Goal: Complete application form

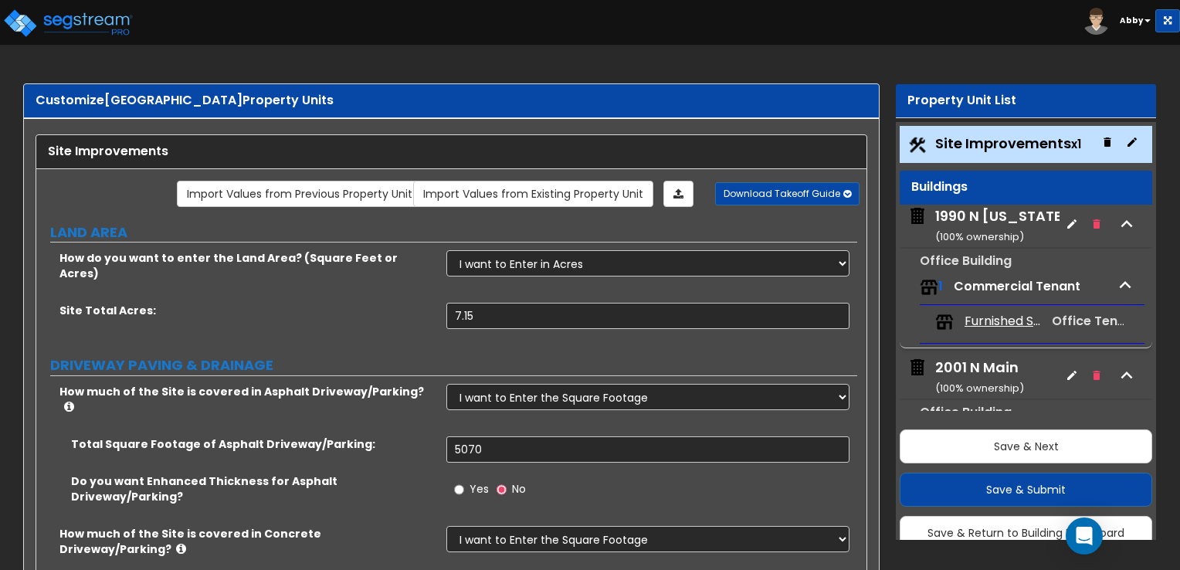
select select "2"
select select "1"
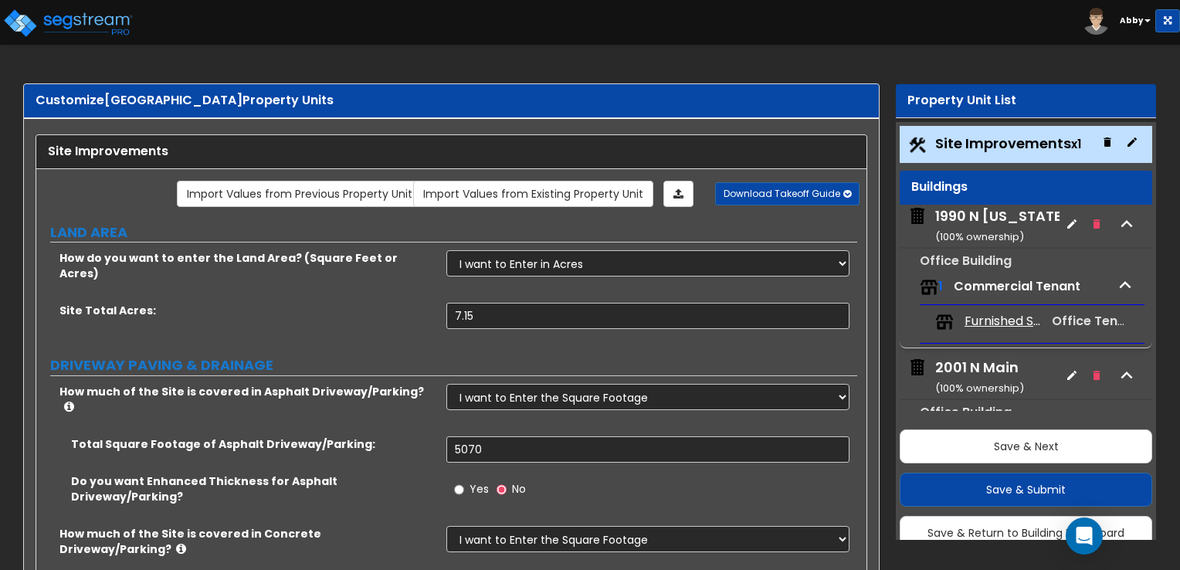
select select "2"
select select "1"
select select "2"
select select "1"
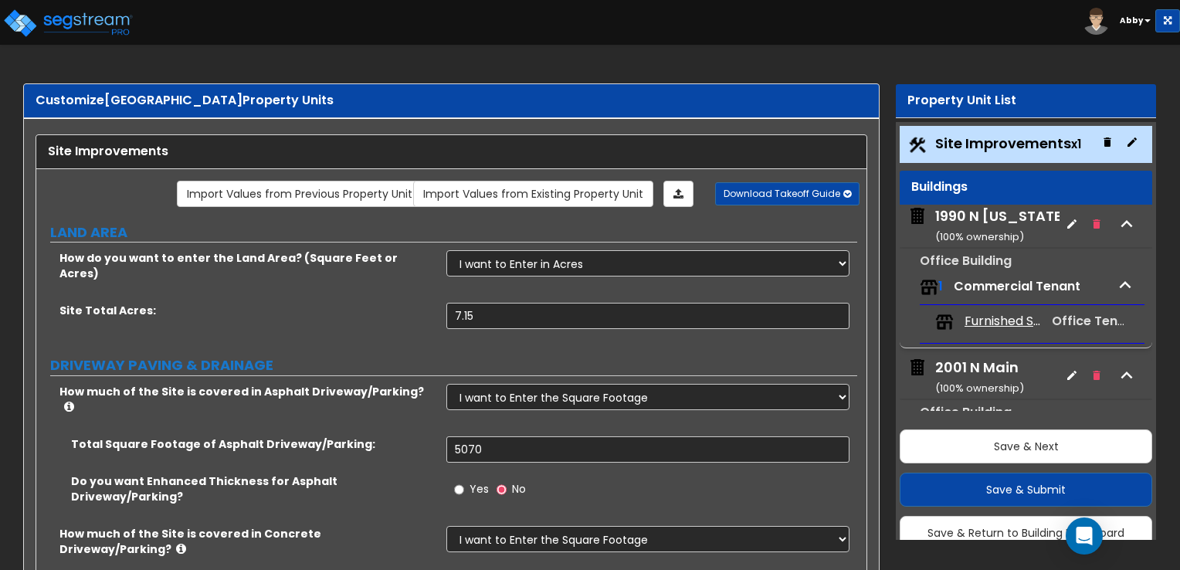
select select "1"
select select "2"
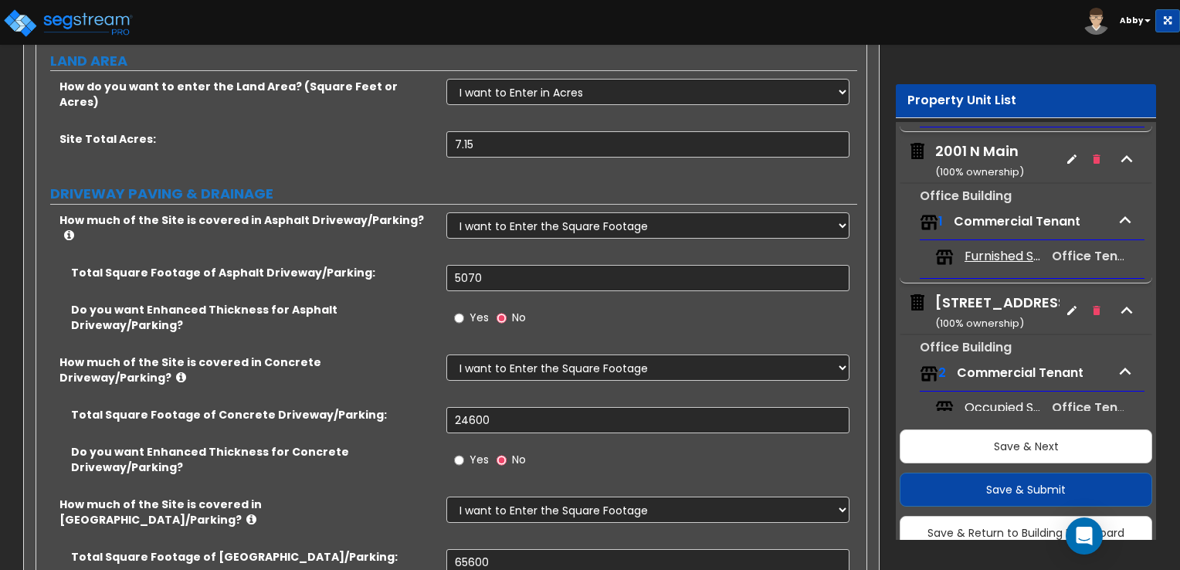
scroll to position [232, 0]
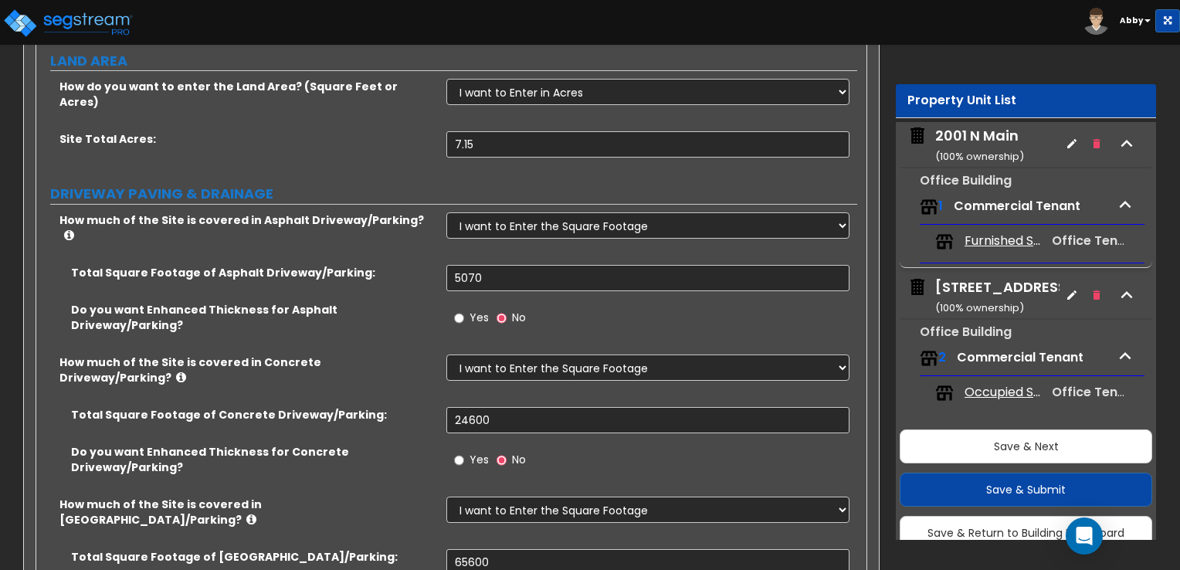
click at [998, 283] on div "[STREET_ADDRESS] ( 100 % ownership)" at bounding box center [1005, 296] width 138 height 39
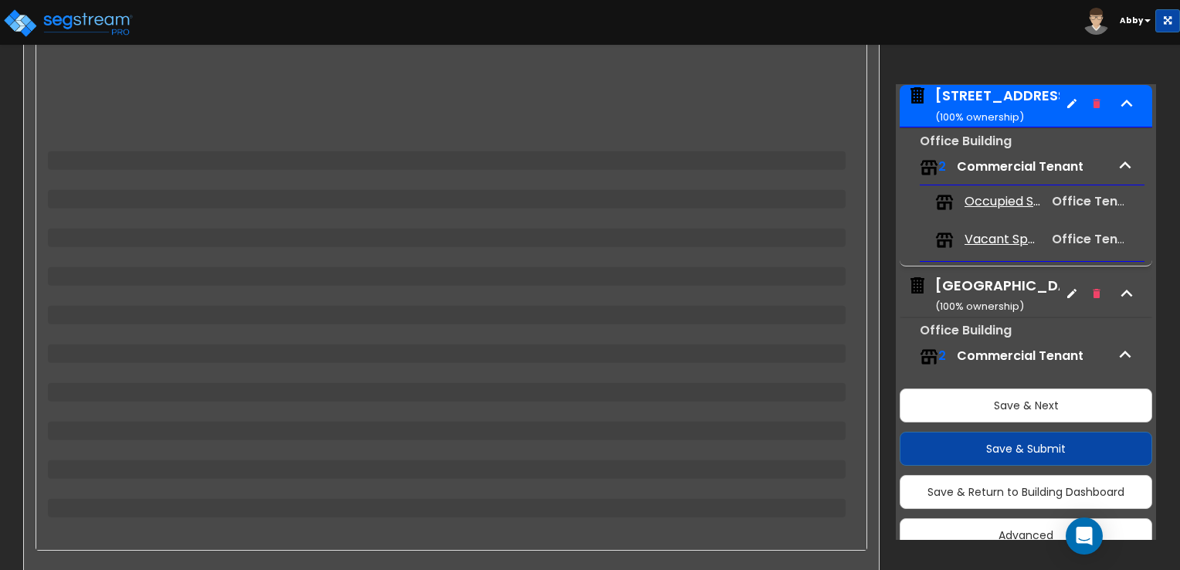
scroll to position [93, 0]
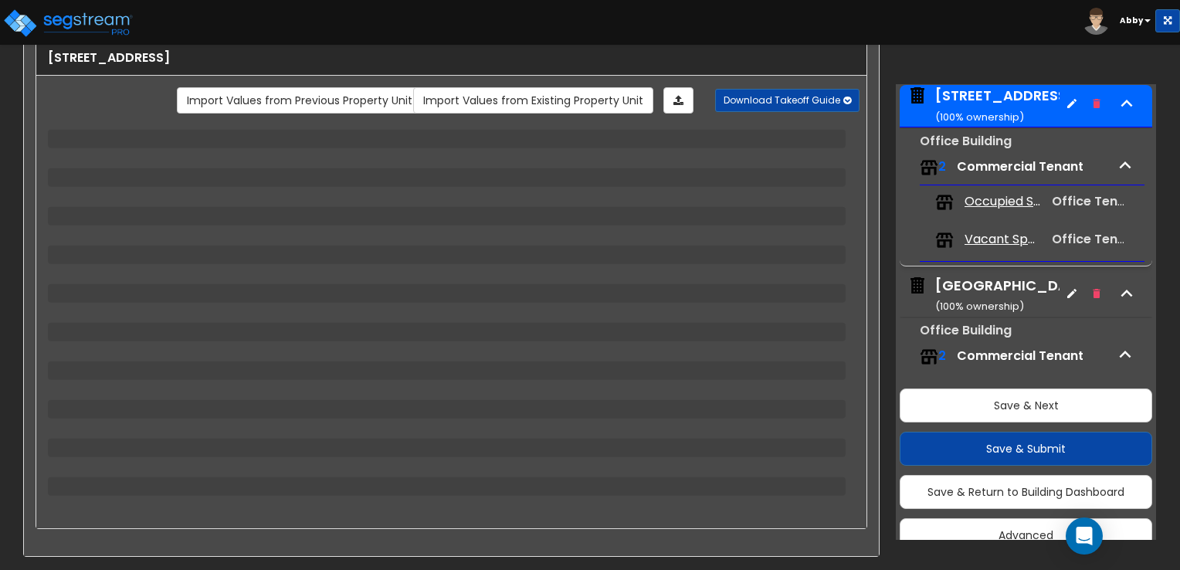
select select "1"
select select "3"
select select "1"
select select "2"
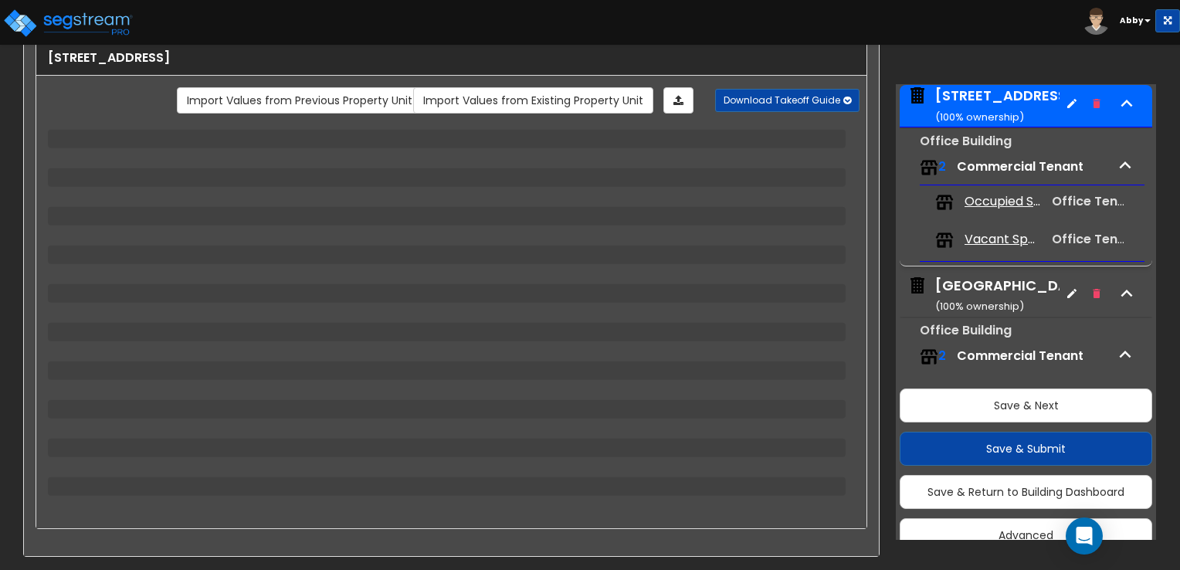
select select "2"
select select "1"
select select "2"
select select "6"
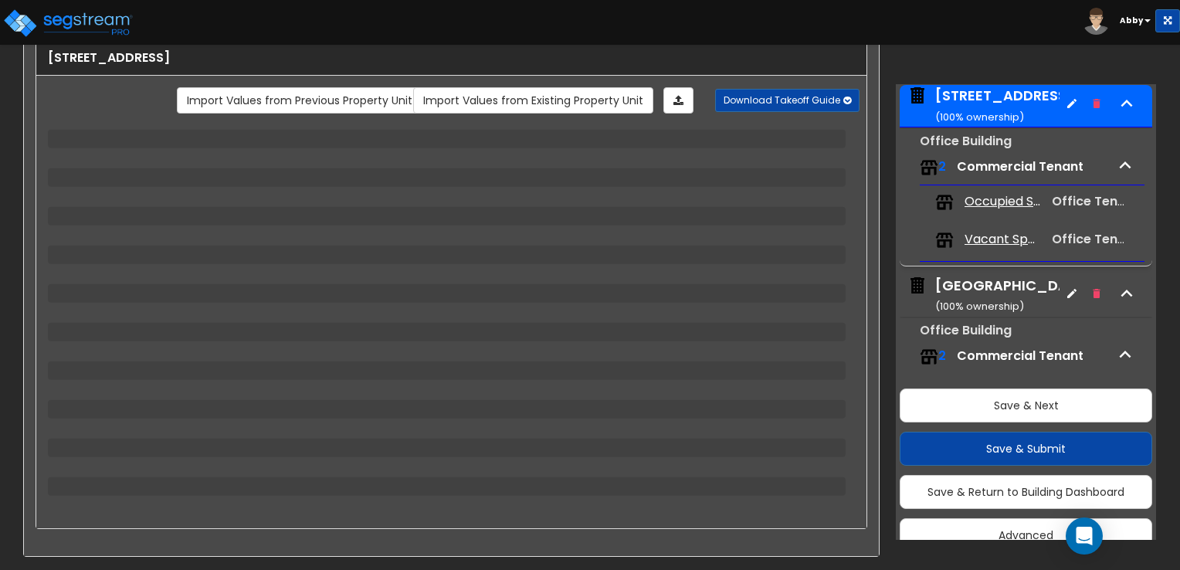
select select "2"
select select "1"
select select "4"
select select "1"
select select "5"
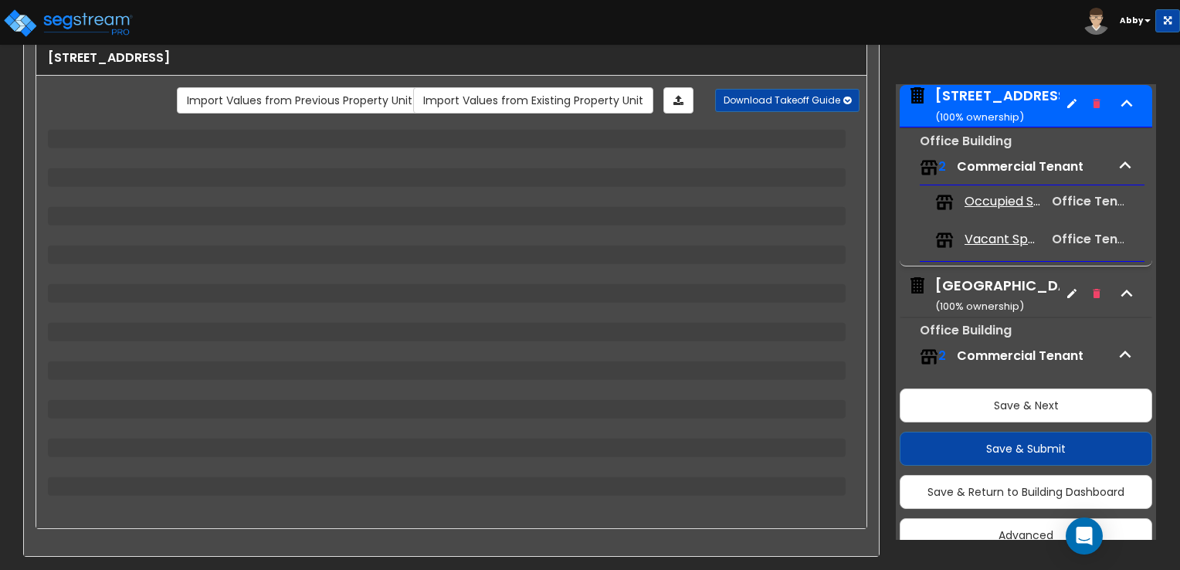
select select "1"
select select "3"
select select "1"
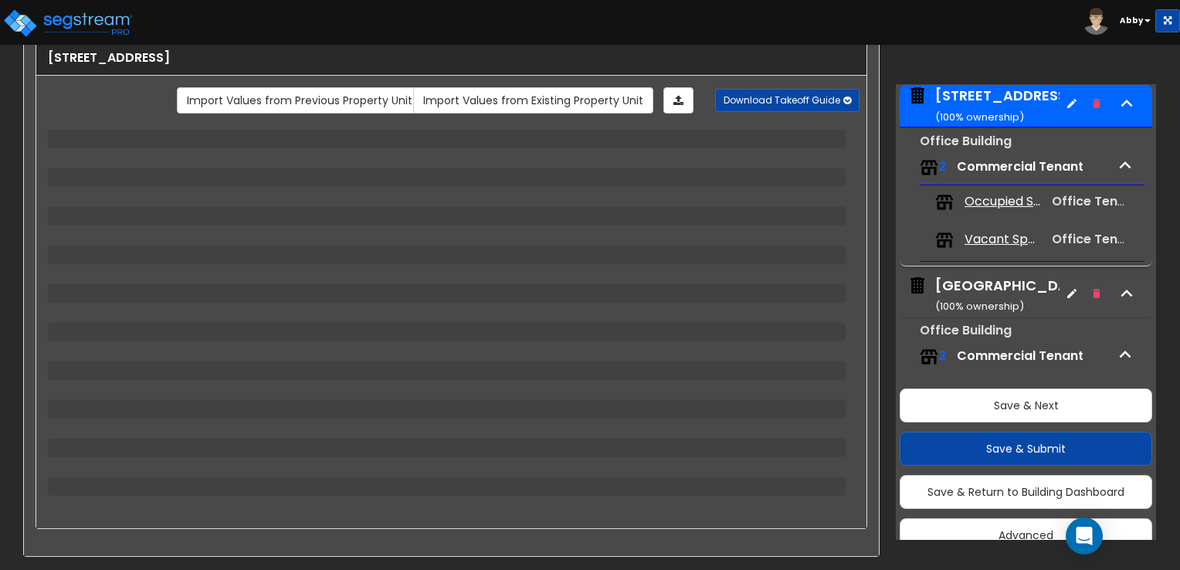
select select "2"
select select "1"
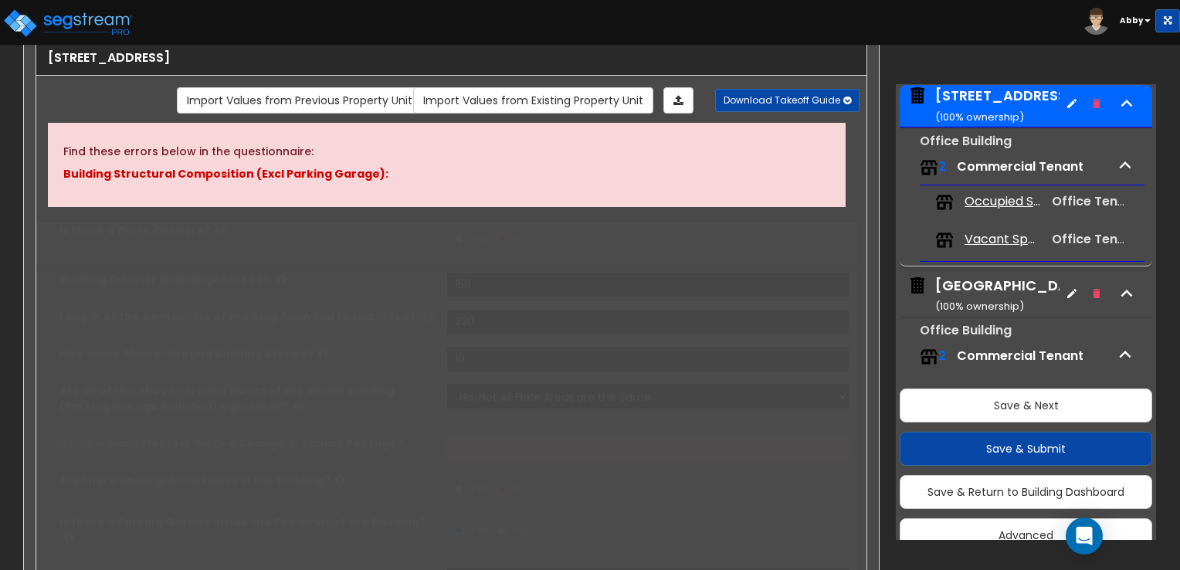
scroll to position [172, 0]
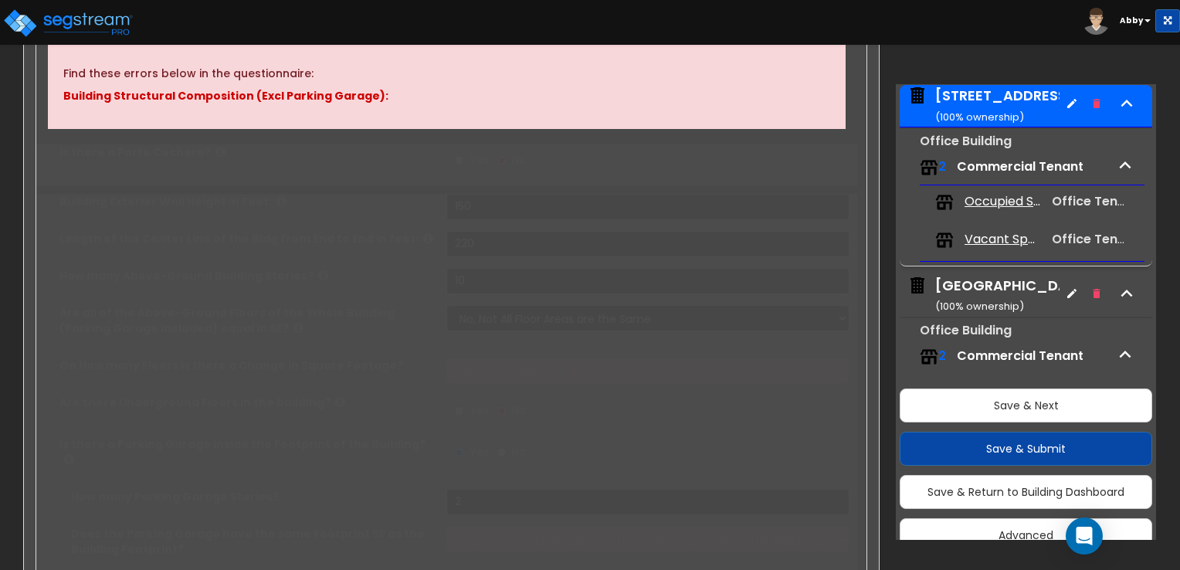
radio input "true"
select select "2"
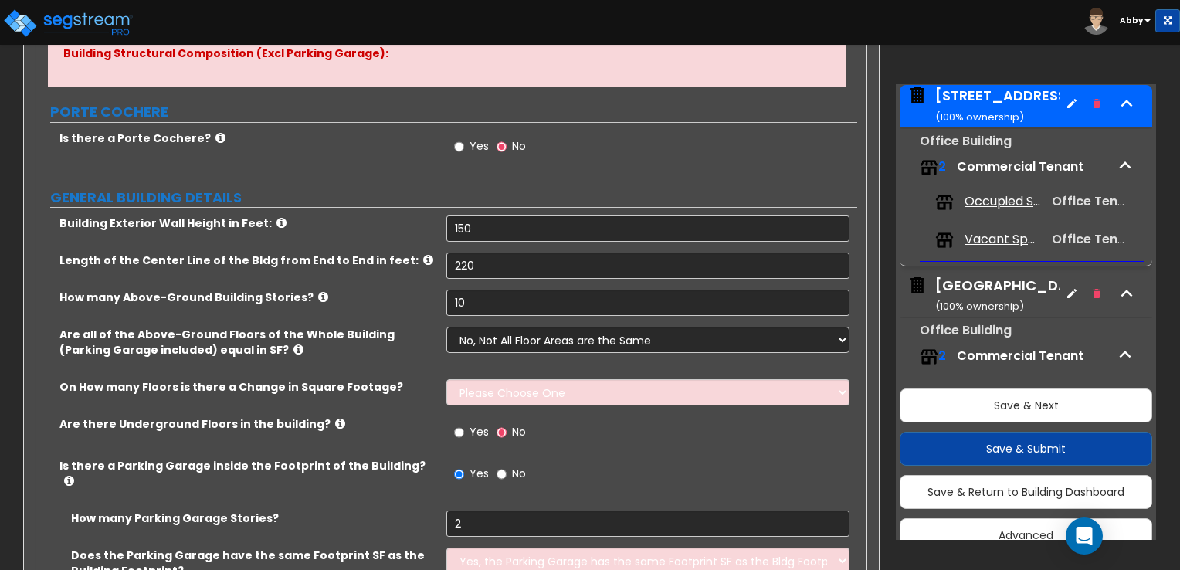
scroll to position [249, 0]
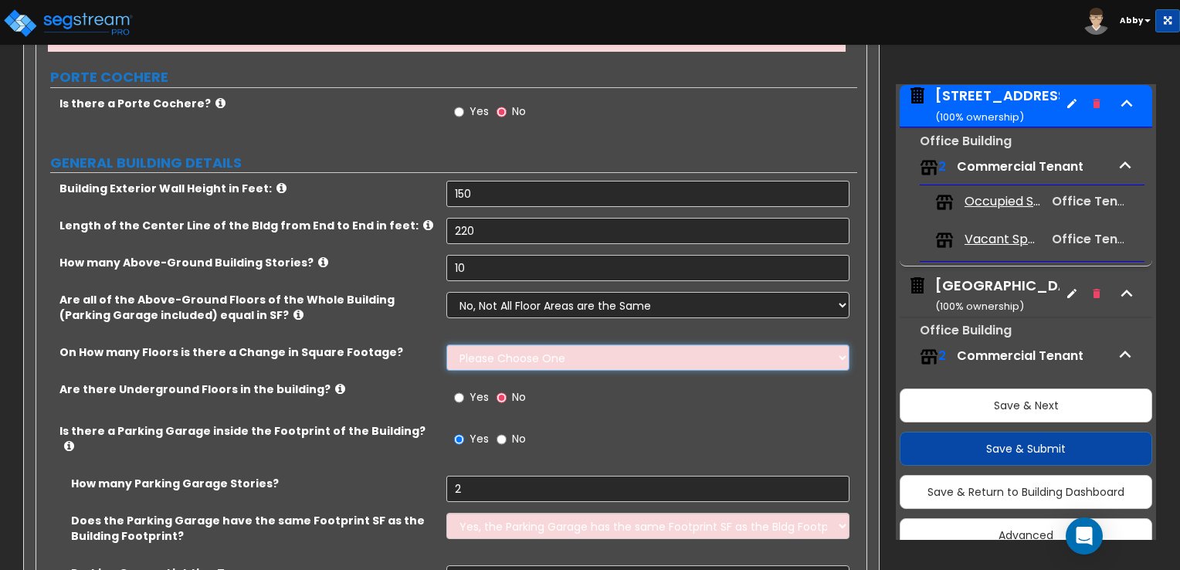
click at [631, 365] on select "Please Choose One 1 2 3 4 5" at bounding box center [648, 358] width 402 height 26
click at [958, 280] on div "Annex Building ( 100 % ownership)" at bounding box center [1015, 295] width 158 height 39
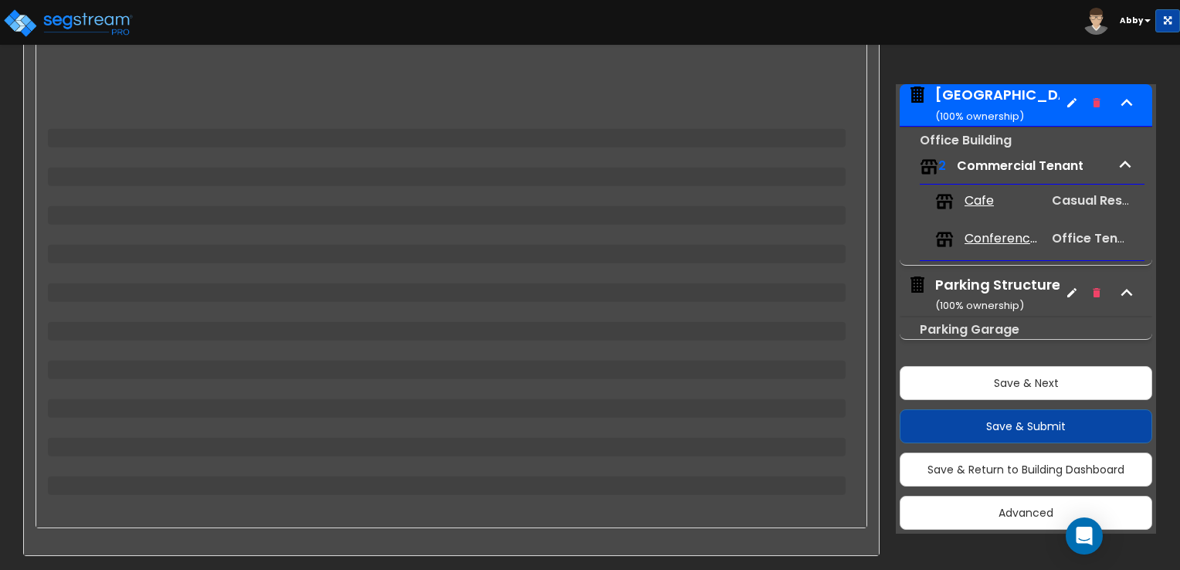
scroll to position [93, 0]
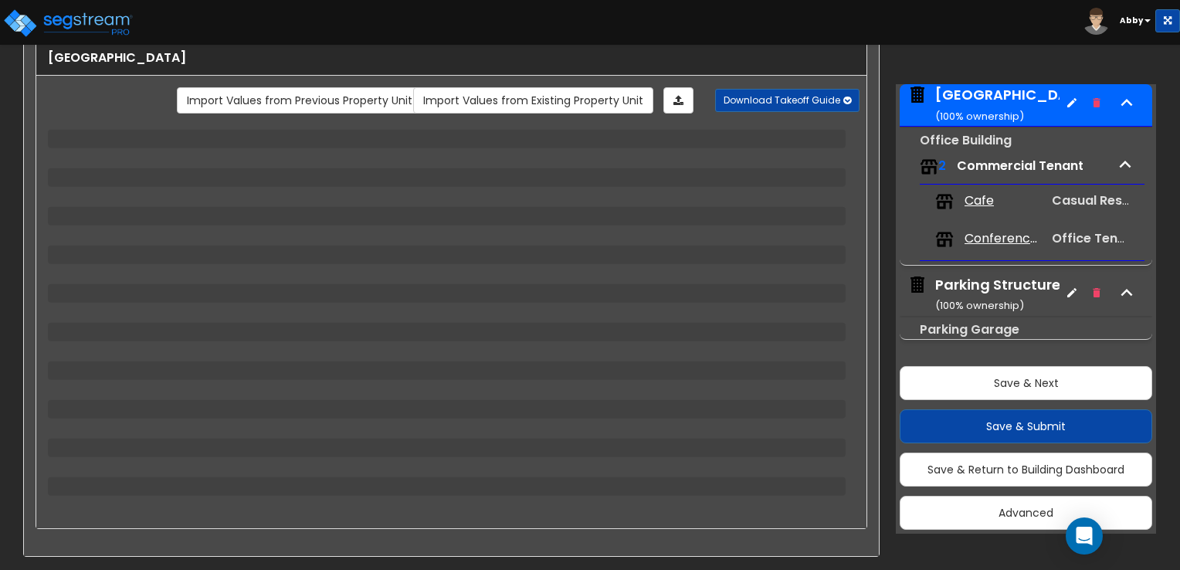
select select "2"
select select "1"
select select "2"
select select "1"
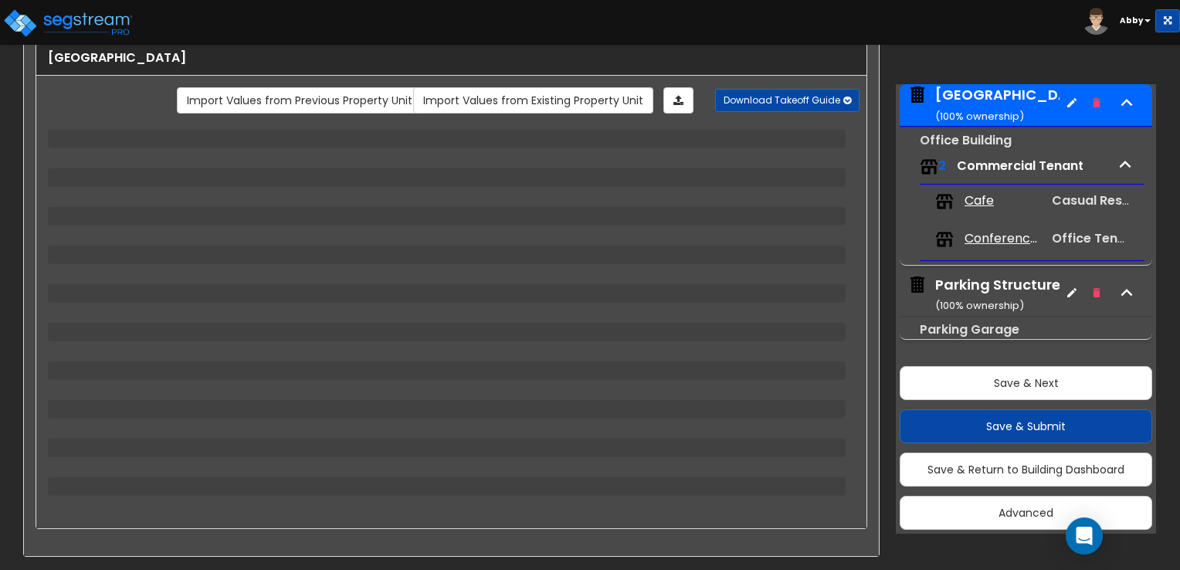
select select "1"
select select "2"
select select "1"
select select "2"
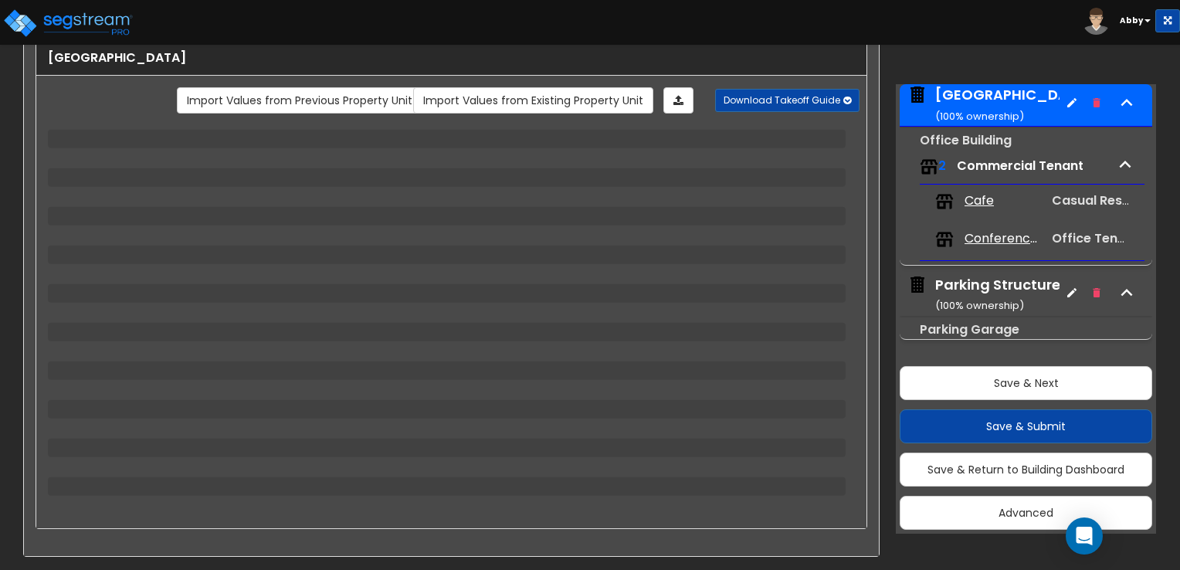
select select "1"
select select "2"
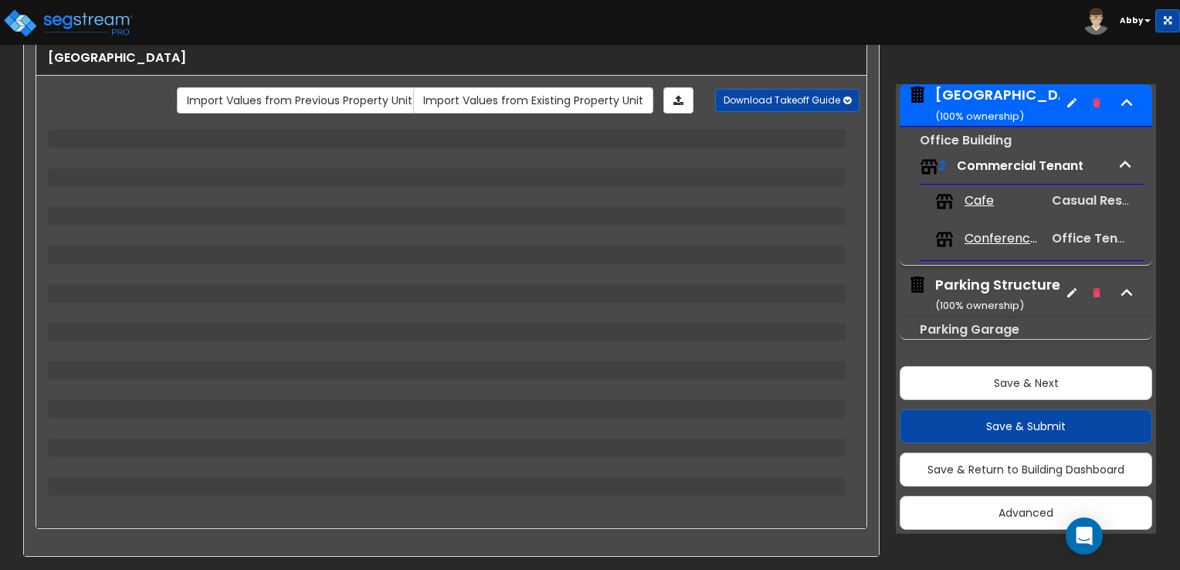
select select "1"
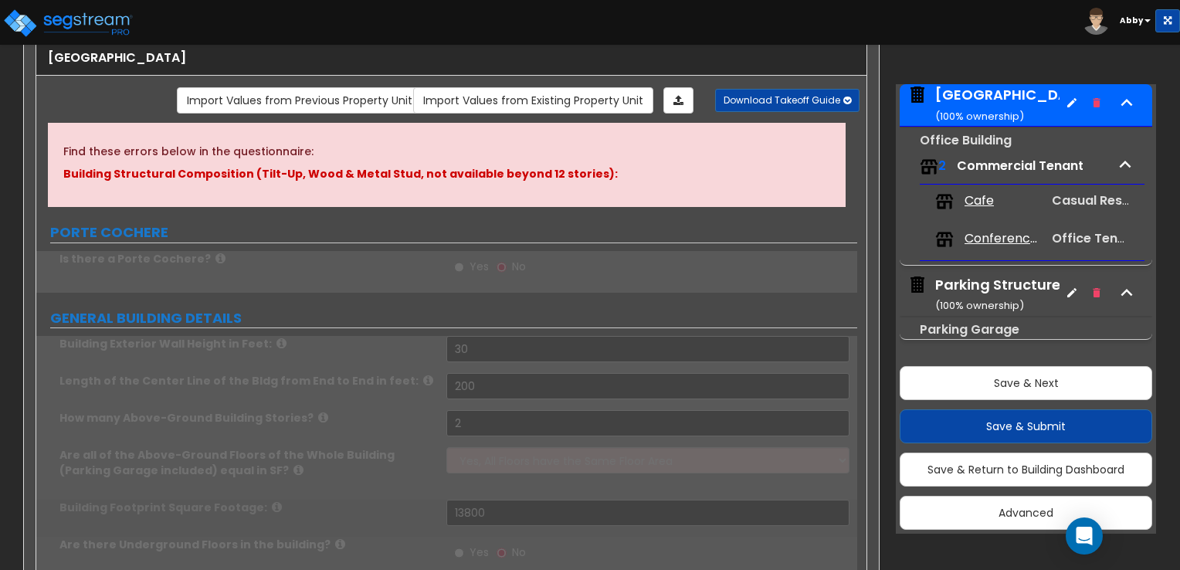
type input "13800"
select select "2"
type input "1"
select select "2"
select select "5"
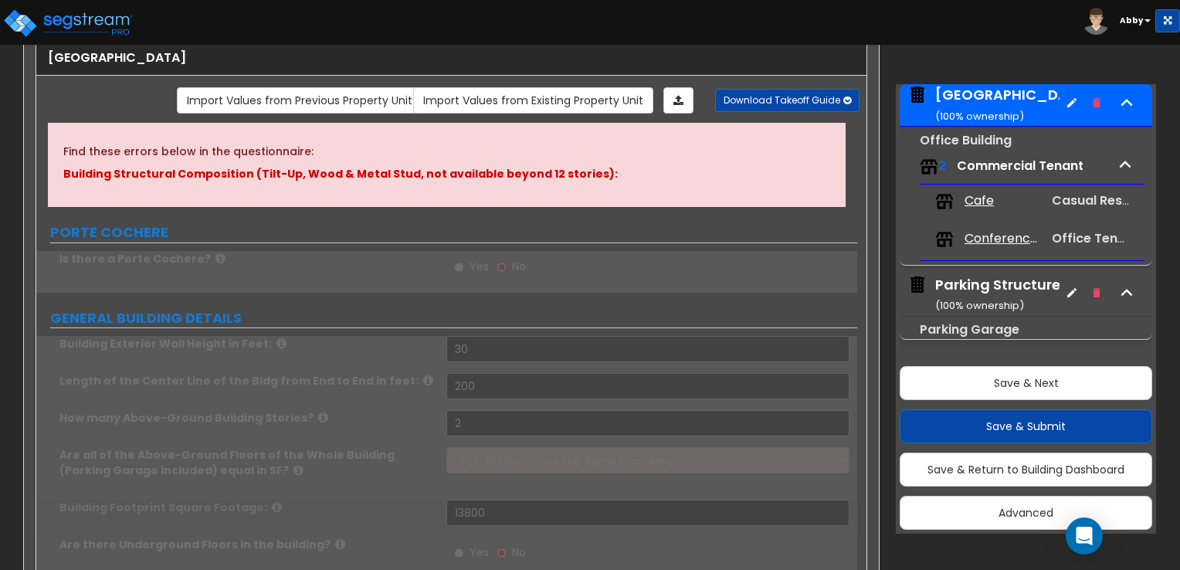
type input "70"
select select "6"
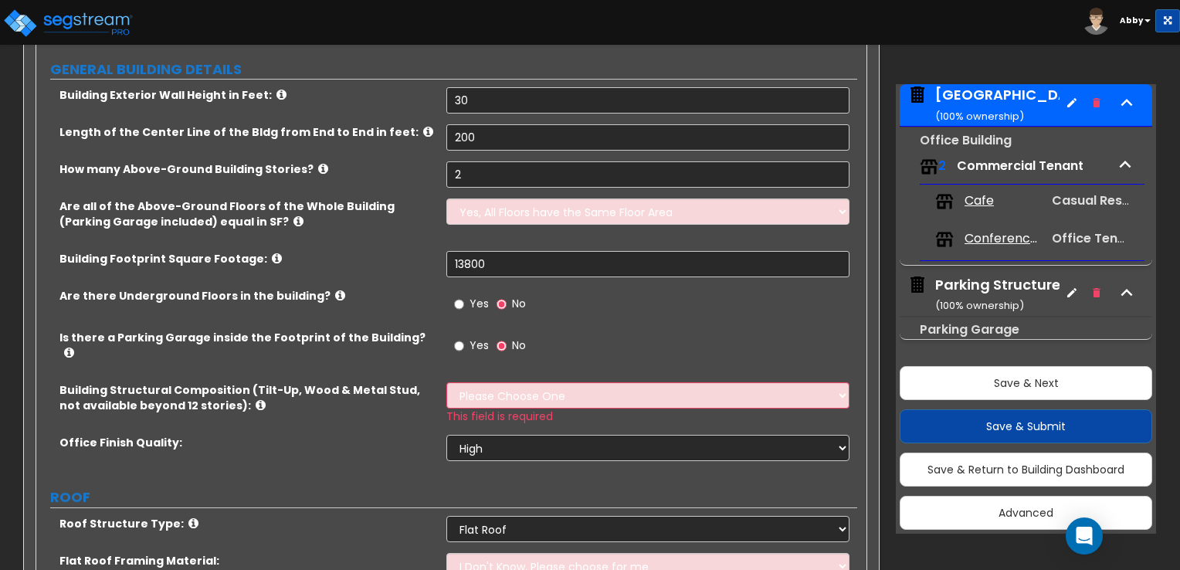
scroll to position [348, 0]
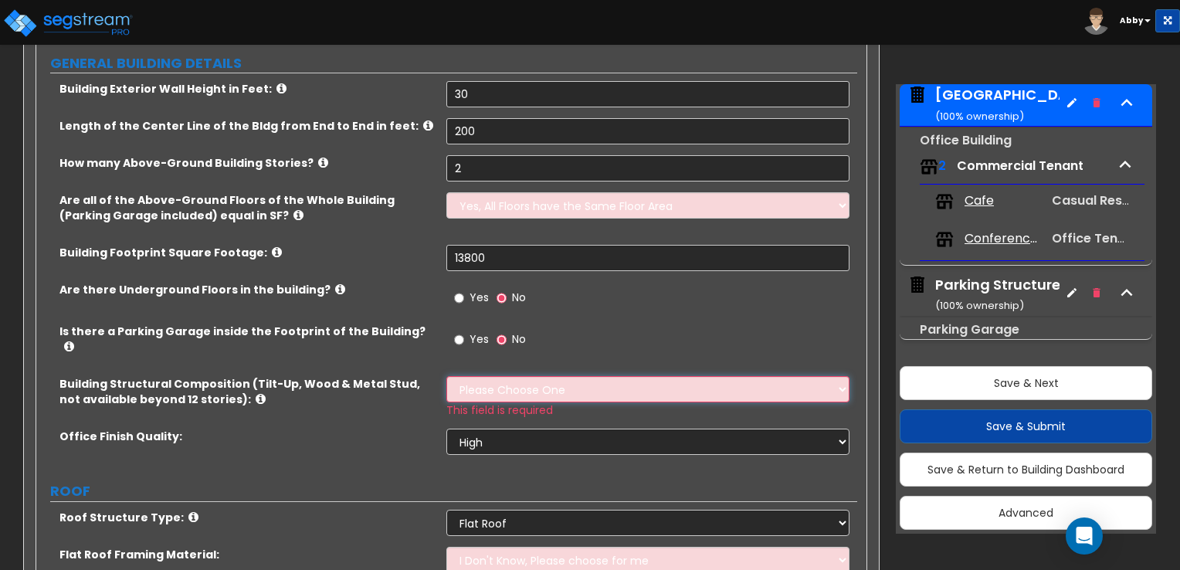
click at [584, 381] on select "Please Choose One Tilt-up Wall Construction Reinforced Concrete Structural Stee…" at bounding box center [648, 389] width 402 height 26
click at [447, 376] on select "Please Choose One Tilt-up Wall Construction Reinforced Concrete Structural Stee…" at bounding box center [648, 389] width 402 height 26
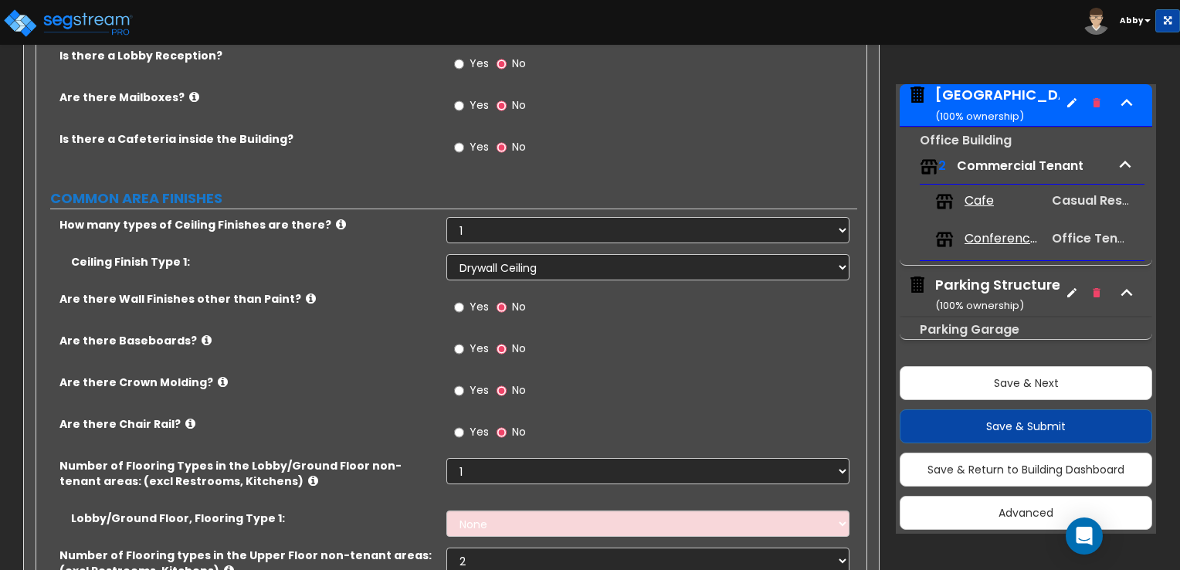
scroll to position [2357, 0]
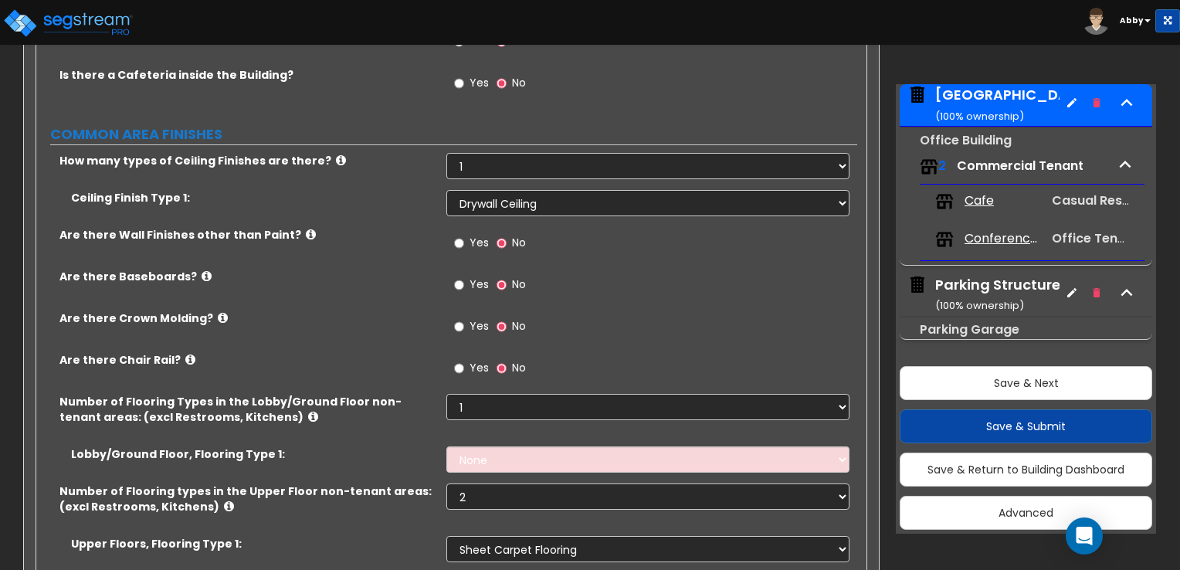
click at [980, 246] on span "Conference Rooms" at bounding box center [1003, 239] width 77 height 18
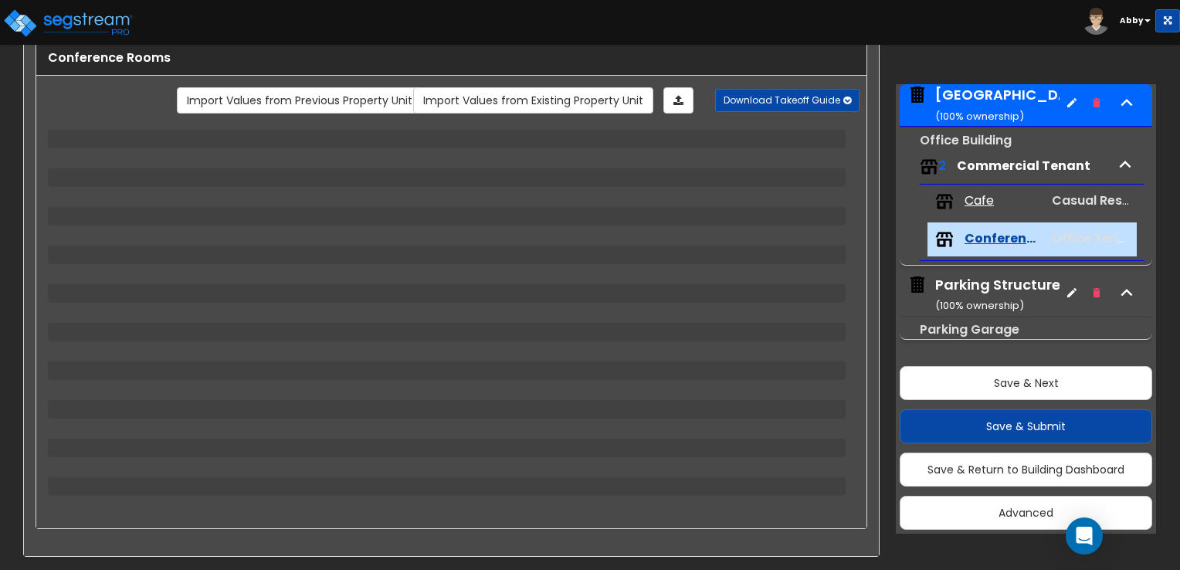
scroll to position [67, 0]
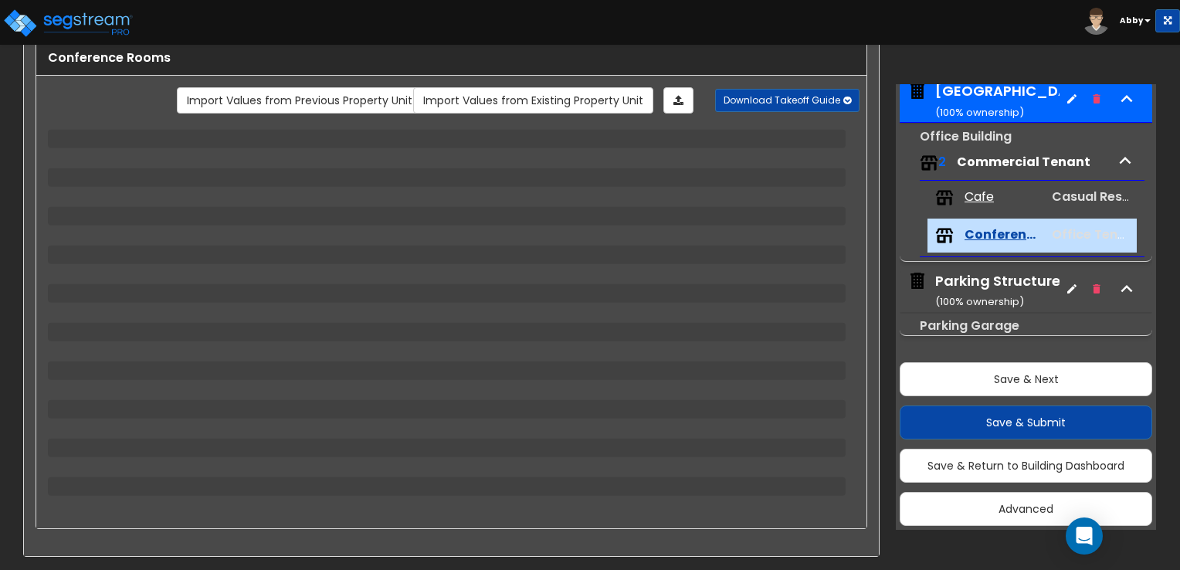
select select "2"
select select "7"
select select "1"
select select "2"
select select "1"
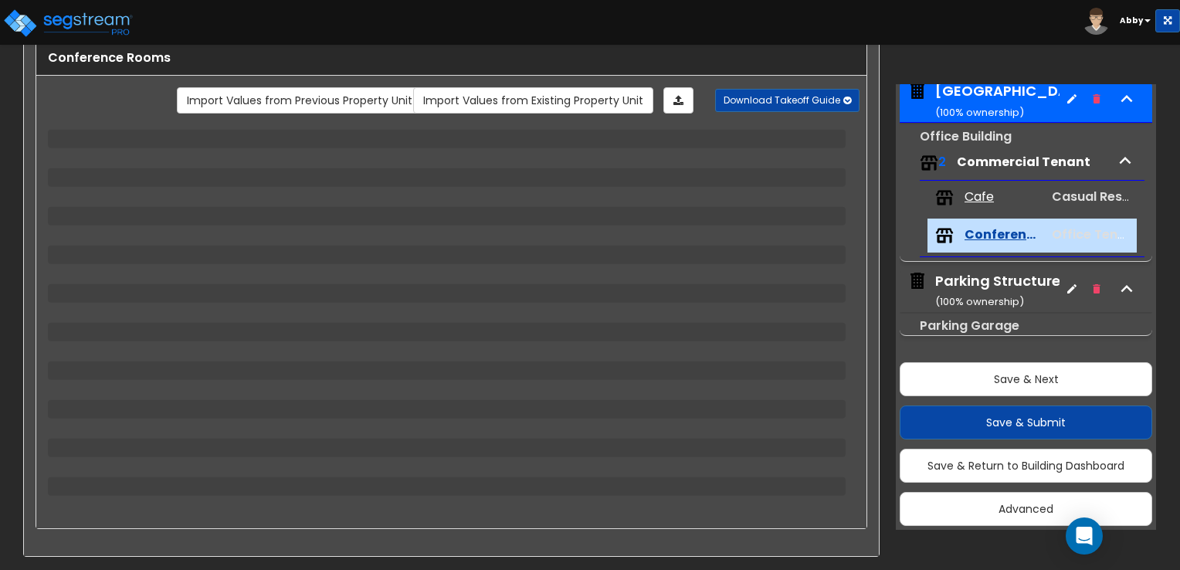
select select "2"
select select "1"
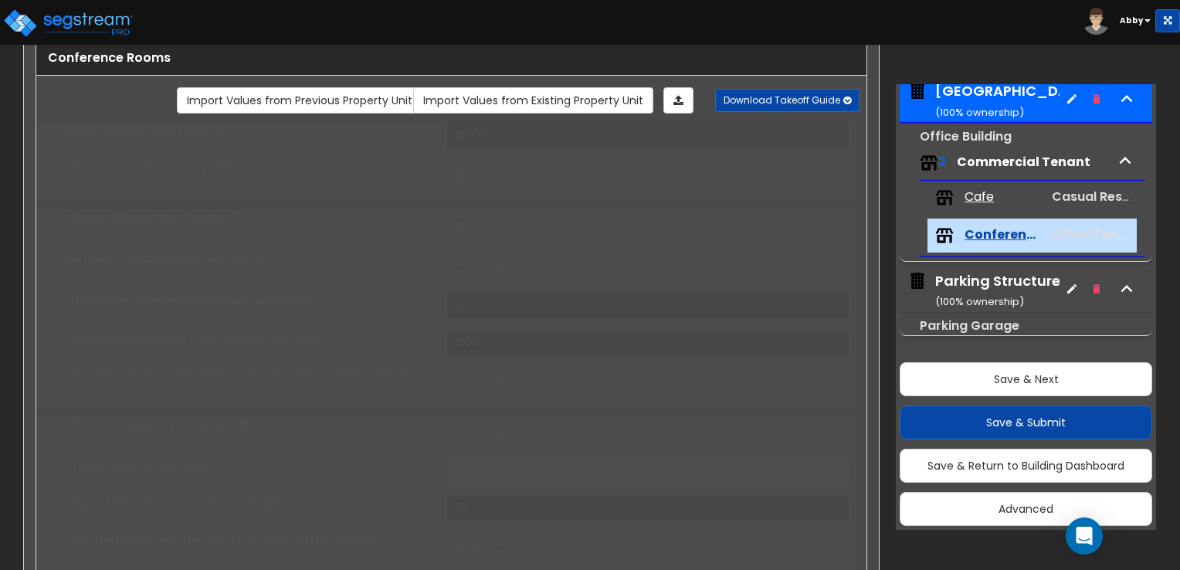
type input "4"
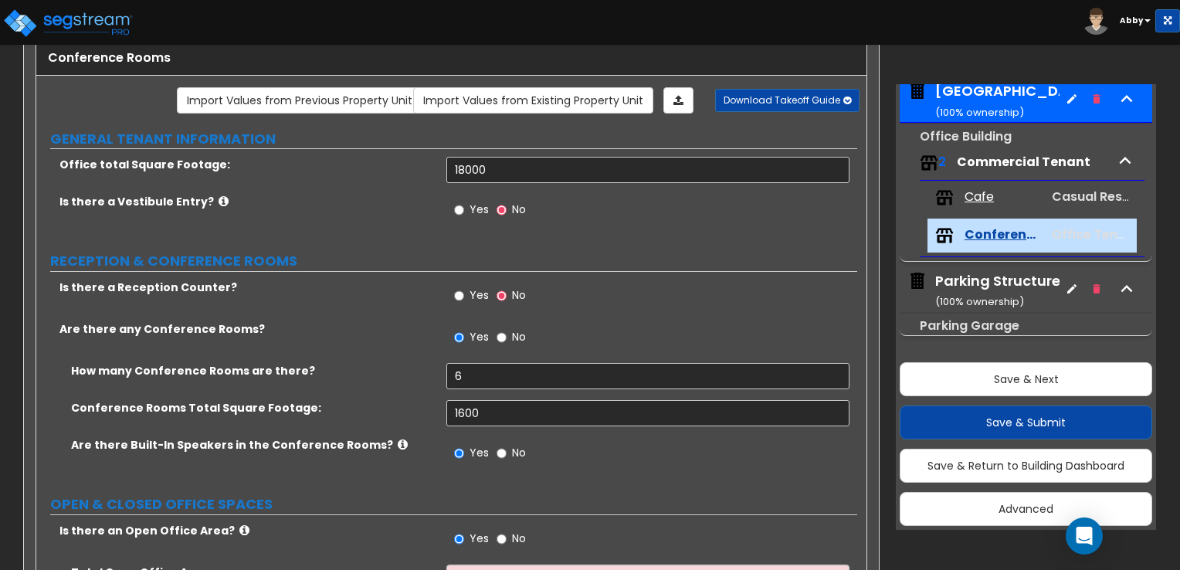
click at [1004, 285] on div "Parking Structure ( 100 % ownership)" at bounding box center [998, 290] width 125 height 39
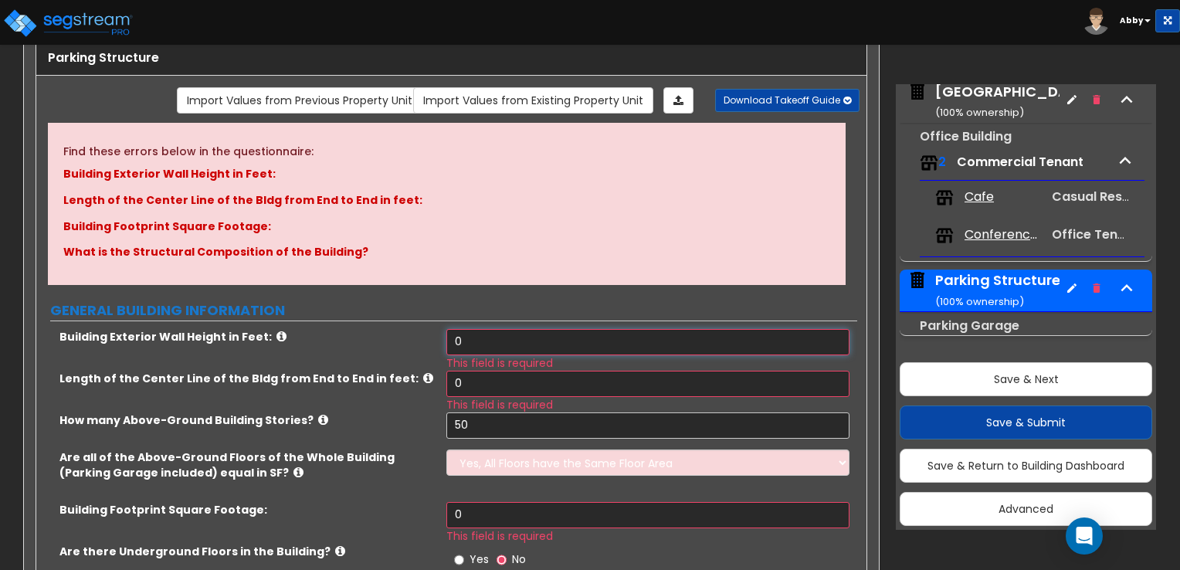
click at [550, 329] on input "0" at bounding box center [648, 342] width 402 height 26
type input "50"
click at [491, 386] on input "0" at bounding box center [648, 384] width 402 height 26
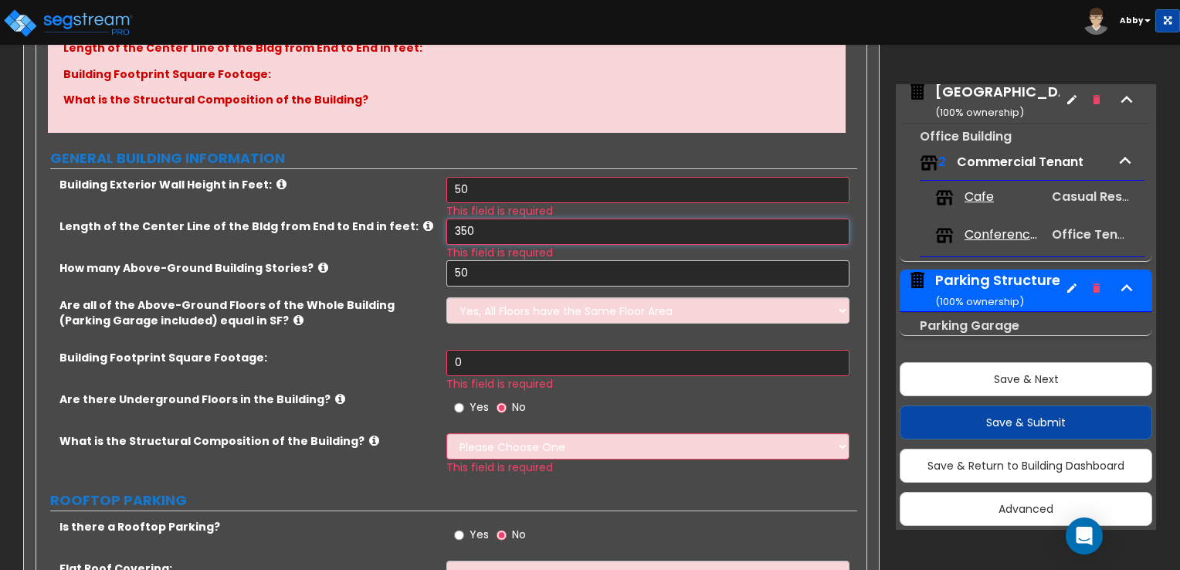
scroll to position [247, 0]
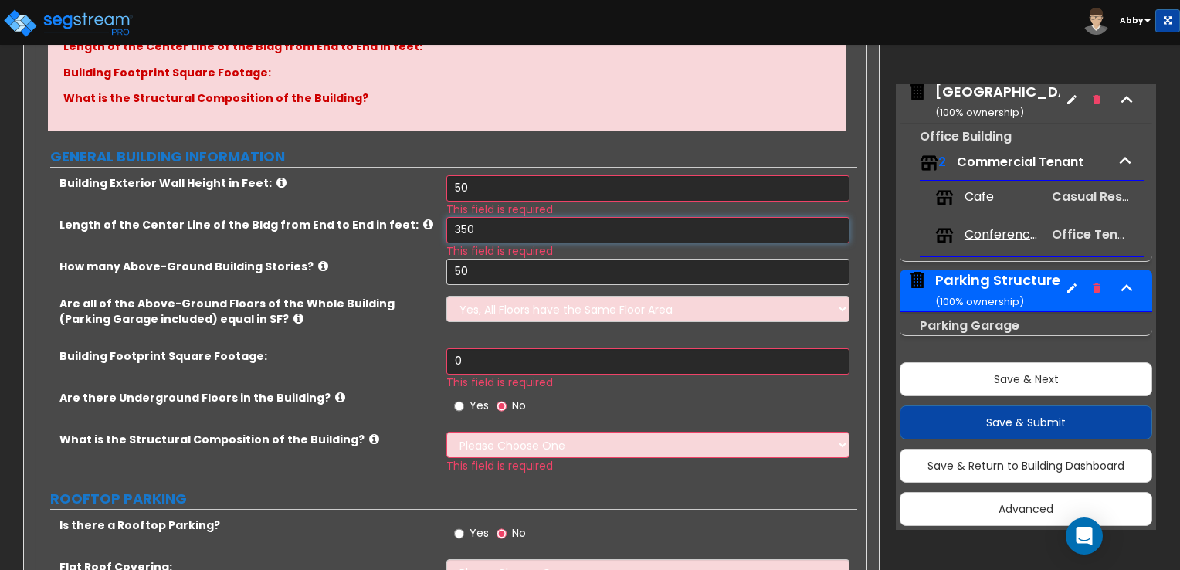
type input "350"
click at [499, 436] on select "Please Choose One Reinforced Concrete Structural Steel" at bounding box center [648, 445] width 402 height 26
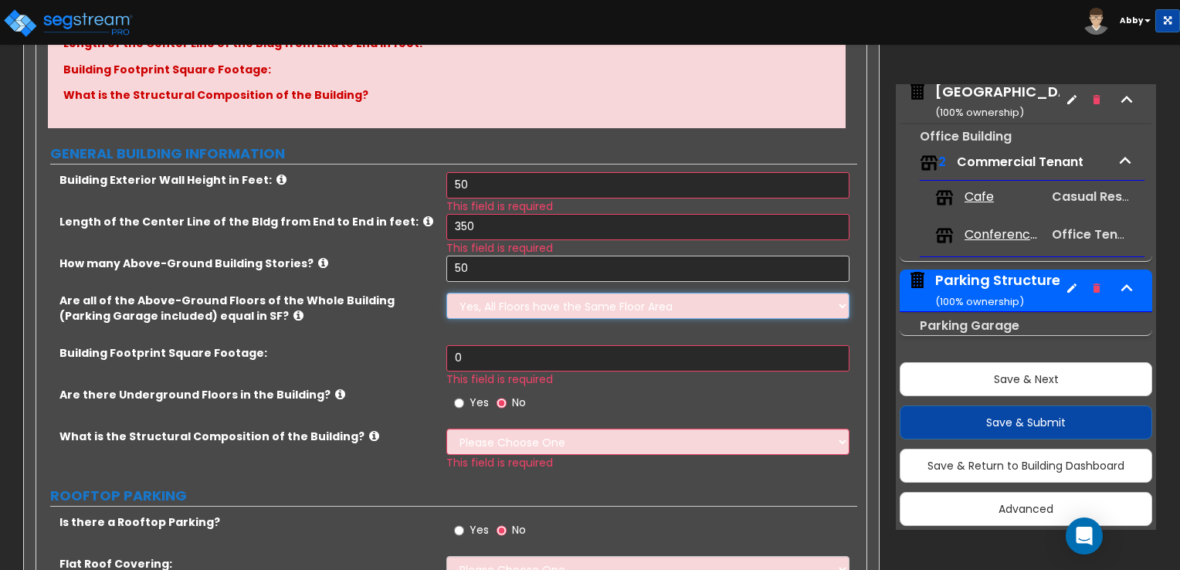
click at [497, 293] on select "Yes, All Floors have the Same Floor Area No, Not All Floor Areas are the Same" at bounding box center [648, 306] width 402 height 26
click at [447, 293] on select "Yes, All Floors have the Same Floor Area No, Not All Floor Areas are the Same" at bounding box center [648, 306] width 402 height 26
click at [616, 357] on input "0" at bounding box center [648, 358] width 402 height 26
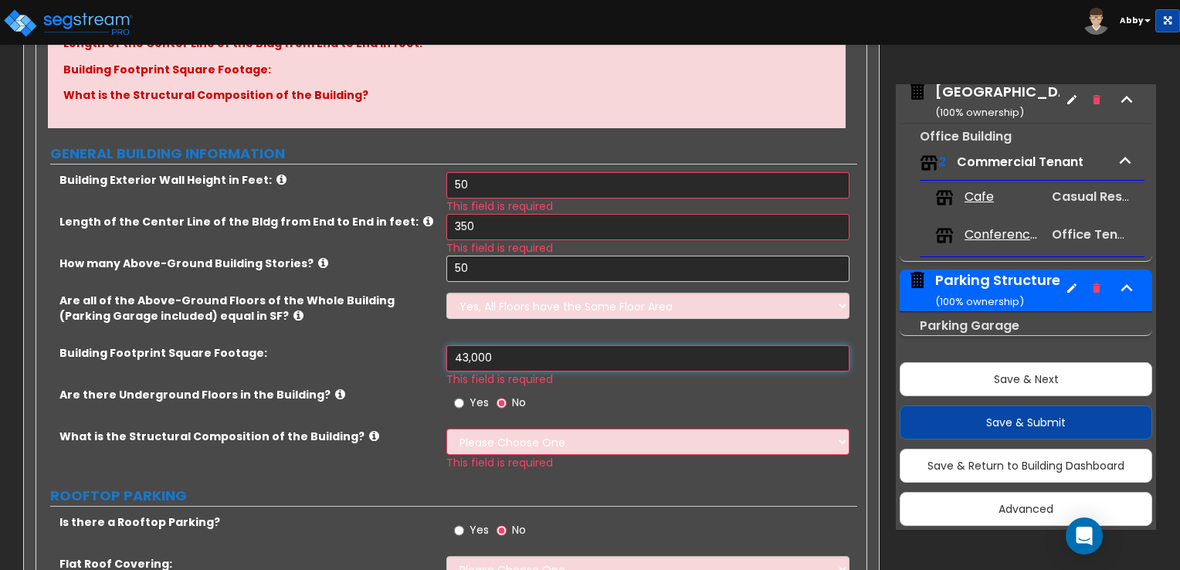
type input "43,000"
click at [369, 430] on icon at bounding box center [374, 436] width 10 height 12
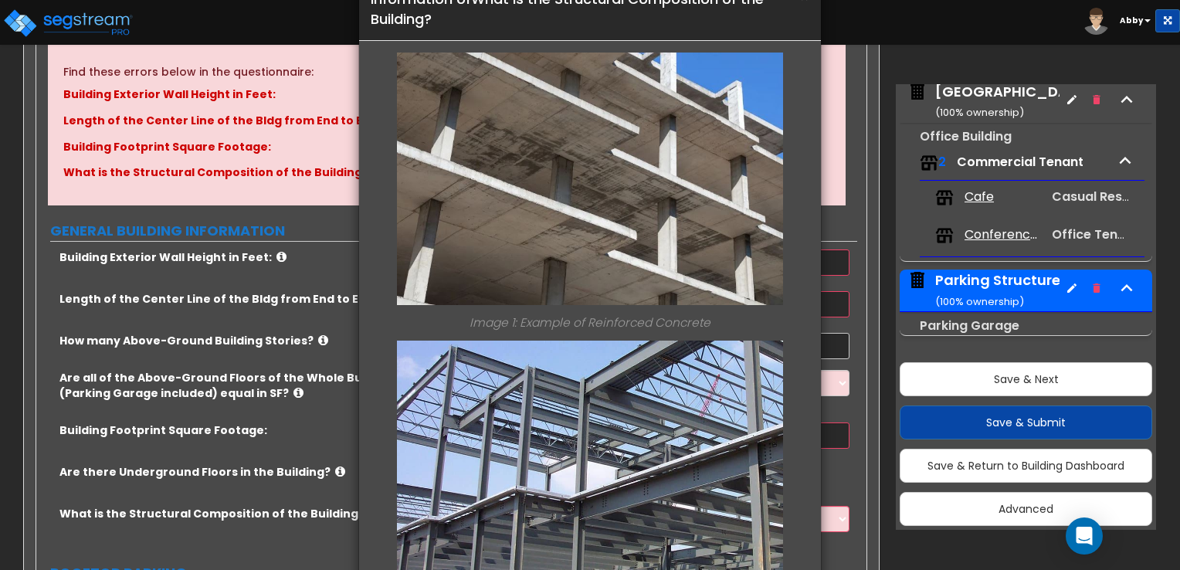
scroll to position [0, 0]
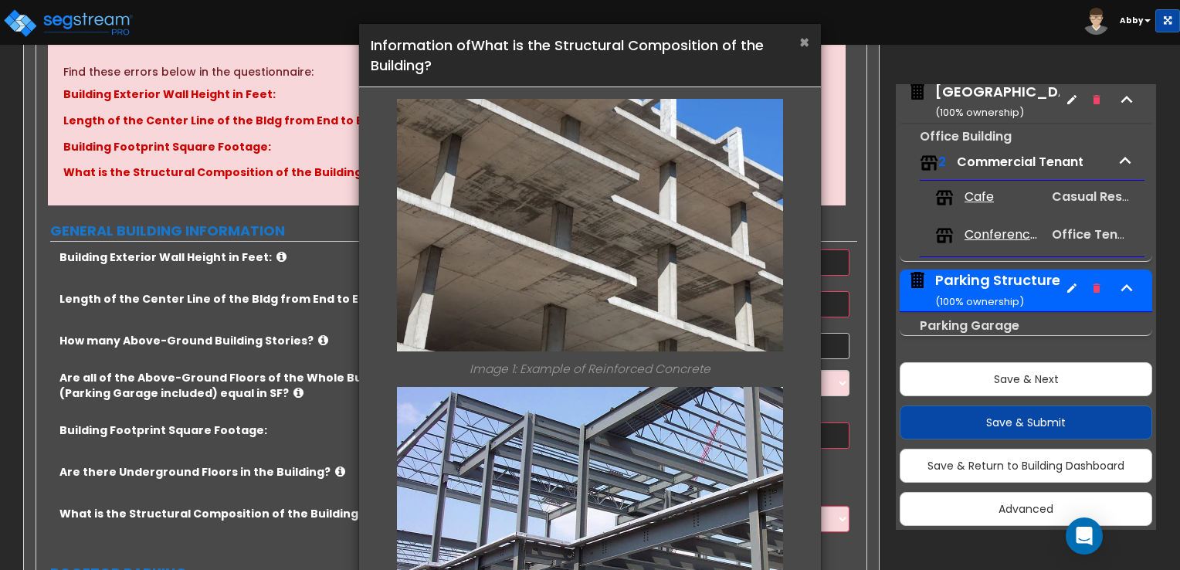
click at [807, 46] on span "×" at bounding box center [805, 42] width 10 height 22
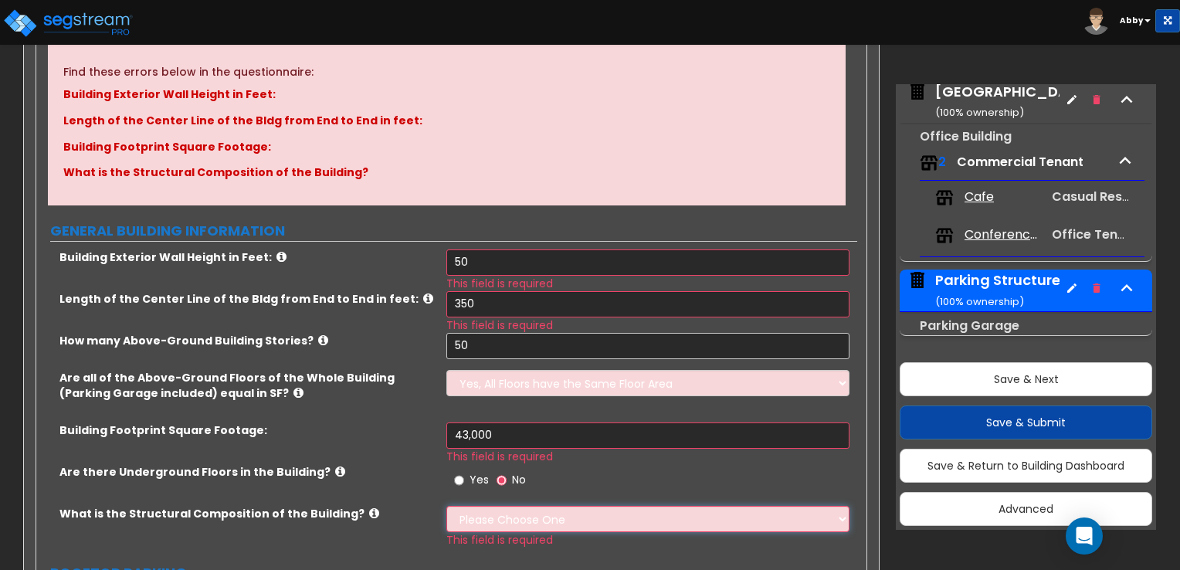
click at [516, 525] on select "Please Choose One Reinforced Concrete Structural Steel" at bounding box center [648, 519] width 402 height 26
select select "3"
click at [447, 506] on select "Please Choose One Reinforced Concrete Structural Steel" at bounding box center [648, 519] width 402 height 26
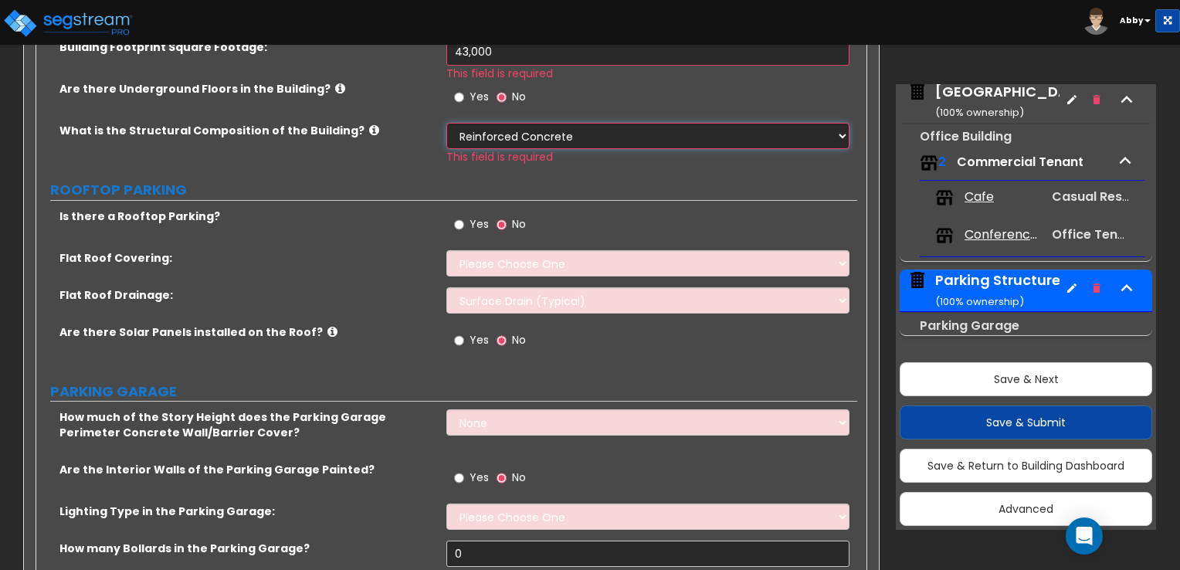
scroll to position [559, 0]
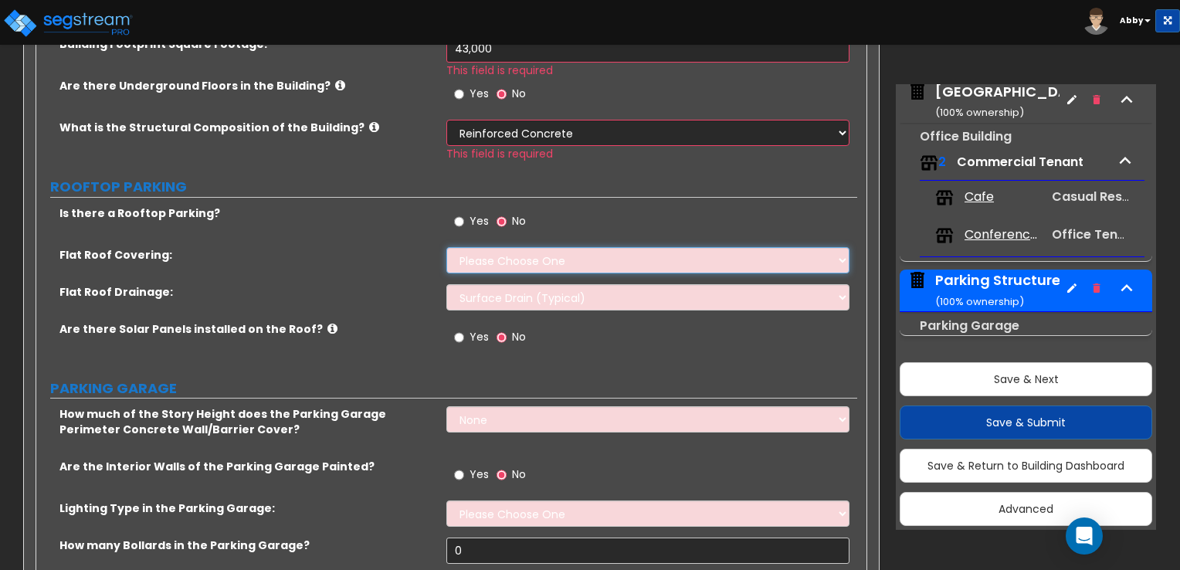
click at [516, 253] on select "Please Choose One Rolled Asphalt PVC Membrane Plastic (EPDM) Membrane Asphalt F…" at bounding box center [648, 260] width 402 height 26
click at [386, 248] on label "Flat Roof Covering:" at bounding box center [246, 254] width 375 height 15
click at [474, 256] on select "Please Choose One Rolled Asphalt PVC Membrane Plastic (EPDM) Membrane Asphalt F…" at bounding box center [648, 260] width 402 height 26
click at [485, 225] on span "Yes" at bounding box center [479, 220] width 19 height 15
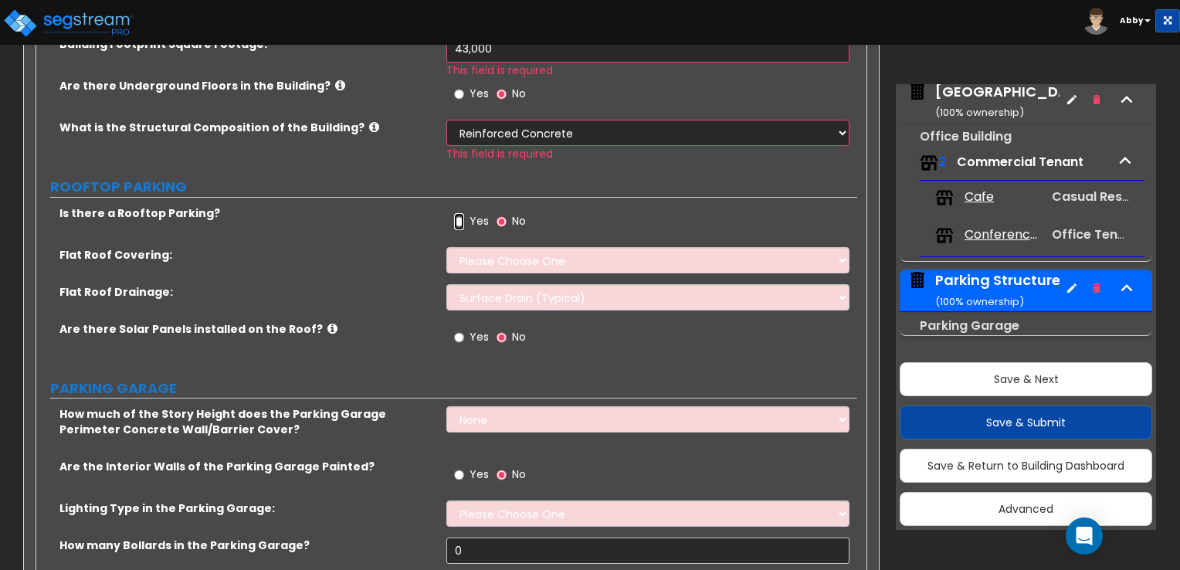
click at [464, 225] on input "Yes" at bounding box center [459, 221] width 10 height 17
radio input "true"
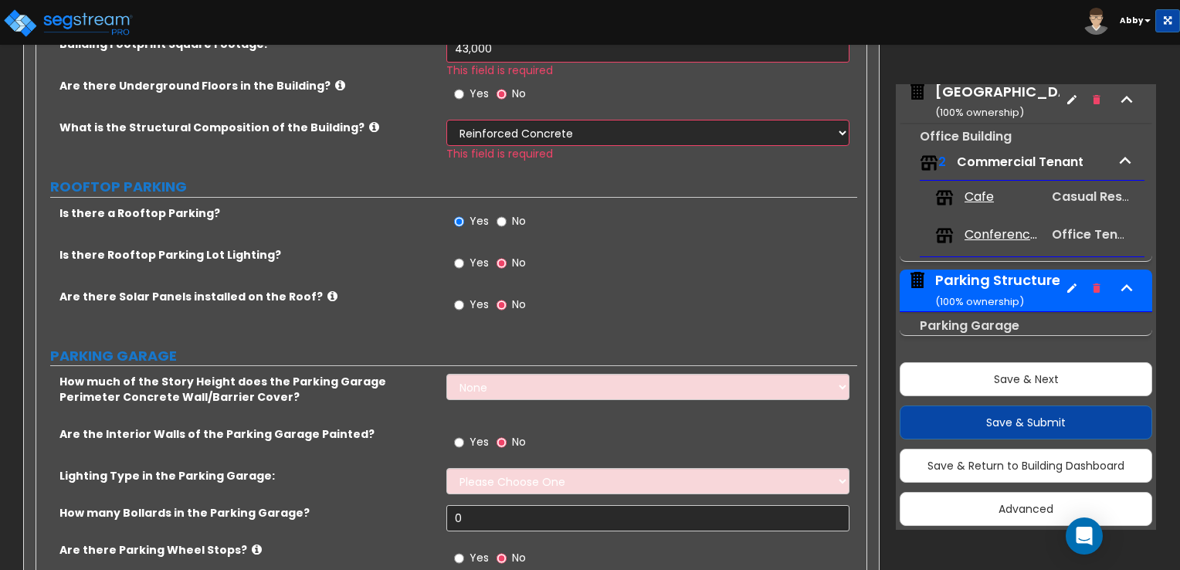
click at [477, 261] on span "Yes" at bounding box center [479, 262] width 19 height 15
click at [464, 261] on input "Yes" at bounding box center [459, 263] width 10 height 17
radio input "true"
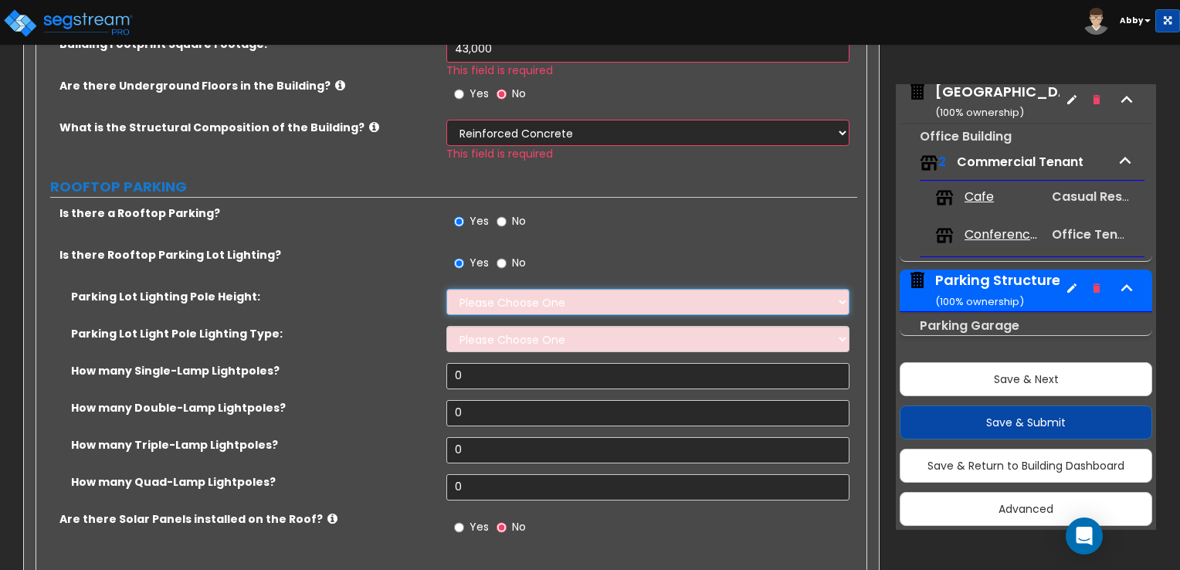
click at [559, 290] on select "Please Choose One 20' high 30' high 40' high" at bounding box center [648, 302] width 402 height 26
select select "1"
click at [447, 289] on select "Please Choose One 20' high 30' high 40' high" at bounding box center [648, 302] width 402 height 26
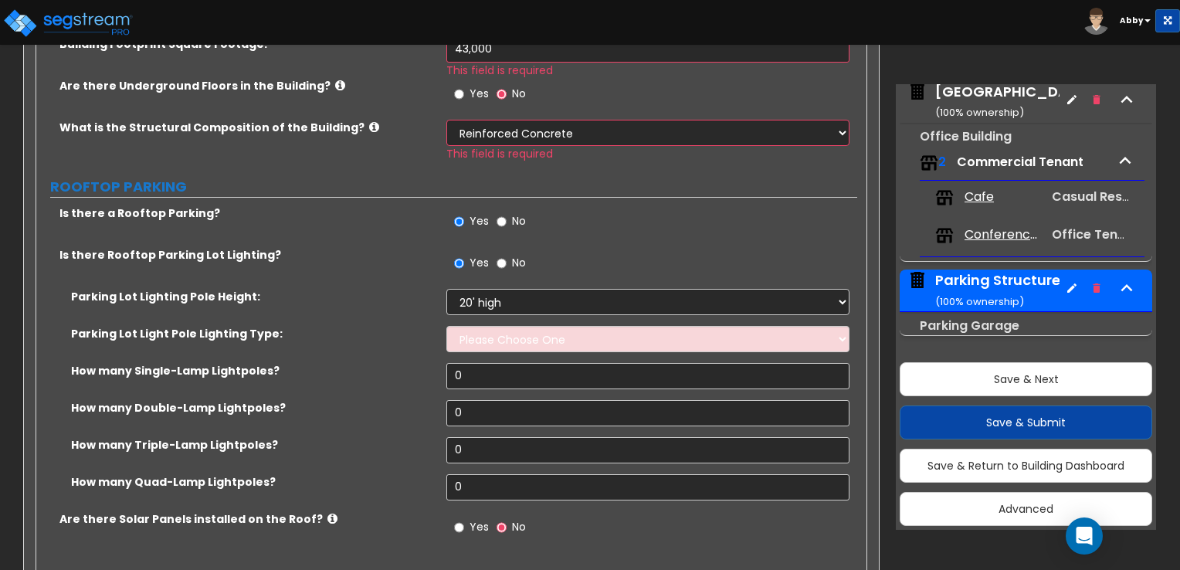
click at [559, 322] on div "Parking Lot Lighting Pole Height: Please Choose One 20' high 30' high 40' high" at bounding box center [446, 307] width 821 height 37
click at [556, 351] on div "Parking Lot Light Pole Lighting Type: Please Choose One LED Metal Halide High P…" at bounding box center [446, 344] width 821 height 37
click at [556, 341] on select "Please Choose One LED Metal Halide High Pressure Sodium Please Choose for me" at bounding box center [648, 339] width 402 height 26
click at [447, 326] on select "Please Choose One LED Metal Halide High Pressure Sodium Please Choose for me" at bounding box center [648, 339] width 402 height 26
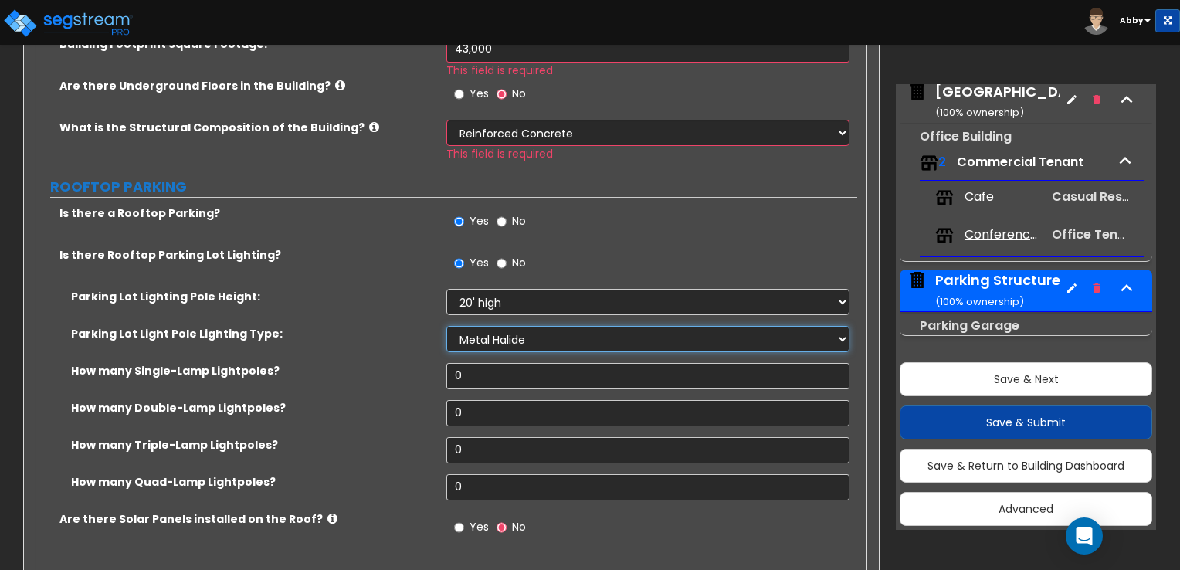
click at [529, 331] on select "Please Choose One LED Metal Halide High Pressure Sodium Please Choose for me" at bounding box center [648, 339] width 402 height 26
select select "1"
click at [447, 326] on select "Please Choose One LED Metal Halide High Pressure Sodium Please Choose for me" at bounding box center [648, 339] width 402 height 26
click at [522, 379] on input "0" at bounding box center [648, 376] width 402 height 26
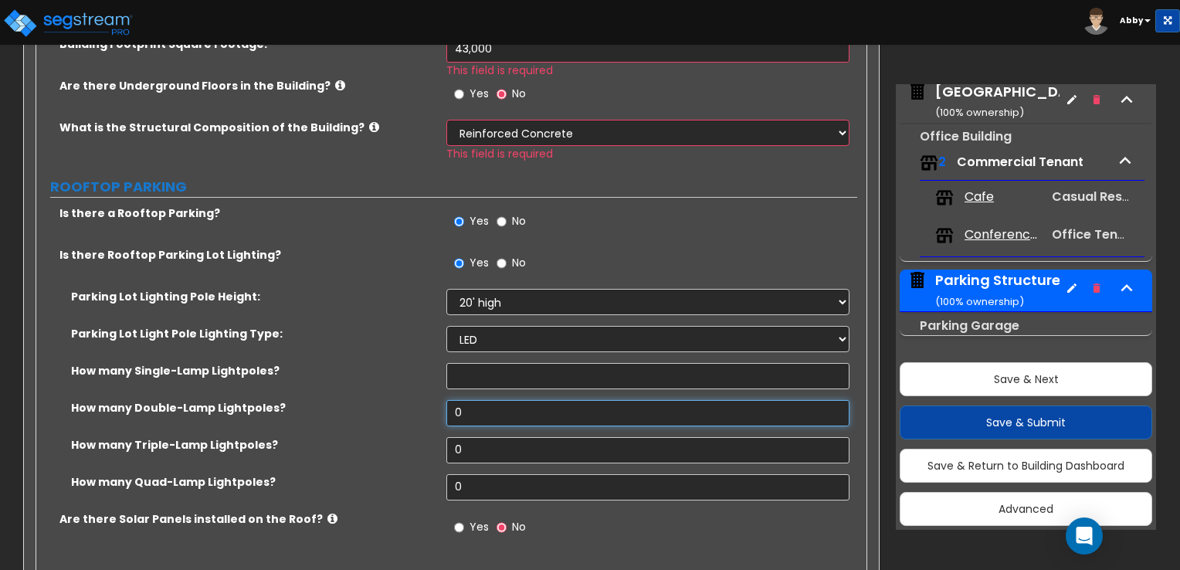
click at [474, 409] on input "0" at bounding box center [648, 413] width 402 height 26
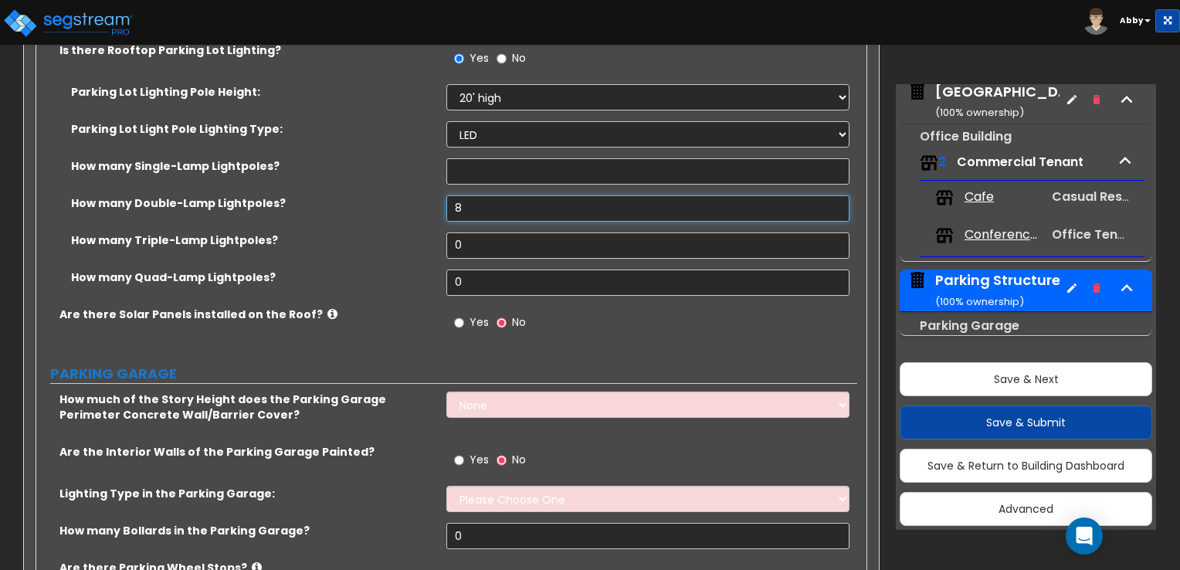
scroll to position [791, 0]
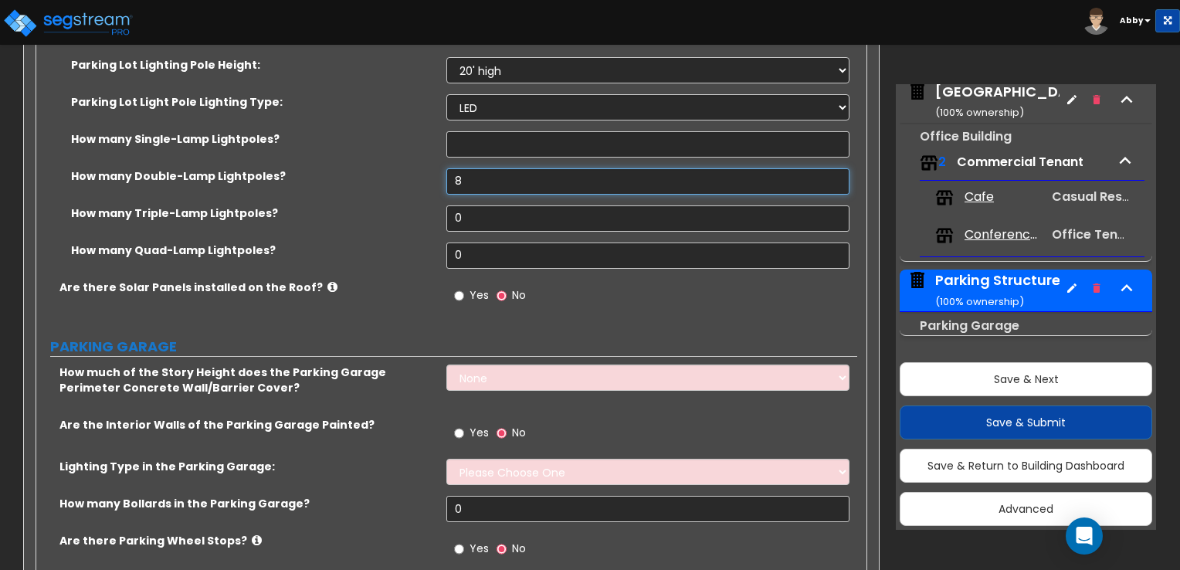
type input "8"
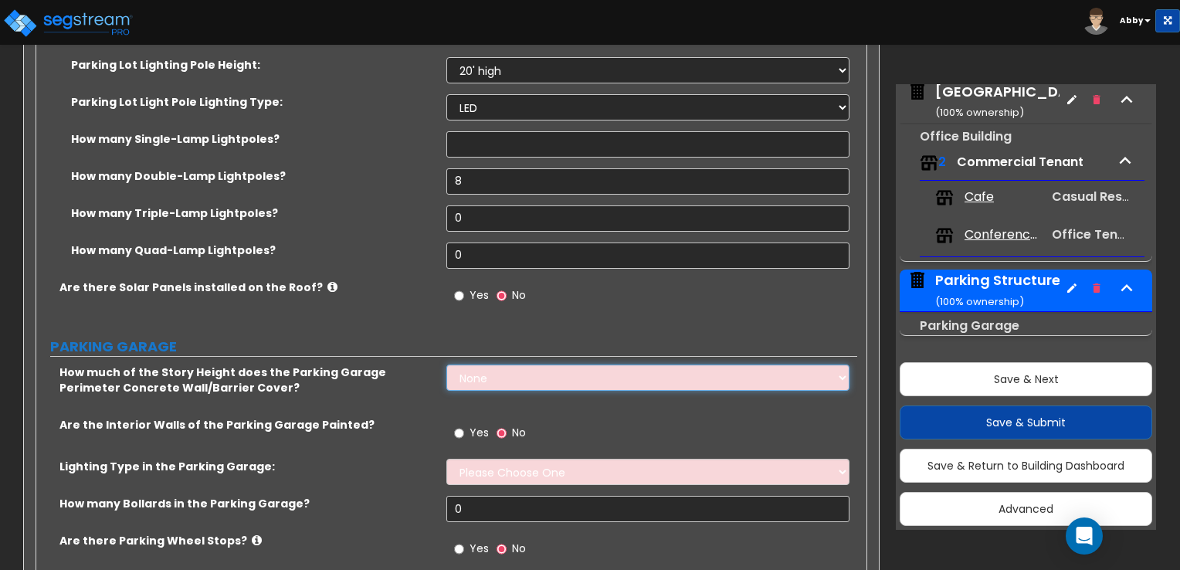
click at [474, 372] on select "None Only About Half of the Story Height Most of the Story Height is Covered Ea…" at bounding box center [648, 378] width 402 height 26
select select "3"
click at [447, 365] on select "None Only About Half of the Story Height Most of the Story Height is Covered Ea…" at bounding box center [648, 378] width 402 height 26
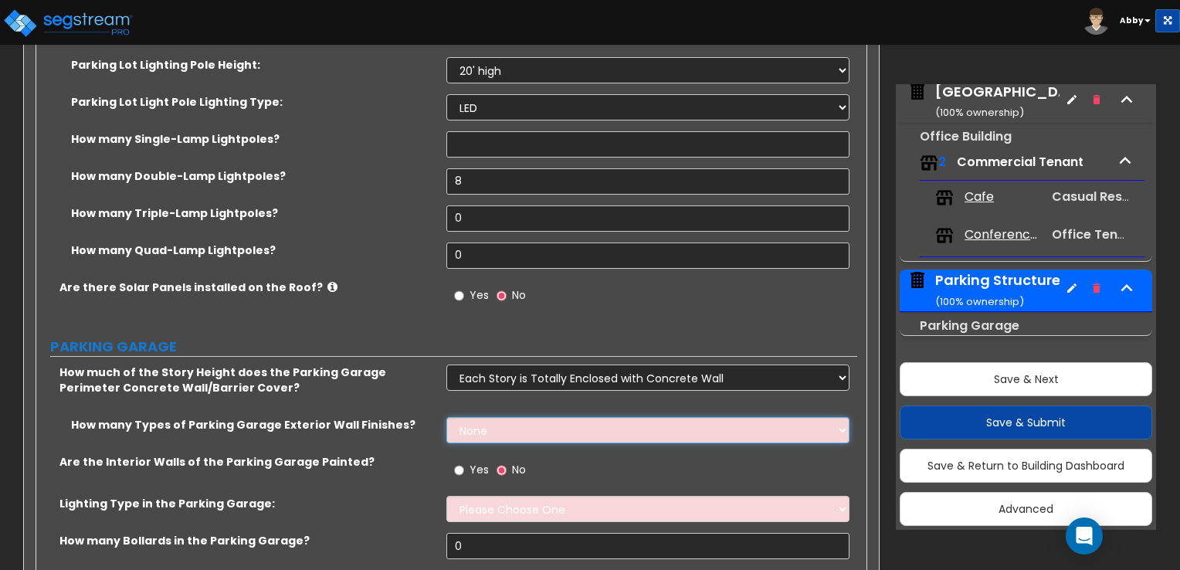
click at [477, 440] on select "None 1 2 3" at bounding box center [648, 430] width 402 height 26
click at [447, 417] on select "None 1 2 3" at bounding box center [648, 430] width 402 height 26
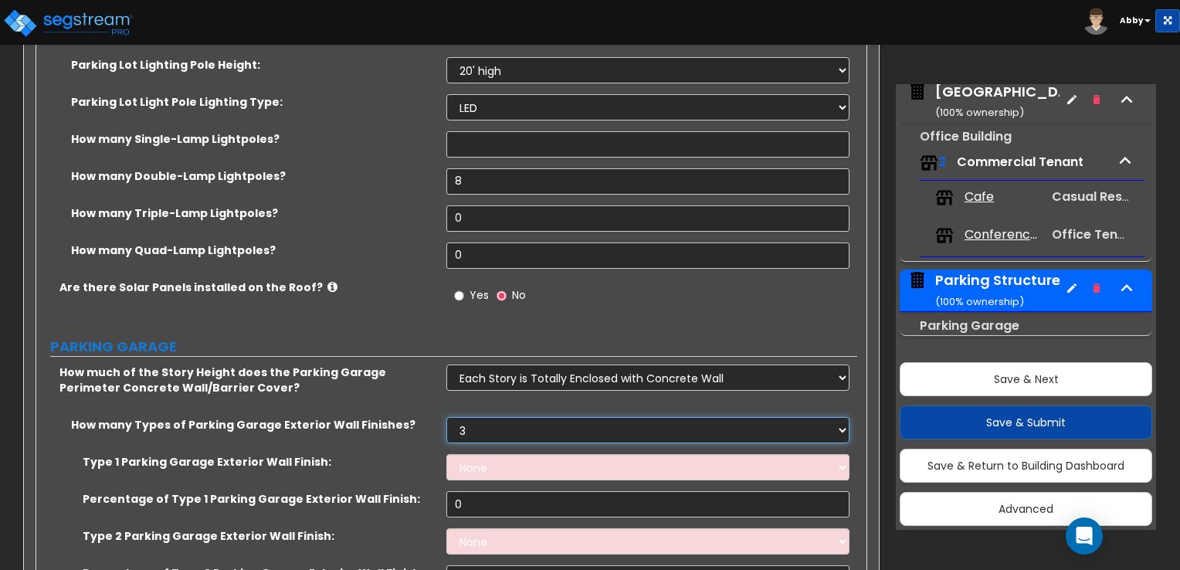
click at [471, 421] on select "None 1 2 3" at bounding box center [648, 430] width 402 height 26
click at [447, 417] on select "None 1 2 3" at bounding box center [648, 430] width 402 height 26
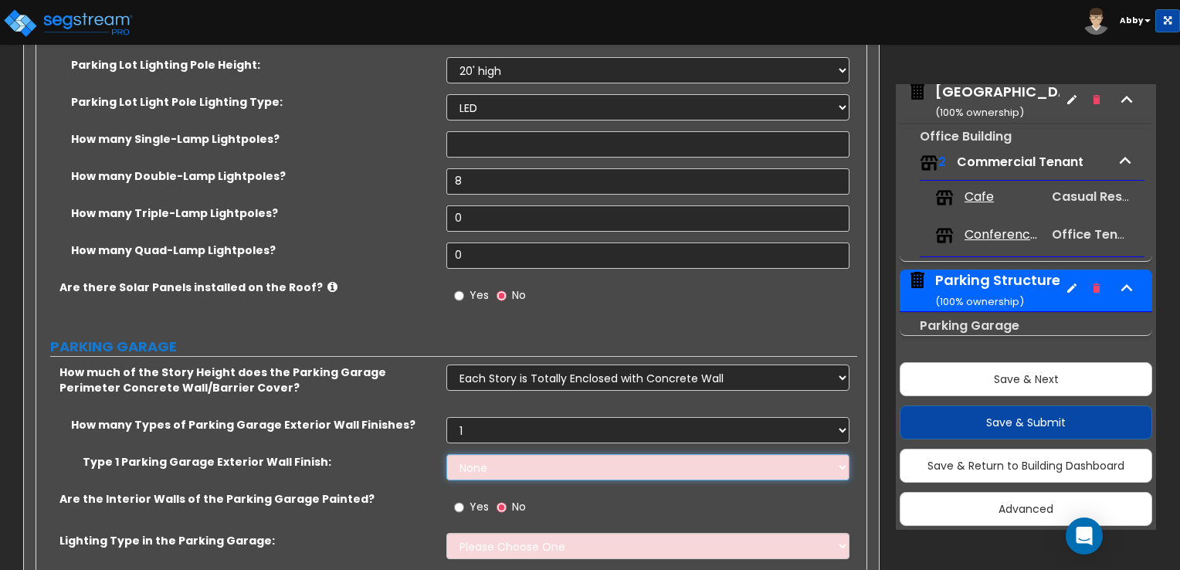
click at [467, 470] on select "None Paint Finish Stucco Finish Stone Veneer Brick Veneer Metal Composite Panel…" at bounding box center [648, 467] width 402 height 26
click at [482, 419] on select "None 1 2 3" at bounding box center [648, 430] width 402 height 26
select select "0"
click at [447, 417] on select "None 1 2 3" at bounding box center [648, 430] width 402 height 26
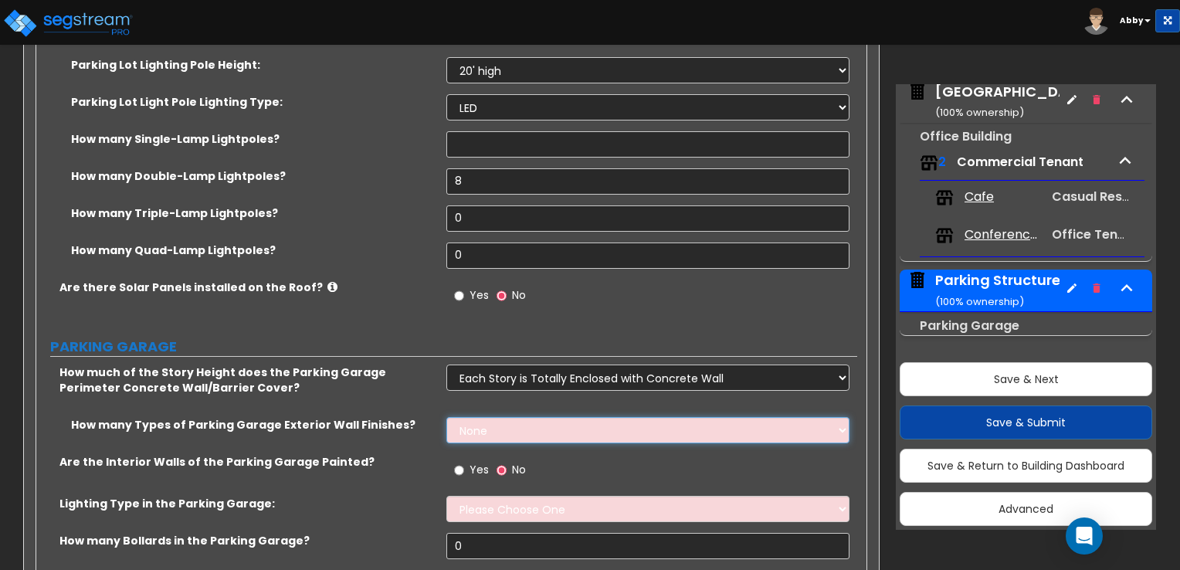
scroll to position [868, 0]
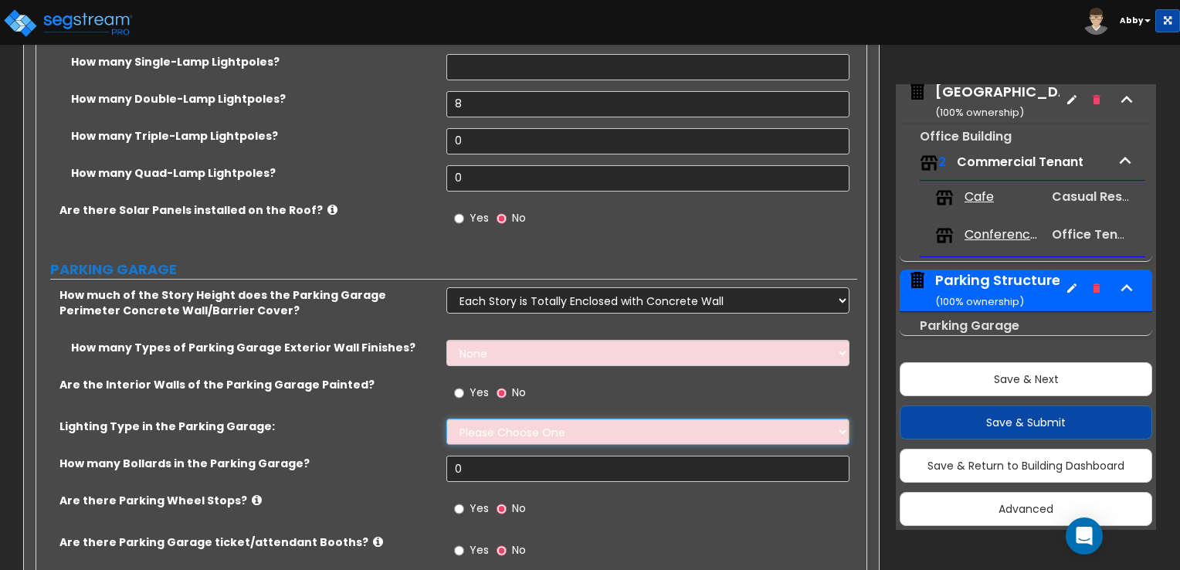
click at [531, 431] on select "Please Choose One Bay Lighting Strip Lighting" at bounding box center [648, 432] width 402 height 26
select select "1"
click at [447, 419] on select "Please Choose One Bay Lighting Strip Lighting" at bounding box center [648, 432] width 402 height 26
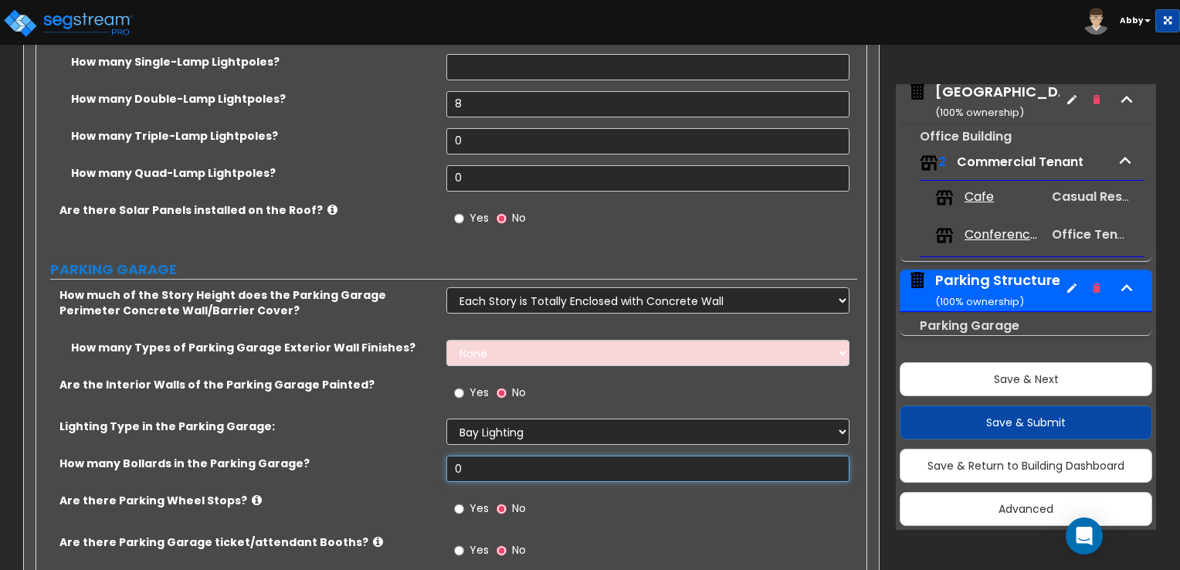
click at [525, 468] on input "0" at bounding box center [648, 469] width 402 height 26
click at [497, 465] on input "0" at bounding box center [648, 469] width 402 height 26
type input "20"
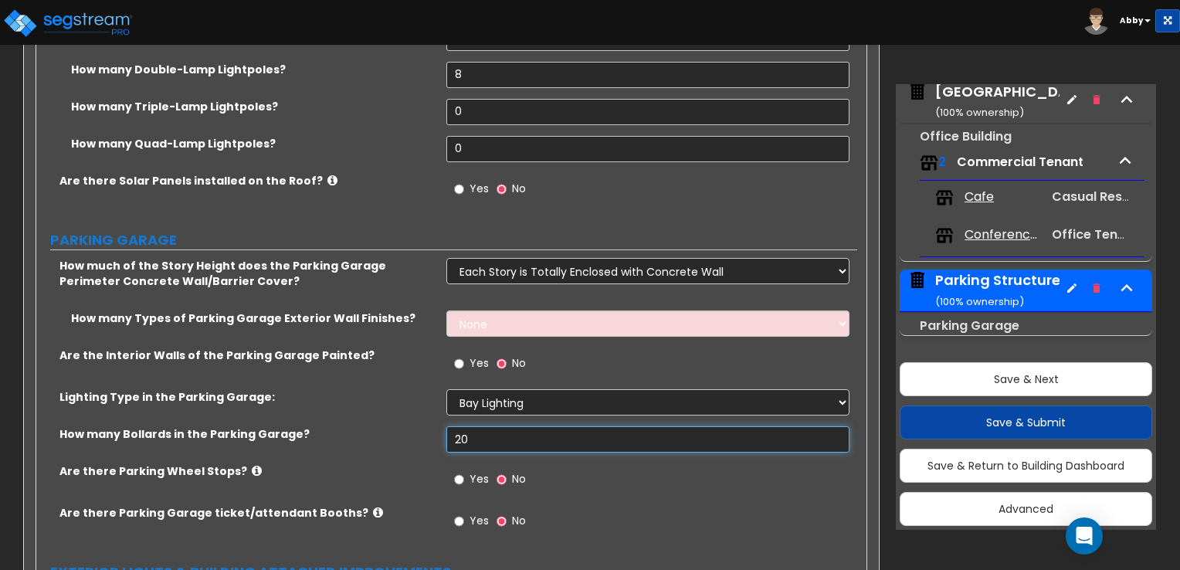
scroll to position [946, 0]
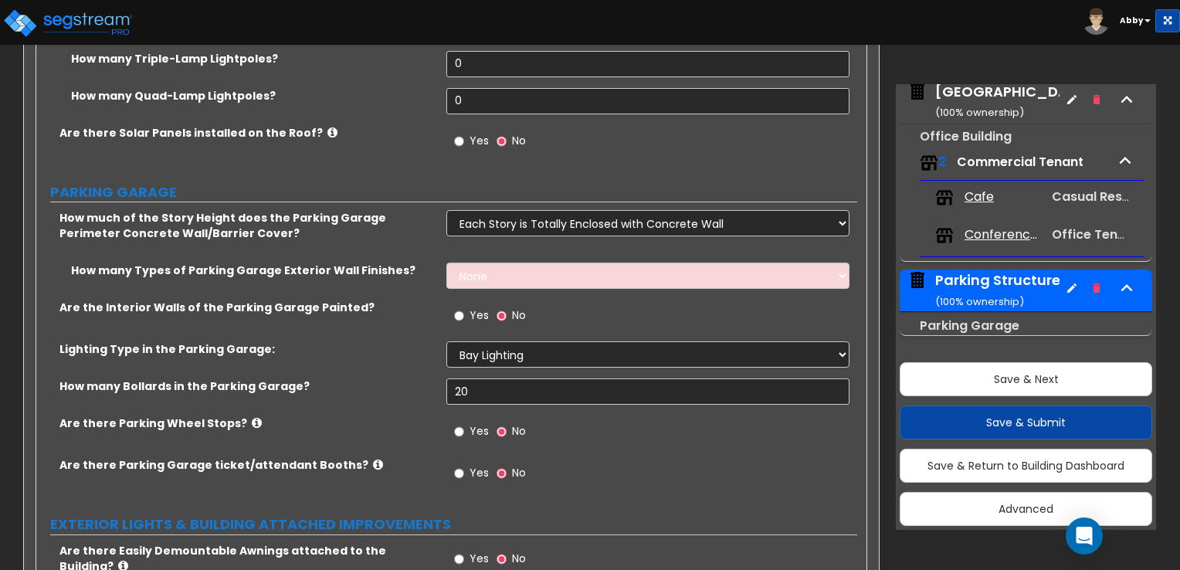
click at [481, 428] on span "Yes" at bounding box center [479, 430] width 19 height 15
click at [464, 428] on input "Yes" at bounding box center [459, 431] width 10 height 17
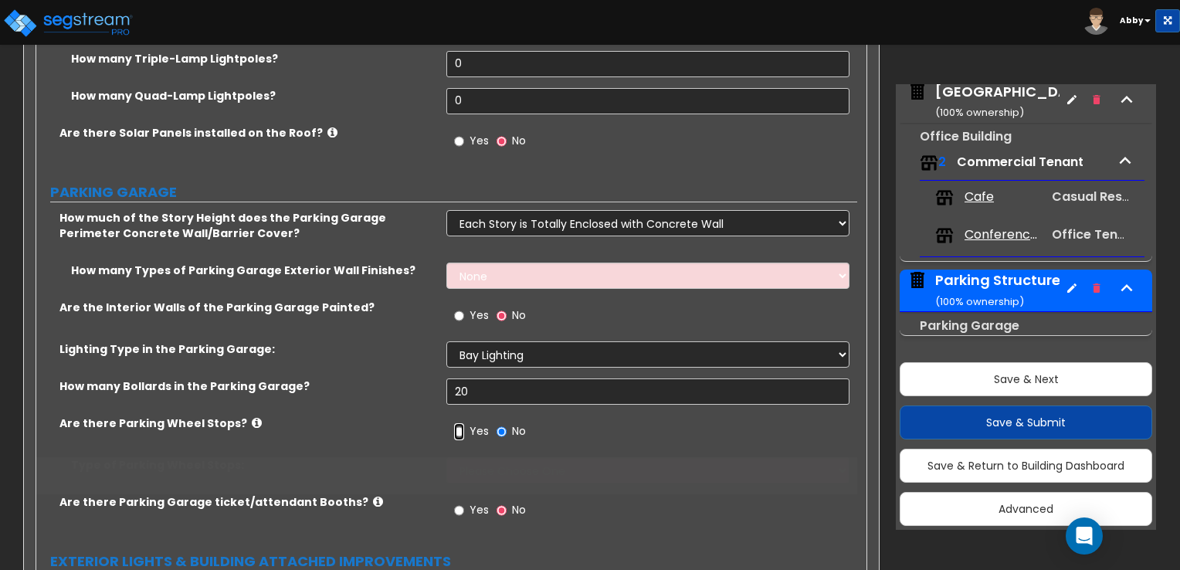
radio input "true"
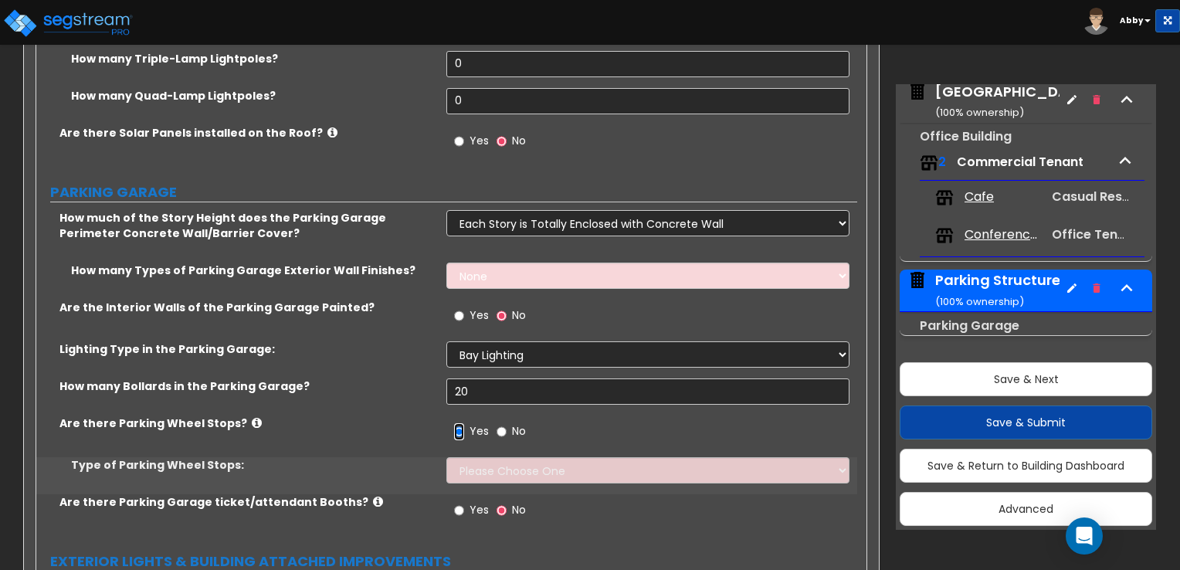
scroll to position [1023, 0]
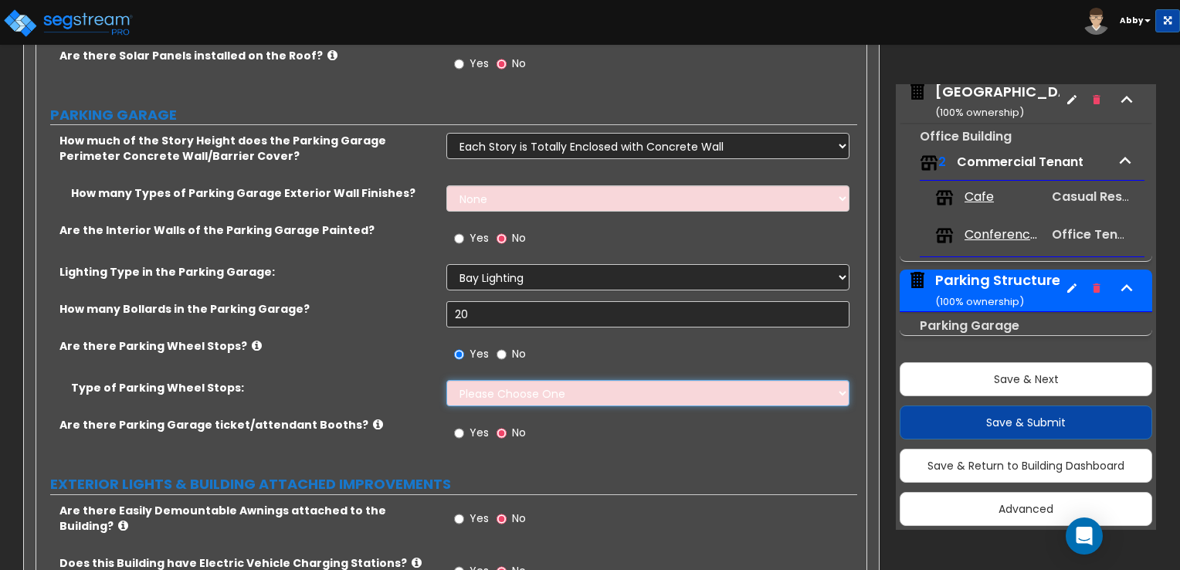
click at [569, 389] on select "Please Choose One Rubber/Plastic Concrete" at bounding box center [648, 393] width 402 height 26
select select "2"
click at [447, 380] on select "Please Choose One Rubber/Plastic Concrete" at bounding box center [648, 393] width 402 height 26
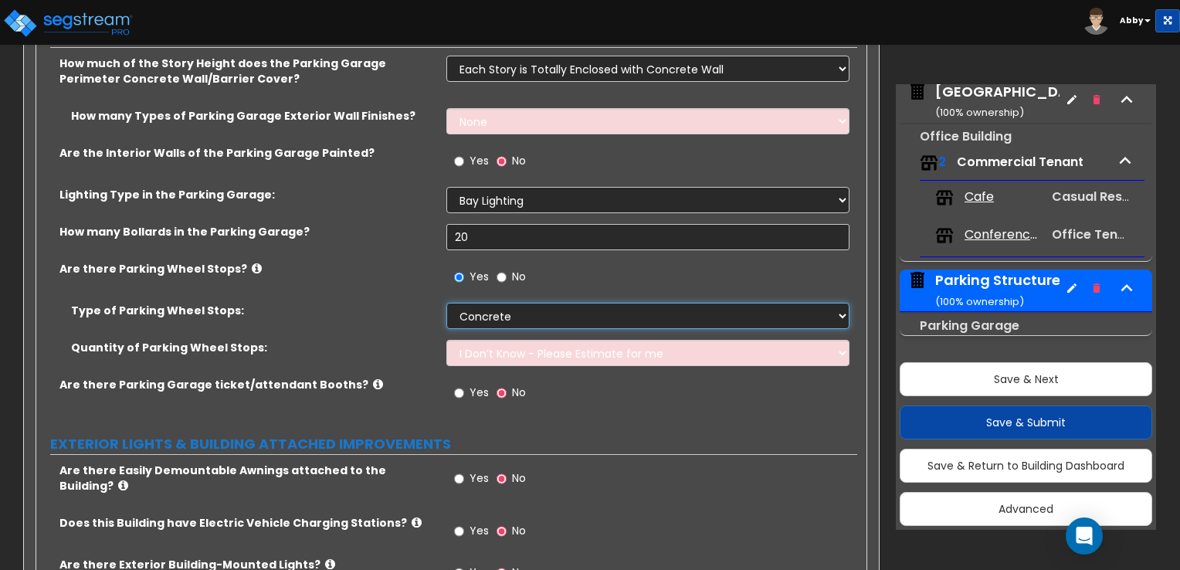
scroll to position [1177, 0]
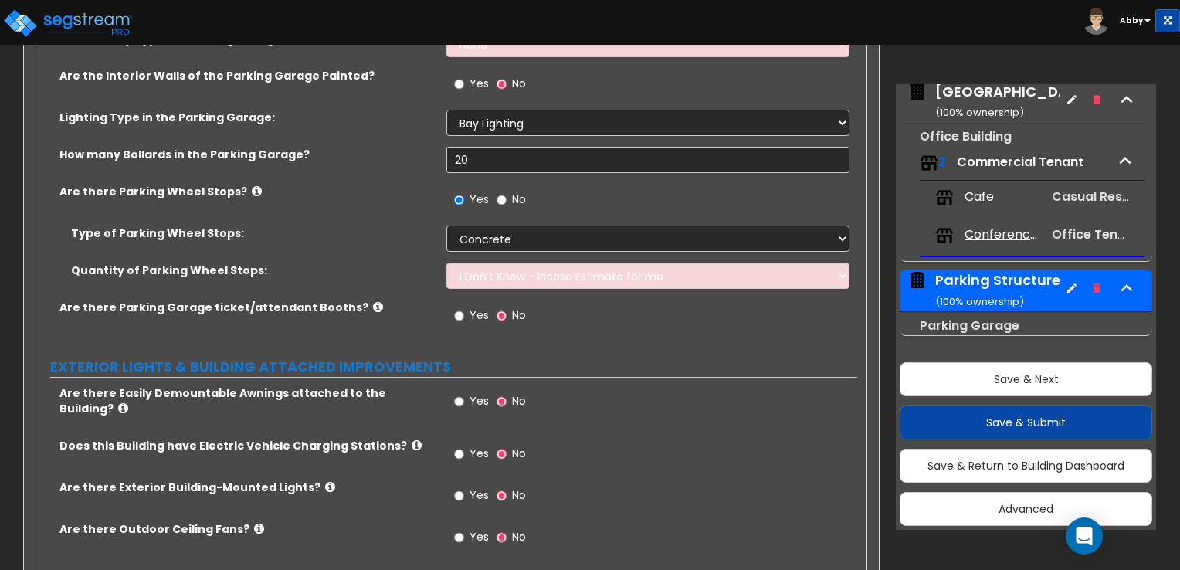
click at [466, 443] on label "Yes" at bounding box center [471, 456] width 35 height 26
click at [464, 446] on input "Yes" at bounding box center [459, 454] width 10 height 17
radio input "true"
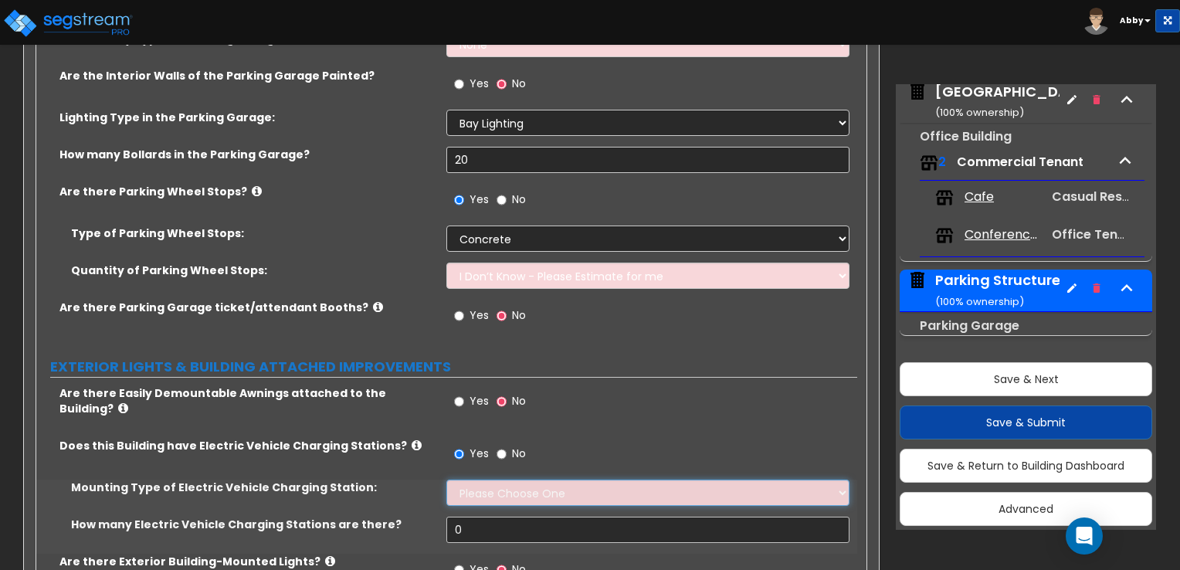
click at [484, 480] on select "Please Choose One Freestanding Wall-mounted" at bounding box center [648, 493] width 402 height 26
select select "2"
click at [447, 480] on select "Please Choose One Freestanding Wall-mounted" at bounding box center [648, 493] width 402 height 26
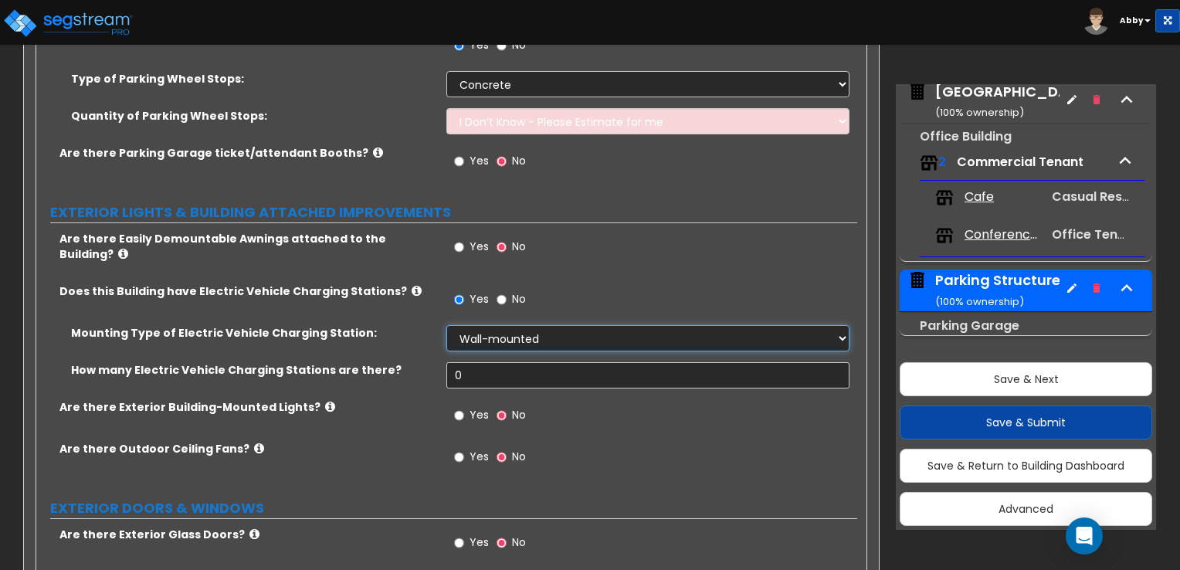
scroll to position [1332, 0]
click at [490, 363] on input "0" at bounding box center [648, 375] width 402 height 26
type input "10"
click at [457, 407] on input "Yes" at bounding box center [459, 415] width 10 height 17
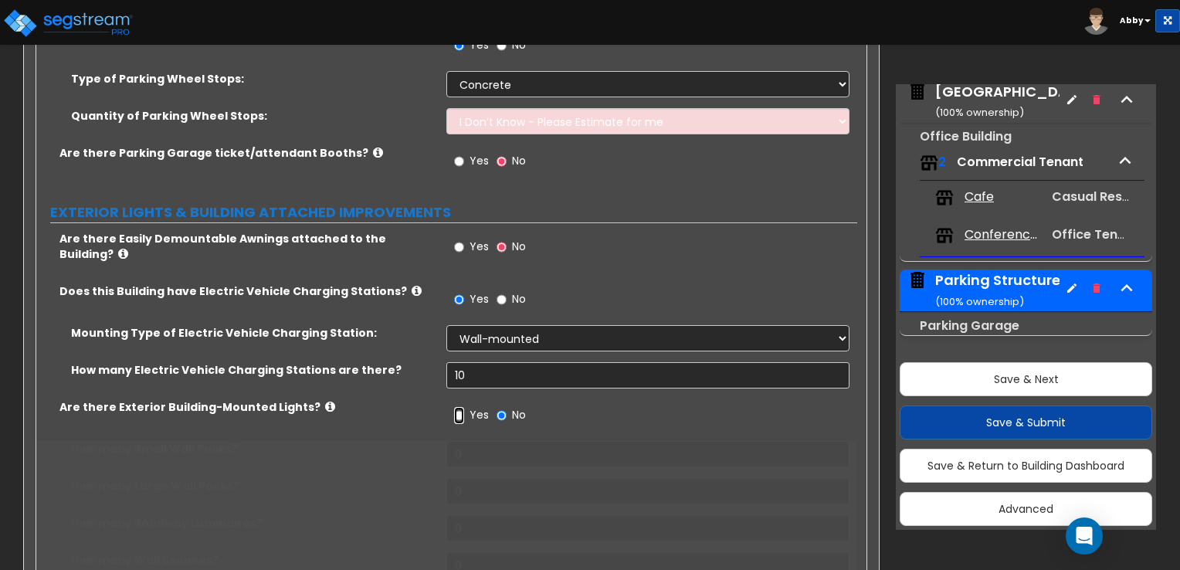
radio input "true"
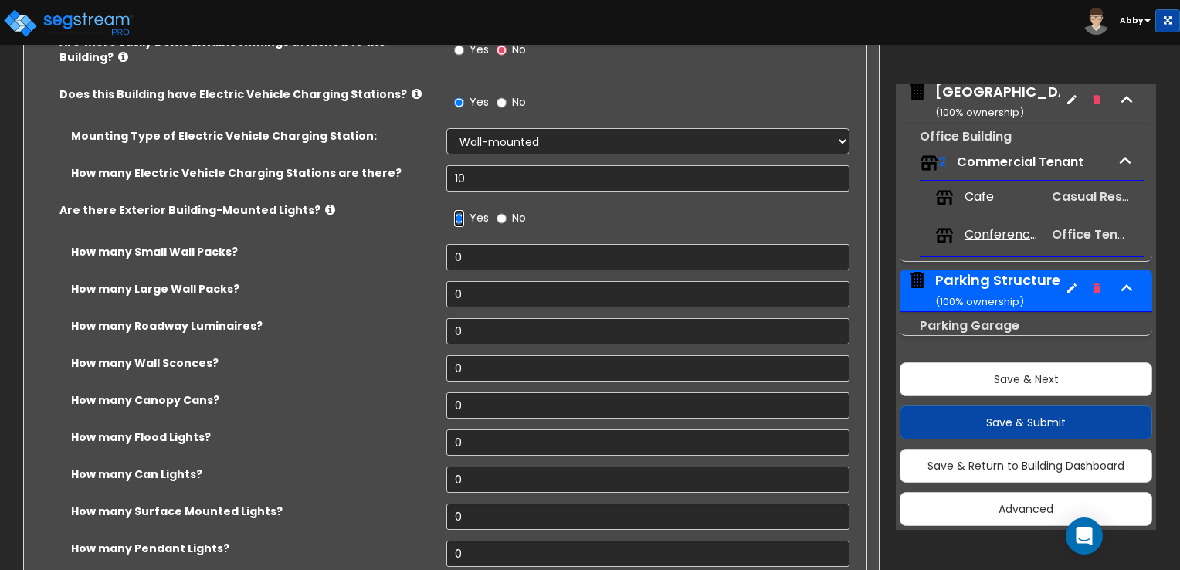
scroll to position [1564, 0]
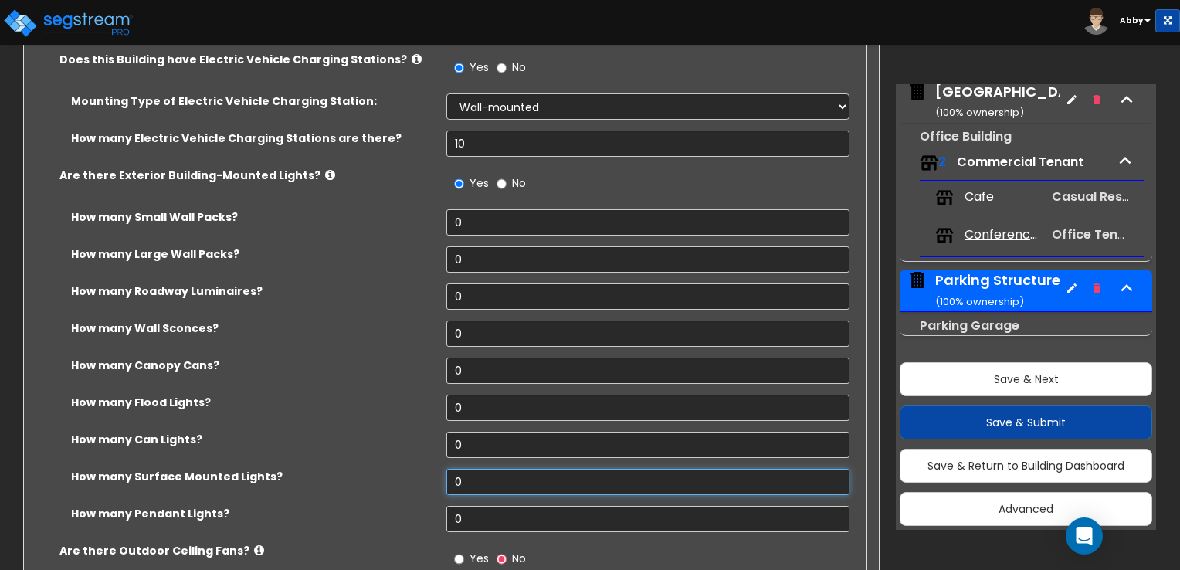
click at [473, 469] on input "0" at bounding box center [648, 482] width 402 height 26
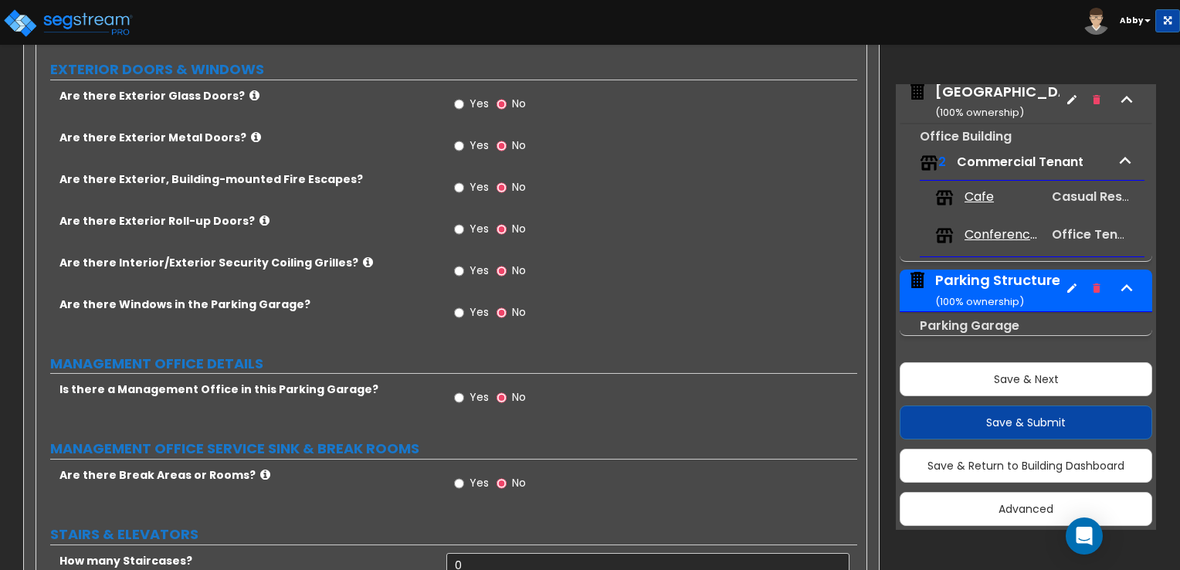
scroll to position [2104, 0]
type input "20"
click at [363, 256] on icon at bounding box center [368, 262] width 10 height 12
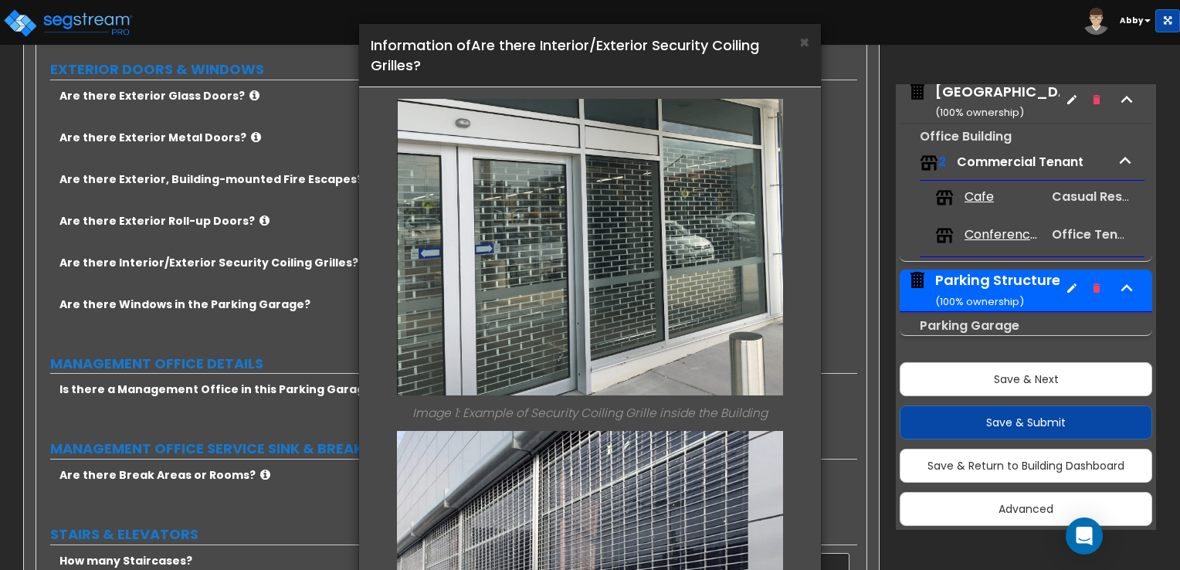
click at [341, 250] on div "× Information of Are there Interior/Exterior Security Coiling Grilles? Image 1:…" at bounding box center [590, 285] width 1180 height 570
click at [324, 317] on div "× Information of Are there Interior/Exterior Security Coiling Grilles? Image 1:…" at bounding box center [590, 285] width 1180 height 570
click at [806, 49] on span "×" at bounding box center [805, 42] width 10 height 22
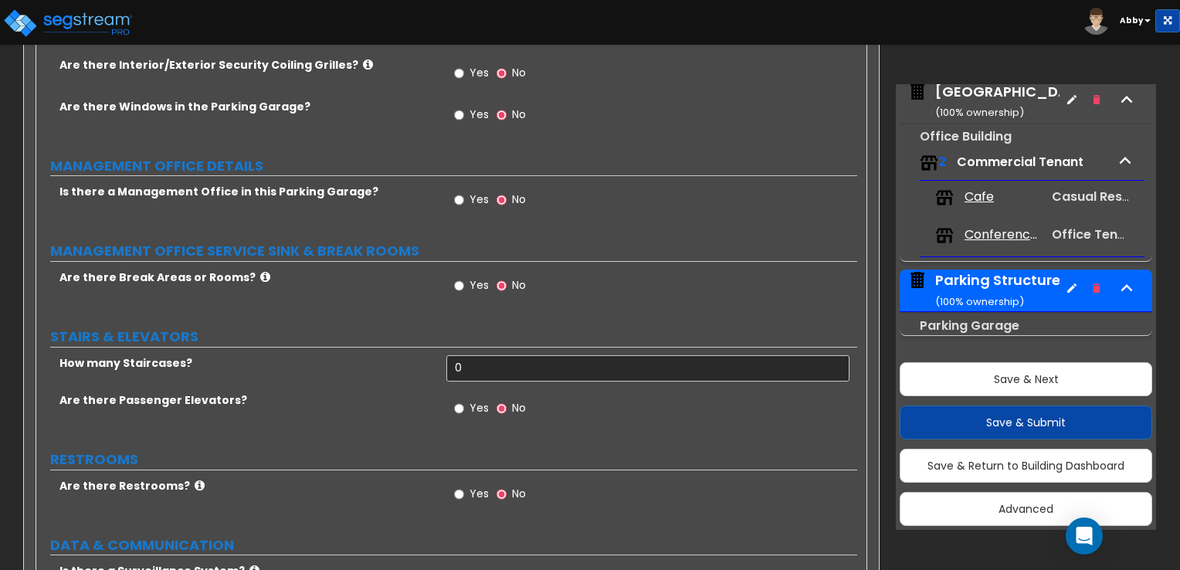
scroll to position [2336, 0]
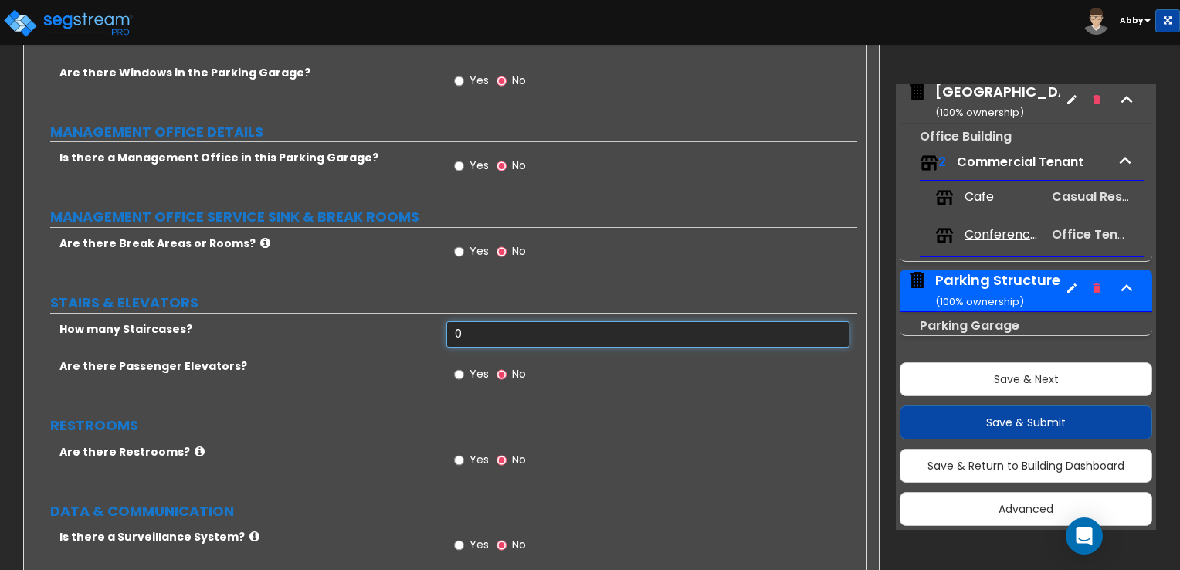
click at [464, 321] on input "0" at bounding box center [648, 334] width 402 height 26
type input "2"
click at [464, 363] on label "Yes" at bounding box center [471, 376] width 35 height 26
click at [464, 366] on input "Yes" at bounding box center [459, 374] width 10 height 17
radio input "true"
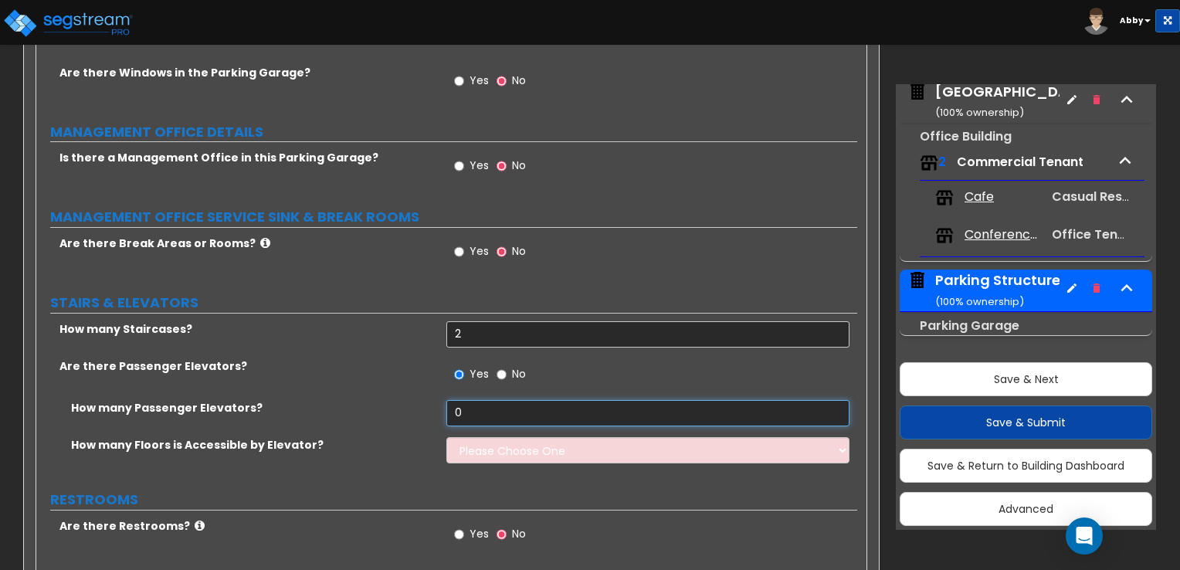
click at [464, 403] on input "0" at bounding box center [648, 413] width 402 height 26
type input "2"
click at [469, 443] on select "Please Choose One 1 2 3 4 5" at bounding box center [648, 450] width 402 height 26
select select "4"
click at [447, 437] on select "Please Choose One 1 2 3 4 5" at bounding box center [648, 450] width 402 height 26
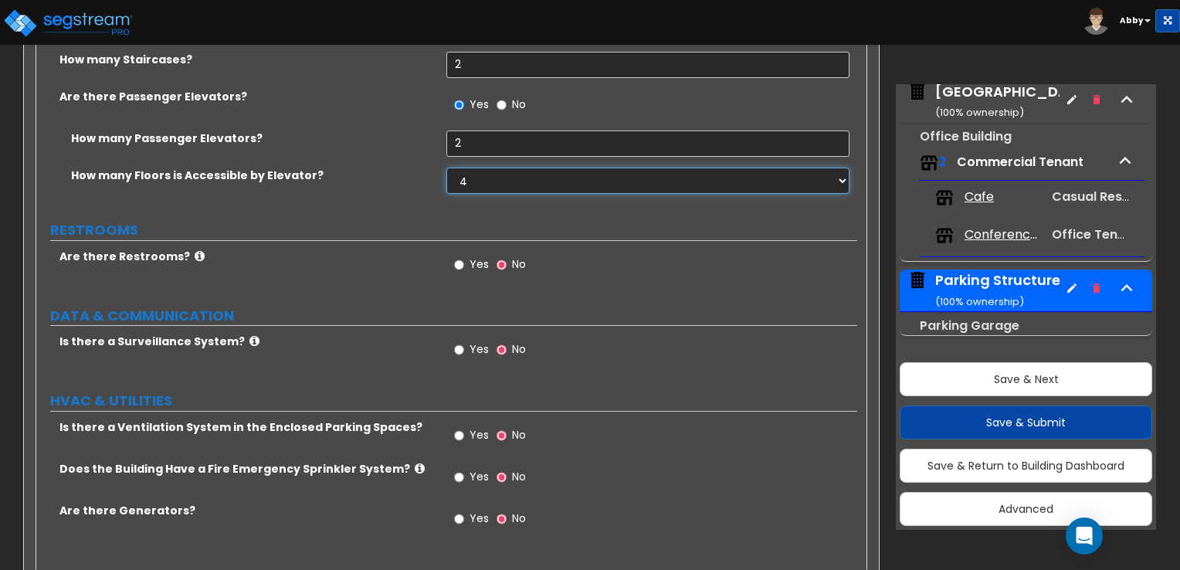
scroll to position [2637, 0]
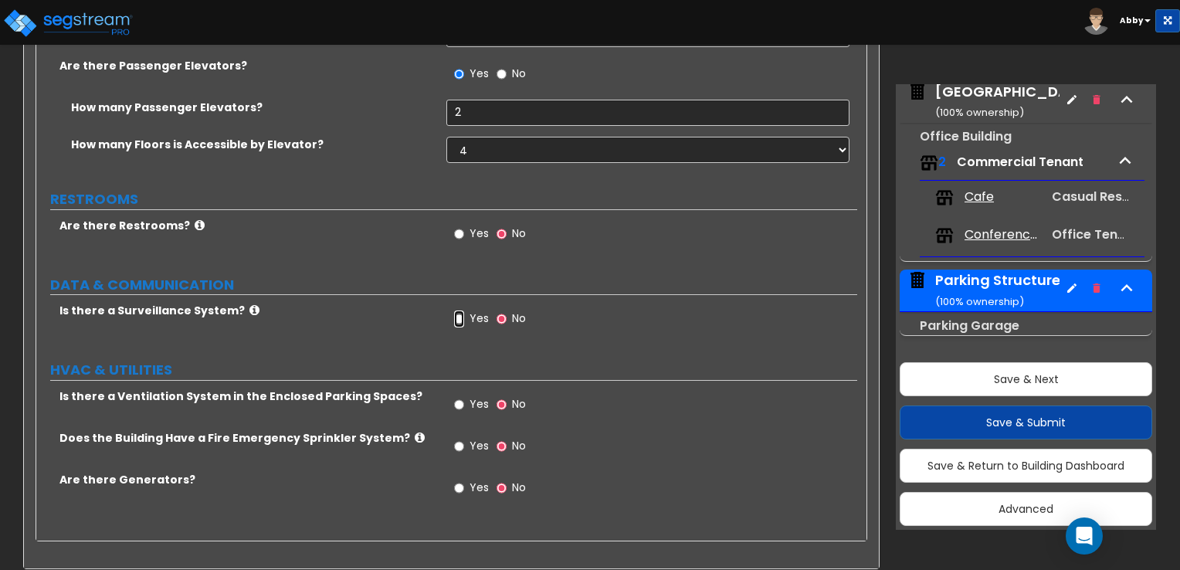
click at [460, 311] on input "Yes" at bounding box center [459, 319] width 10 height 17
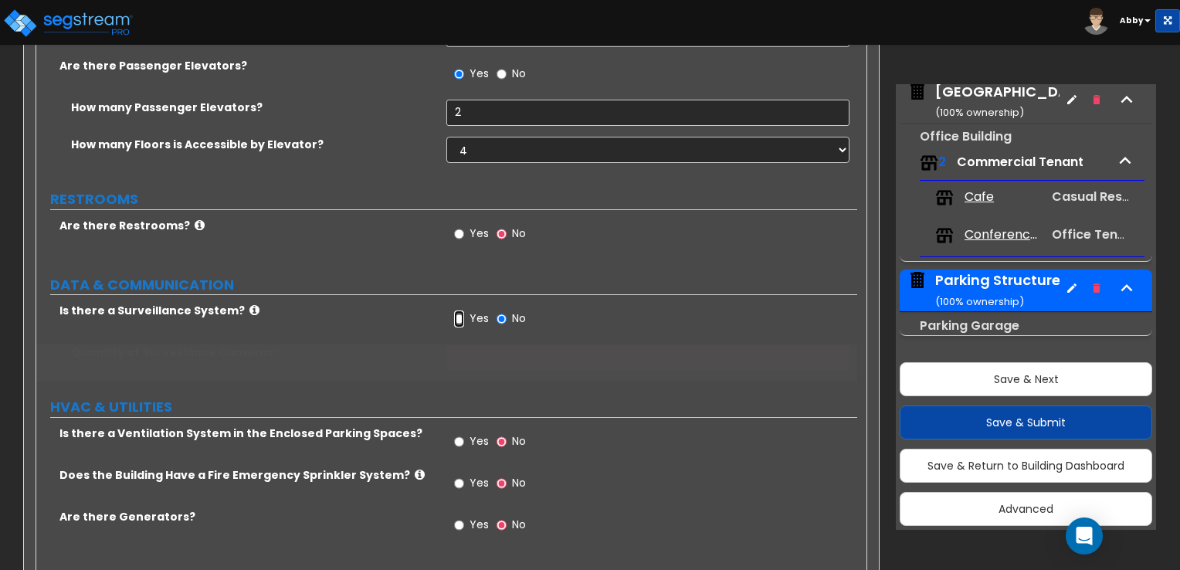
radio input "true"
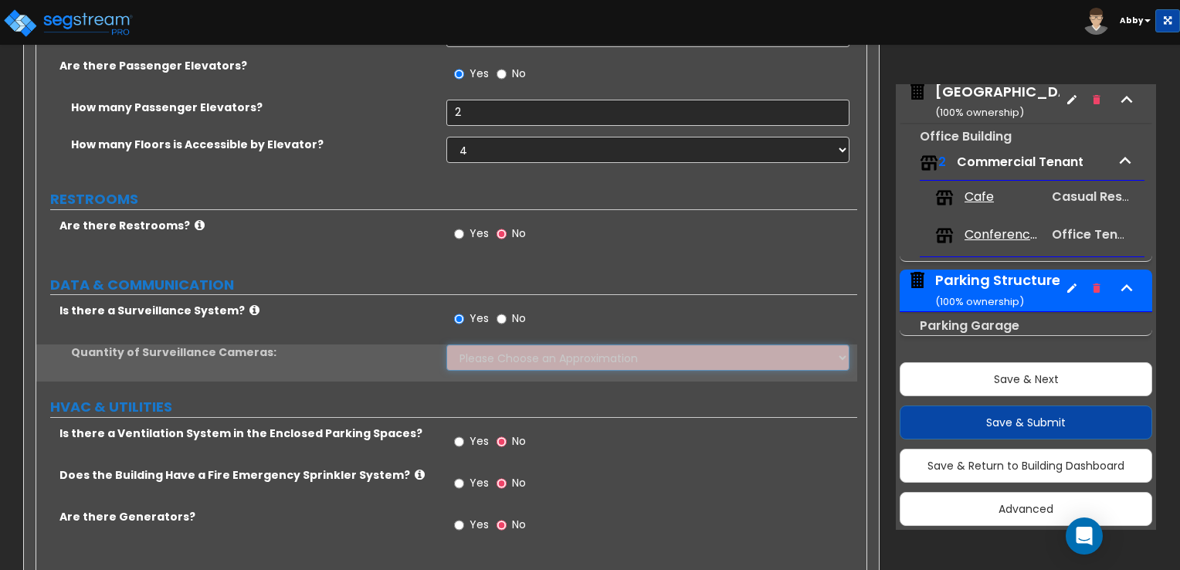
click at [469, 345] on select "Please Choose an Approximation Barely Noticed Any Noticed a Couple Frequently S…" at bounding box center [648, 358] width 402 height 26
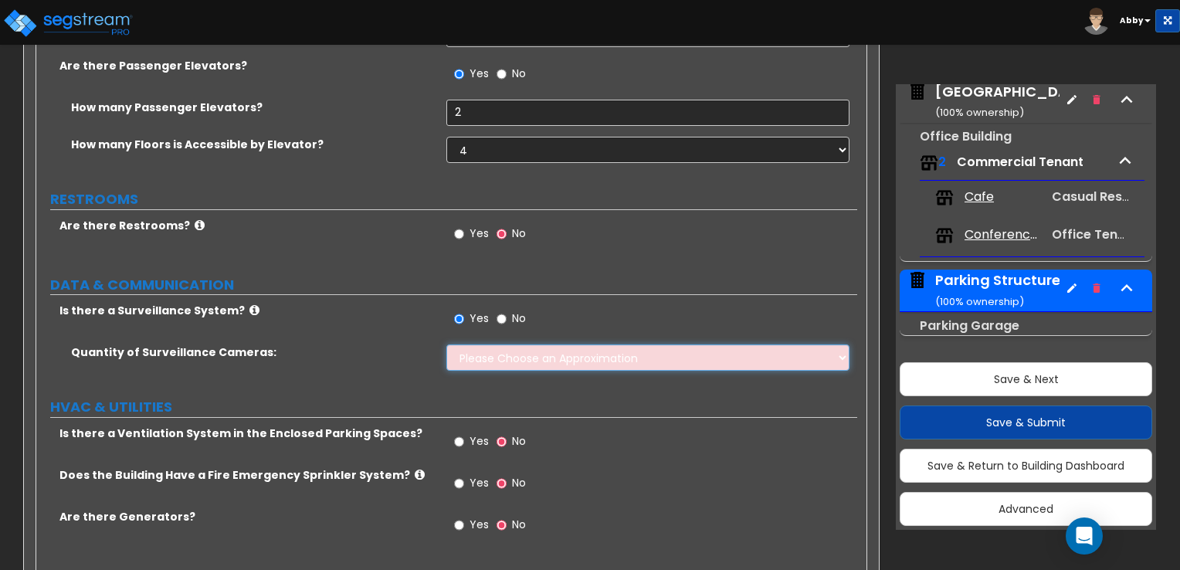
select select "2"
click at [447, 345] on select "Please Choose an Approximation Barely Noticed Any Noticed a Couple Frequently S…" at bounding box center [648, 358] width 402 height 26
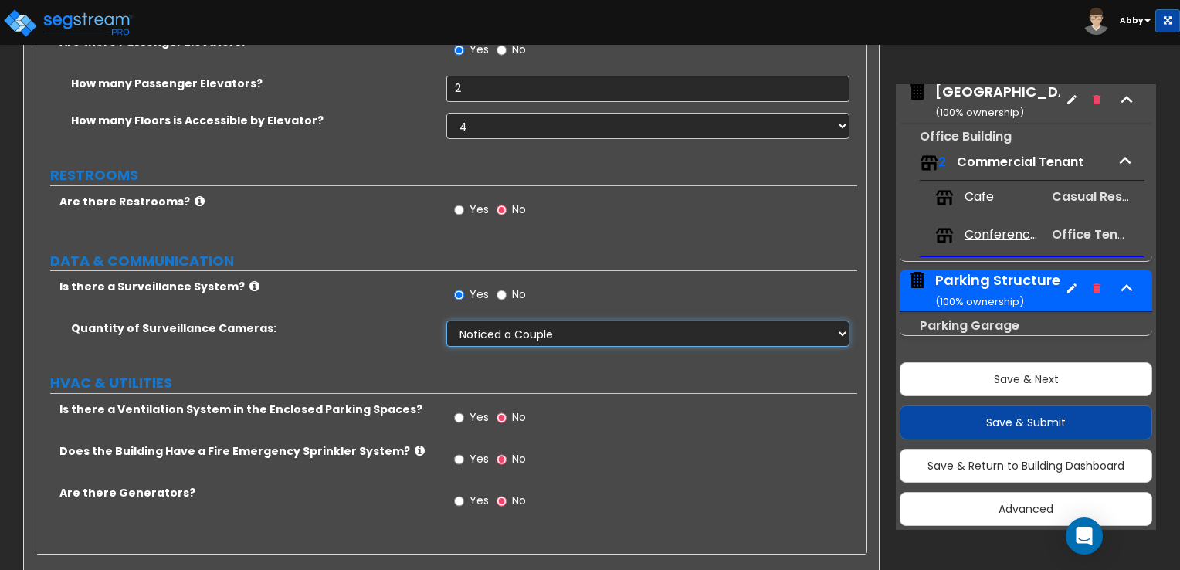
scroll to position [2674, 0]
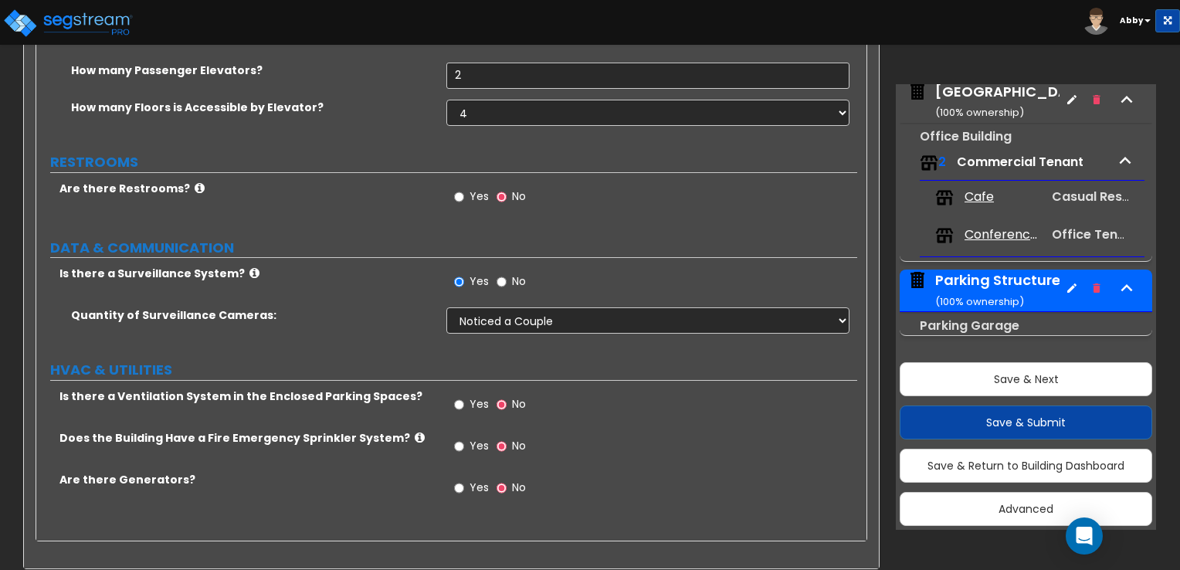
click at [474, 438] on span "Yes" at bounding box center [479, 445] width 19 height 15
click at [464, 438] on input "Yes" at bounding box center [459, 446] width 10 height 17
radio input "true"
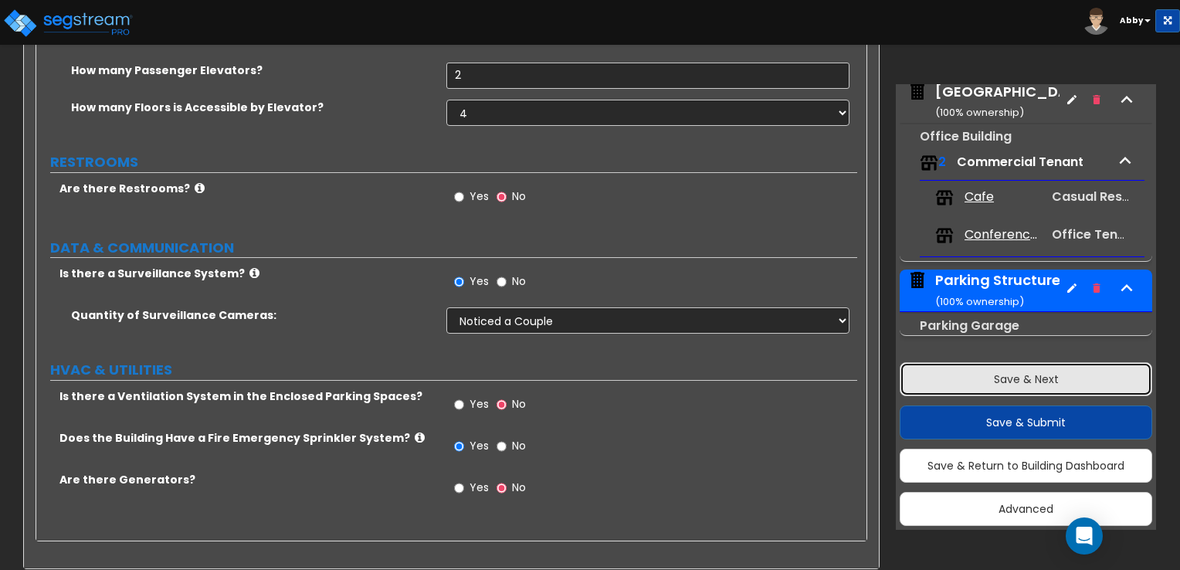
click at [992, 380] on button "Save & Next" at bounding box center [1026, 379] width 253 height 34
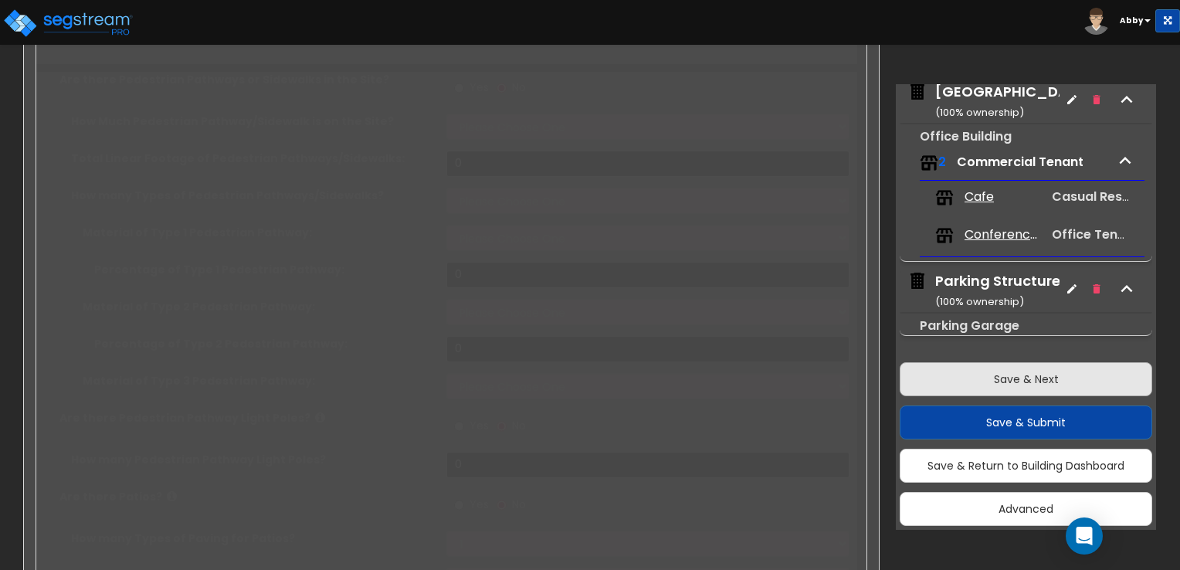
type input "7.15"
select select "2"
type input "5070"
select select "2"
type input "24600"
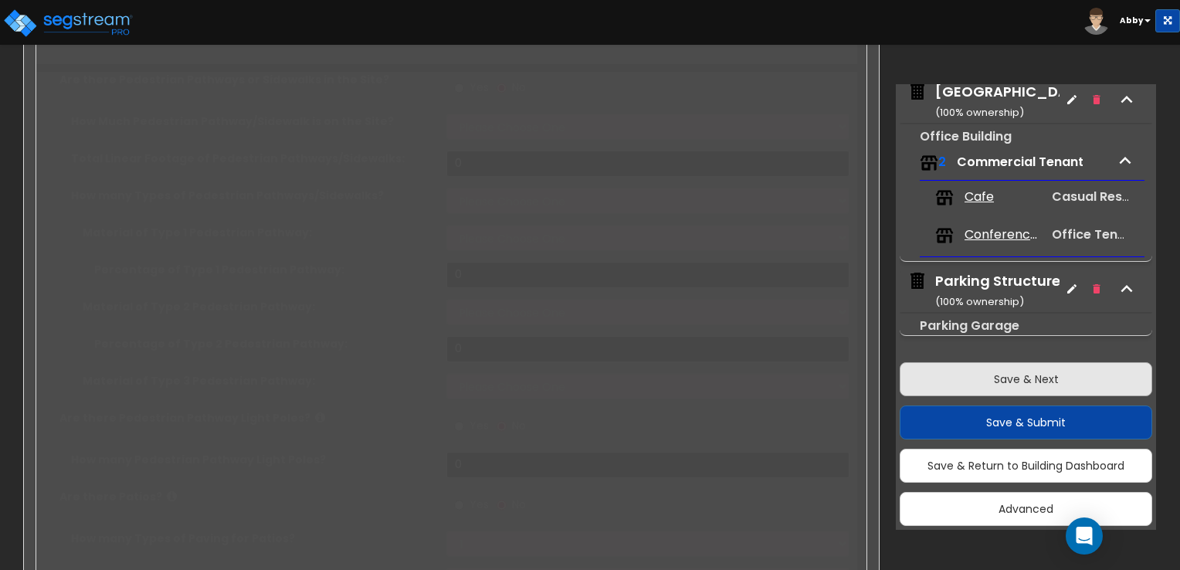
select select "2"
type input "65600"
radio input "true"
select select "1"
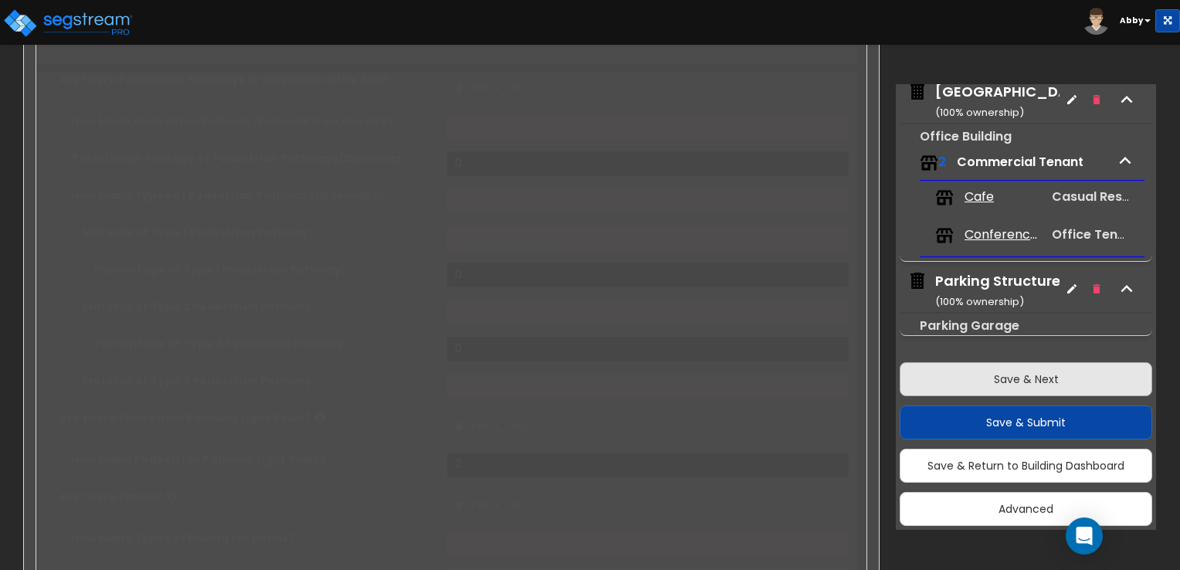
type input "5500"
radio input "true"
select select "2"
select select "1"
radio input "true"
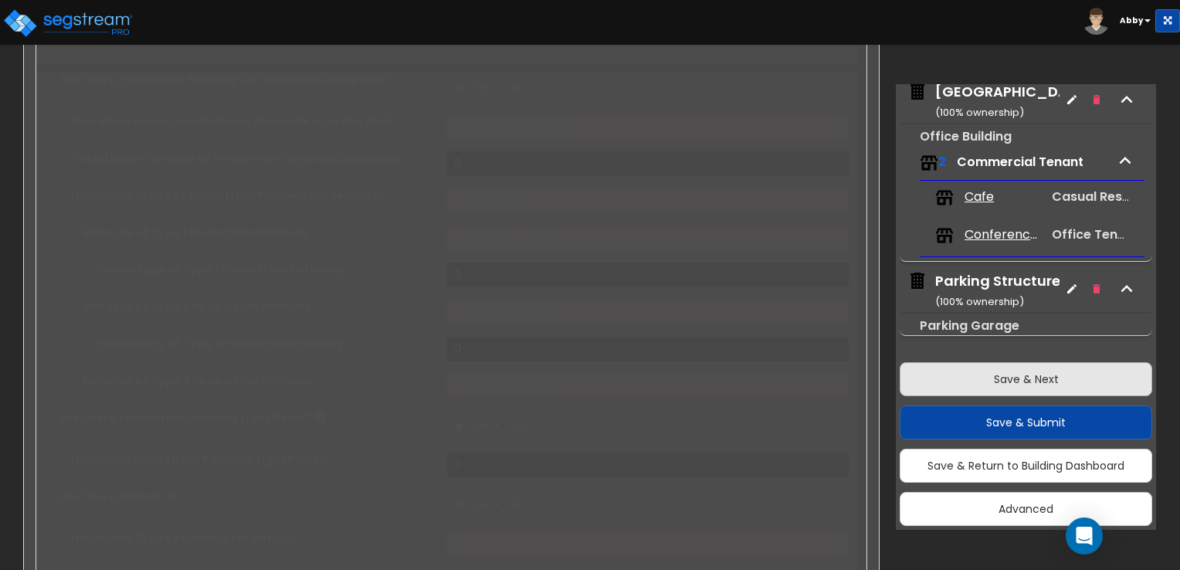
type input "220"
radio input "true"
select select "2"
type input "2500"
select select "1"
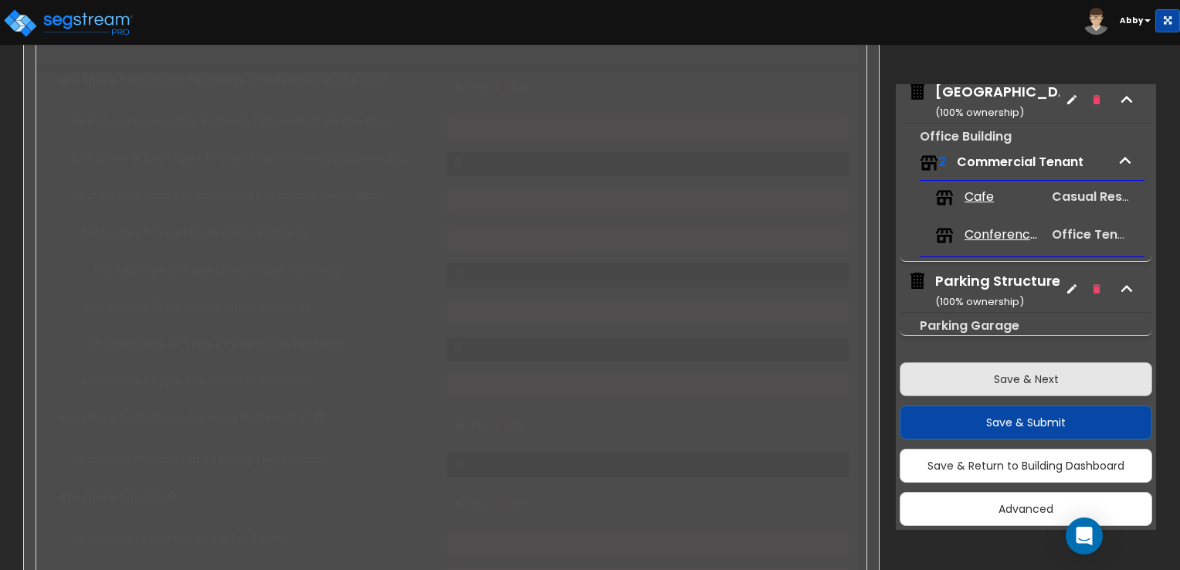
select select "1"
radio input "true"
select select "1"
type input "4"
type input "500"
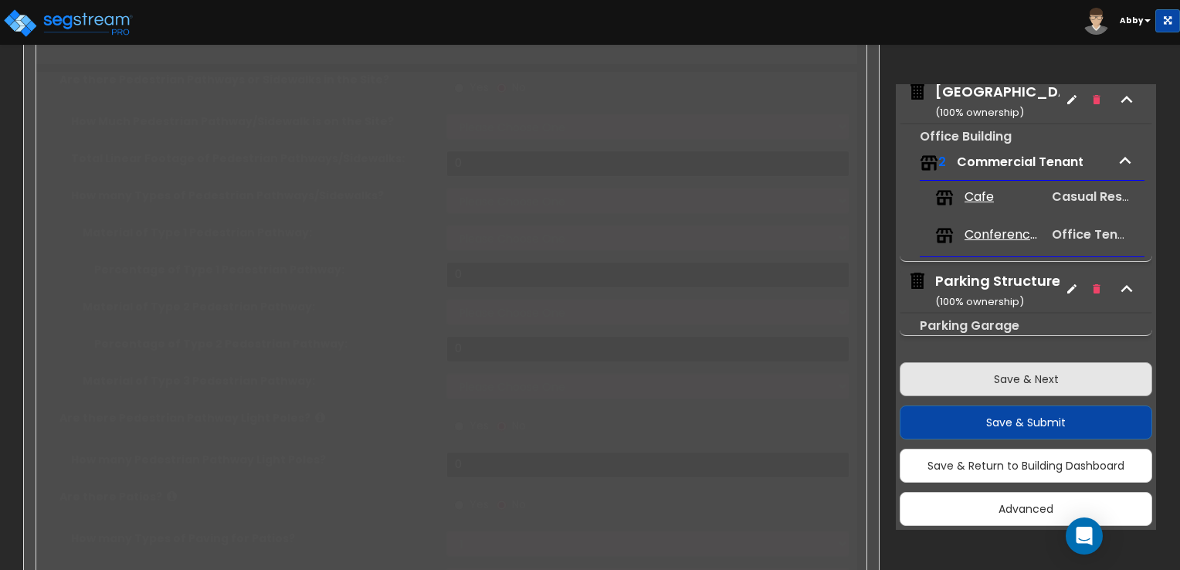
radio input "true"
select select "2"
type input "740"
radio input "true"
type input "400"
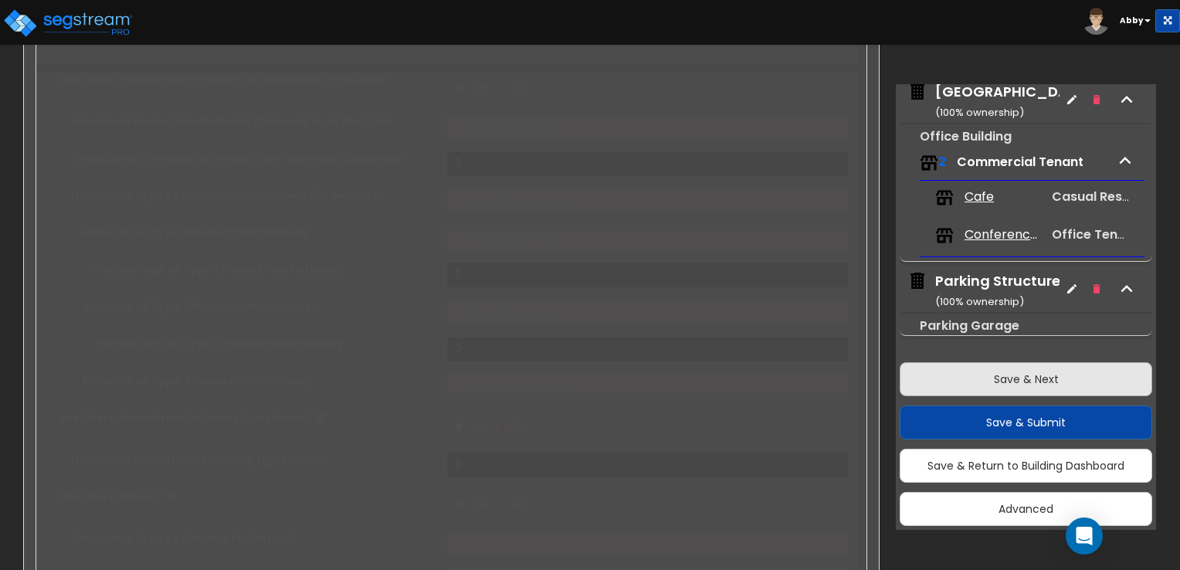
select select "2"
type input "49200"
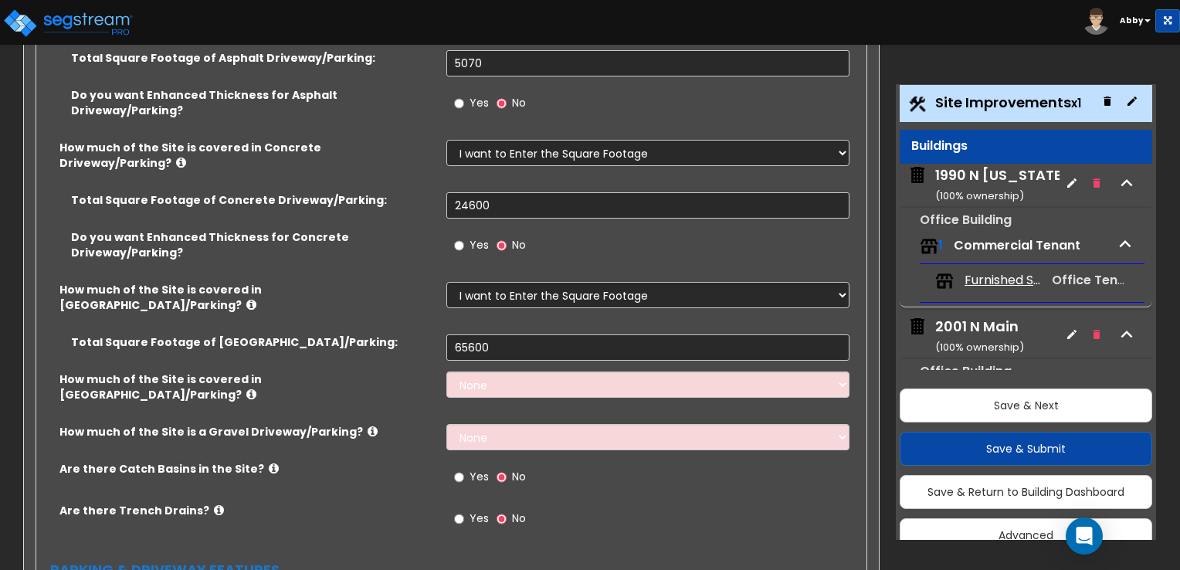
scroll to position [464, 0]
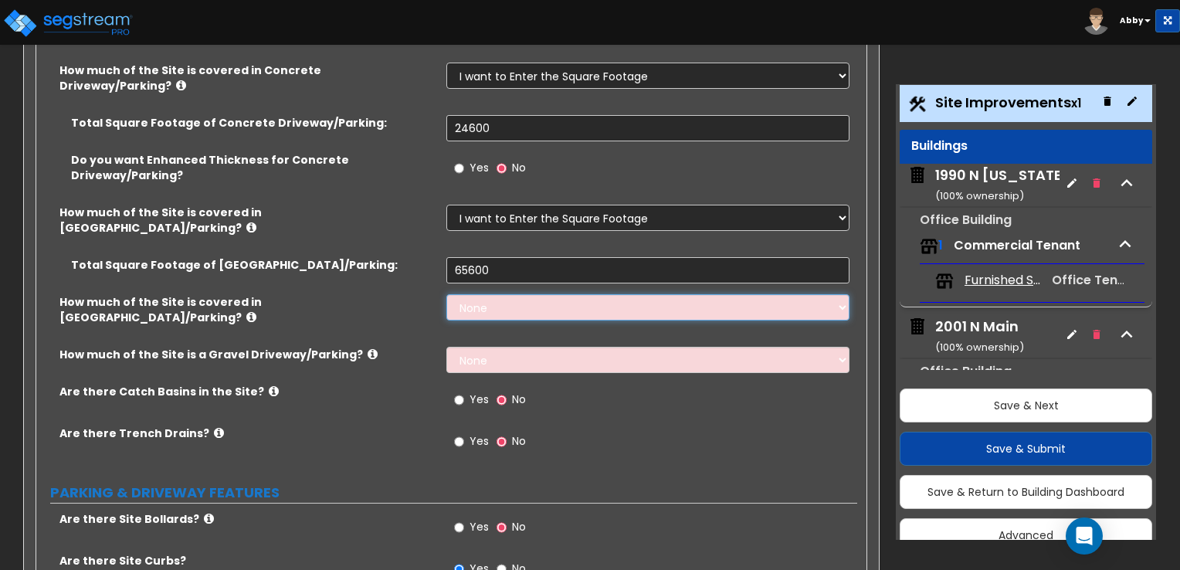
click at [503, 294] on select "None I want to Enter an Approximate Percentage I want to Enter the Square Foota…" at bounding box center [648, 307] width 402 height 26
click at [256, 311] on icon at bounding box center [251, 317] width 10 height 12
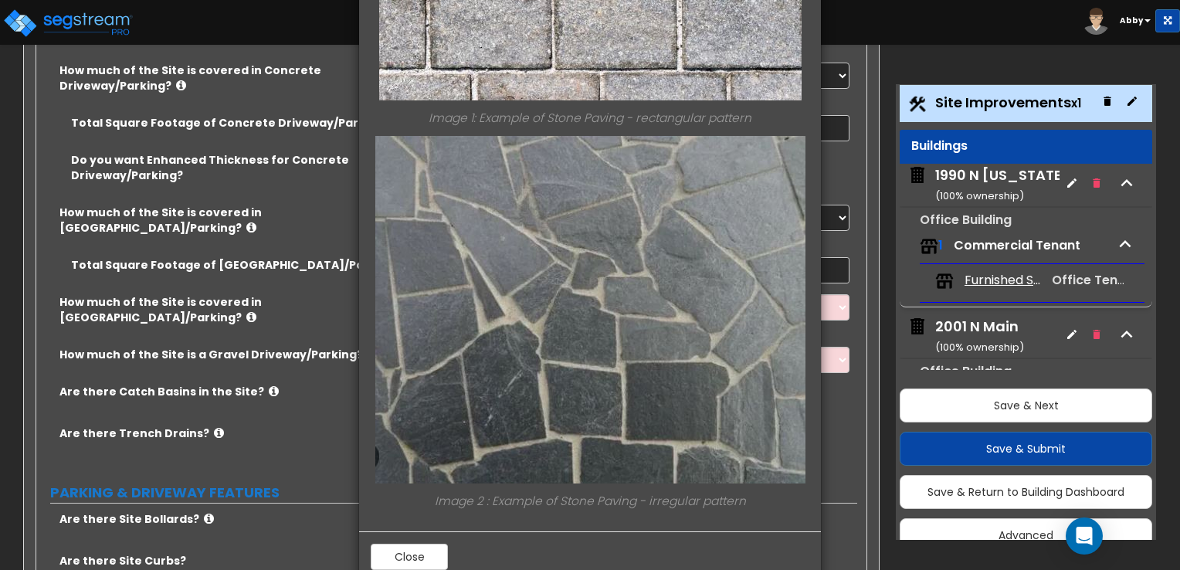
scroll to position [0, 0]
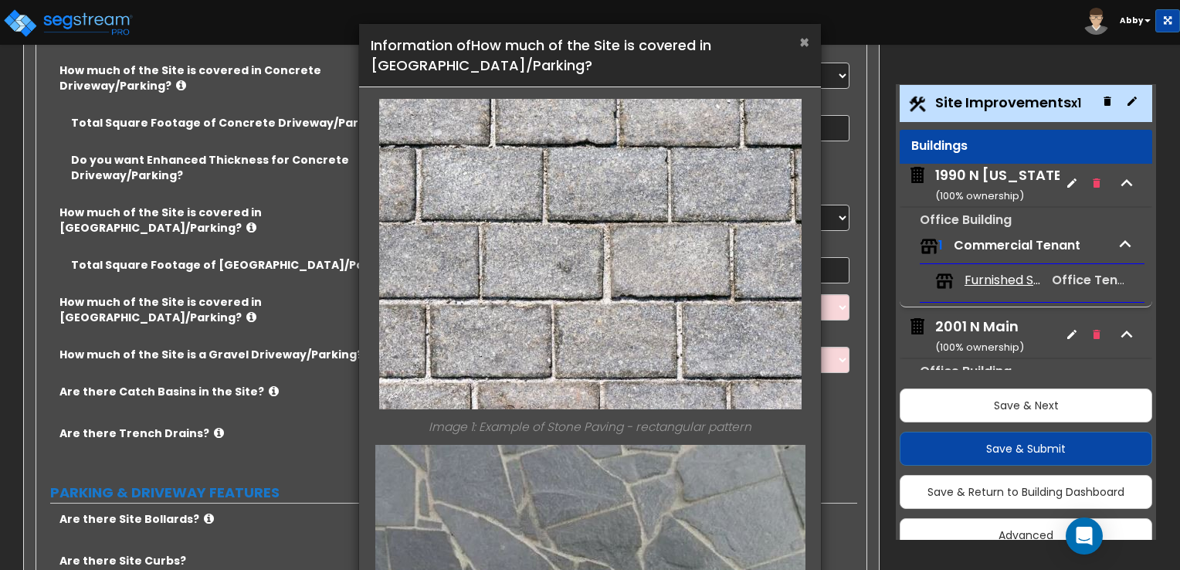
click at [800, 42] on span "×" at bounding box center [805, 42] width 10 height 22
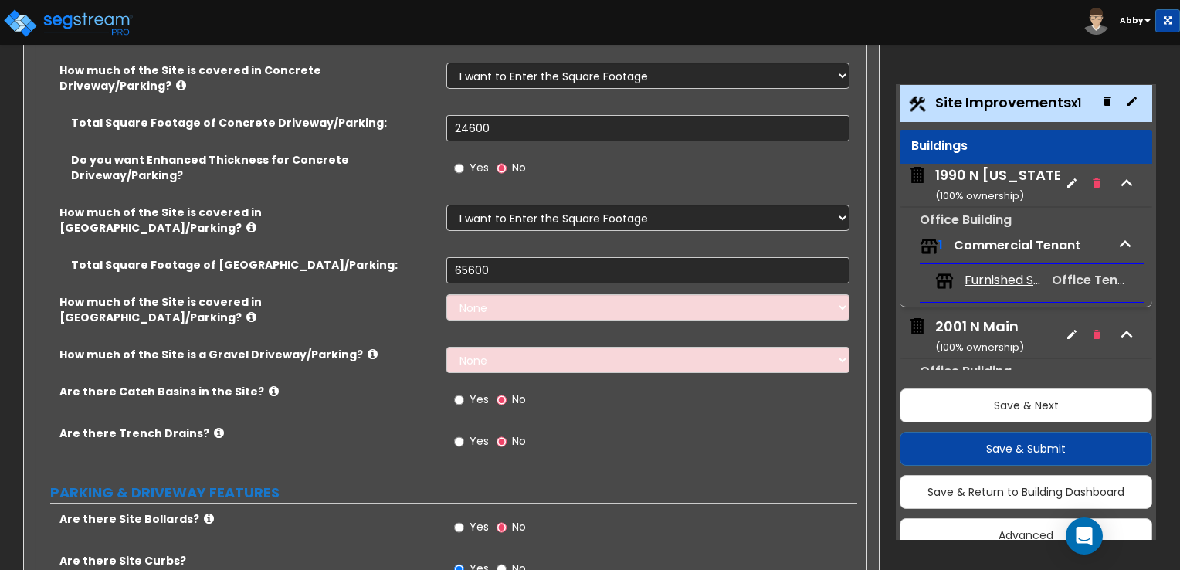
click at [256, 222] on icon at bounding box center [251, 228] width 10 height 12
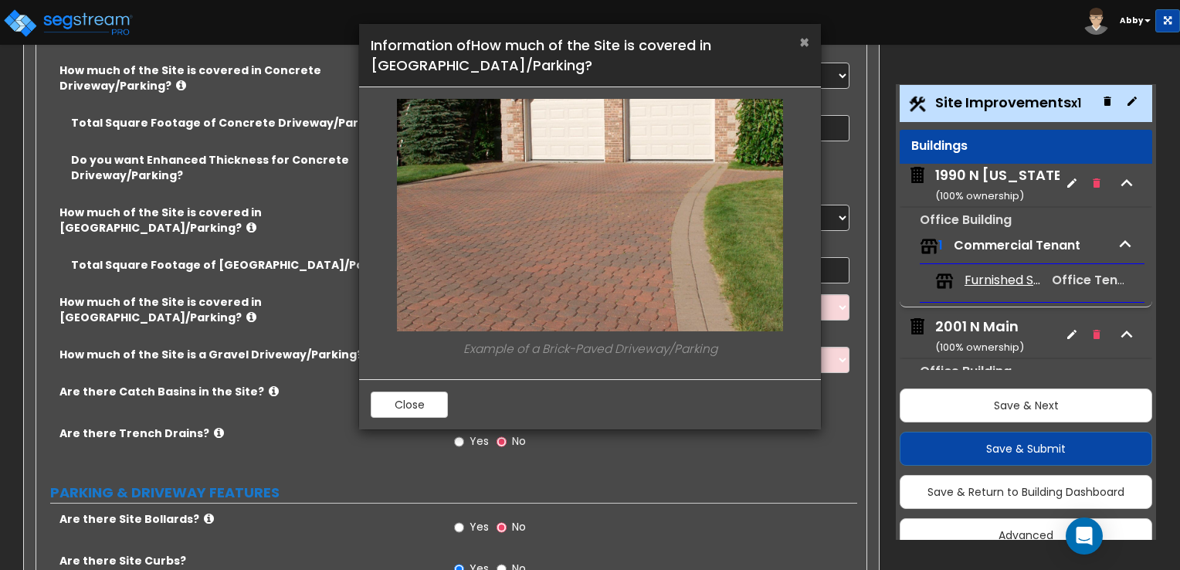
click at [808, 49] on span "×" at bounding box center [805, 42] width 10 height 22
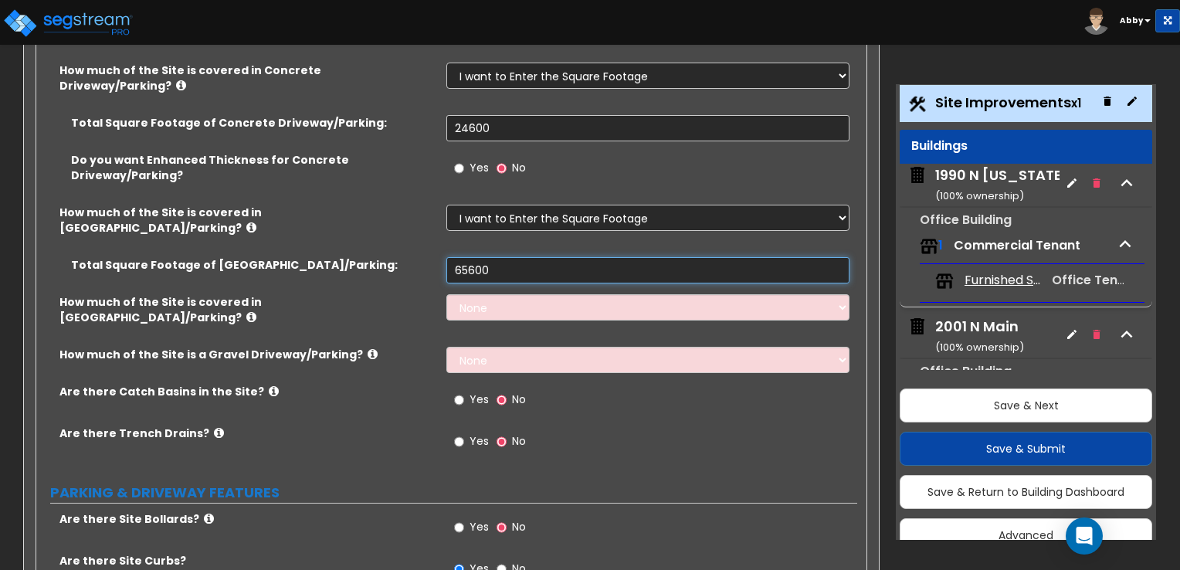
click at [482, 257] on input "65600" at bounding box center [648, 270] width 402 height 26
click at [487, 294] on select "None I want to Enter an Approximate Percentage I want to Enter the Square Foota…" at bounding box center [648, 307] width 402 height 26
select select "2"
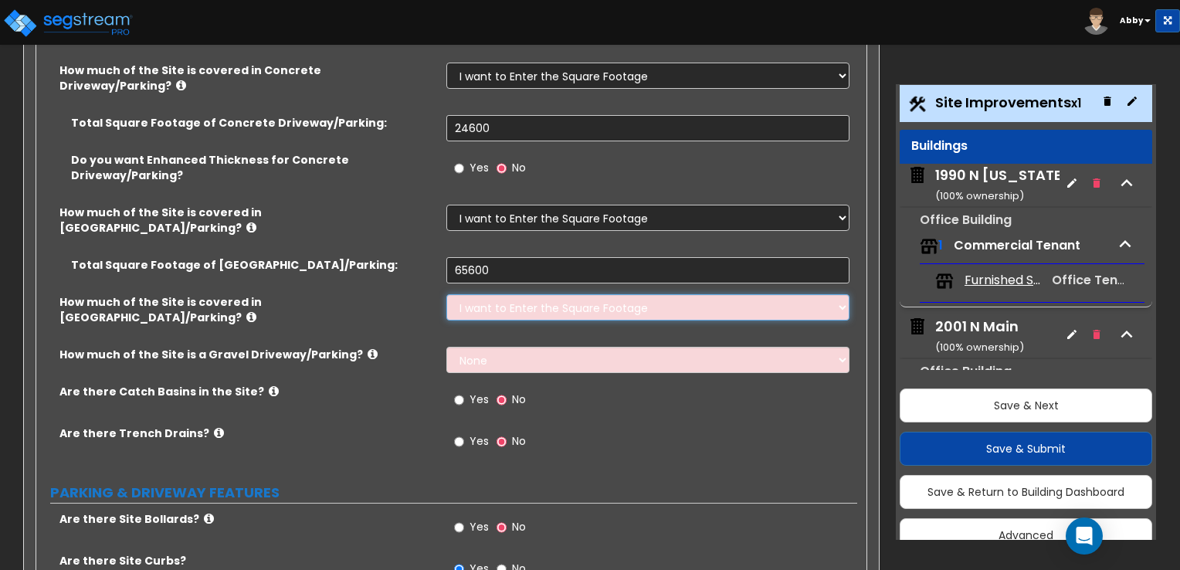
click at [447, 294] on select "None I want to Enter an Approximate Percentage I want to Enter the Square Foota…" at bounding box center [648, 307] width 402 height 26
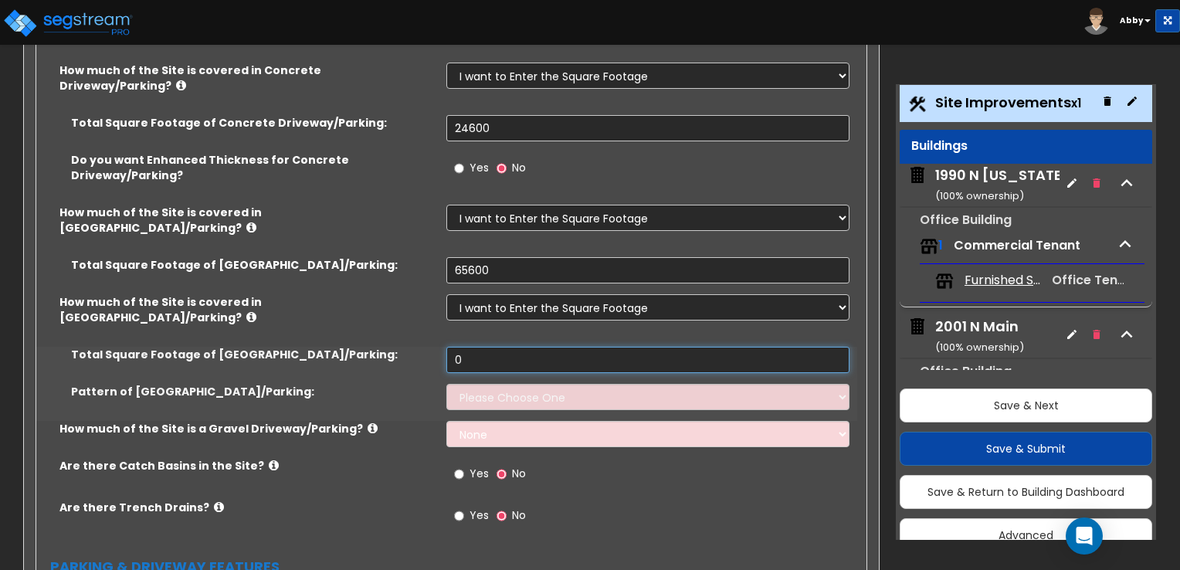
click at [483, 347] on input "0" at bounding box center [648, 360] width 402 height 26
paste input "6560"
type input "65600"
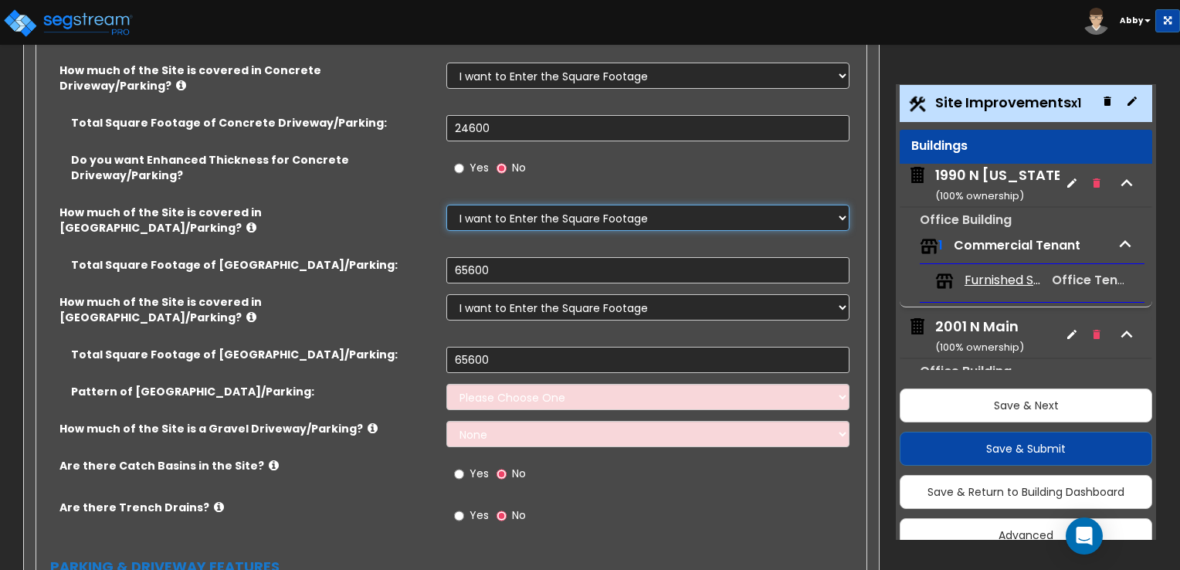
click at [574, 205] on select "None I want to Enter an Approximate Percentage I want to Enter the Square Foota…" at bounding box center [648, 218] width 402 height 26
select select "0"
click at [447, 205] on select "None I want to Enter an Approximate Percentage I want to Enter the Square Foota…" at bounding box center [648, 218] width 402 height 26
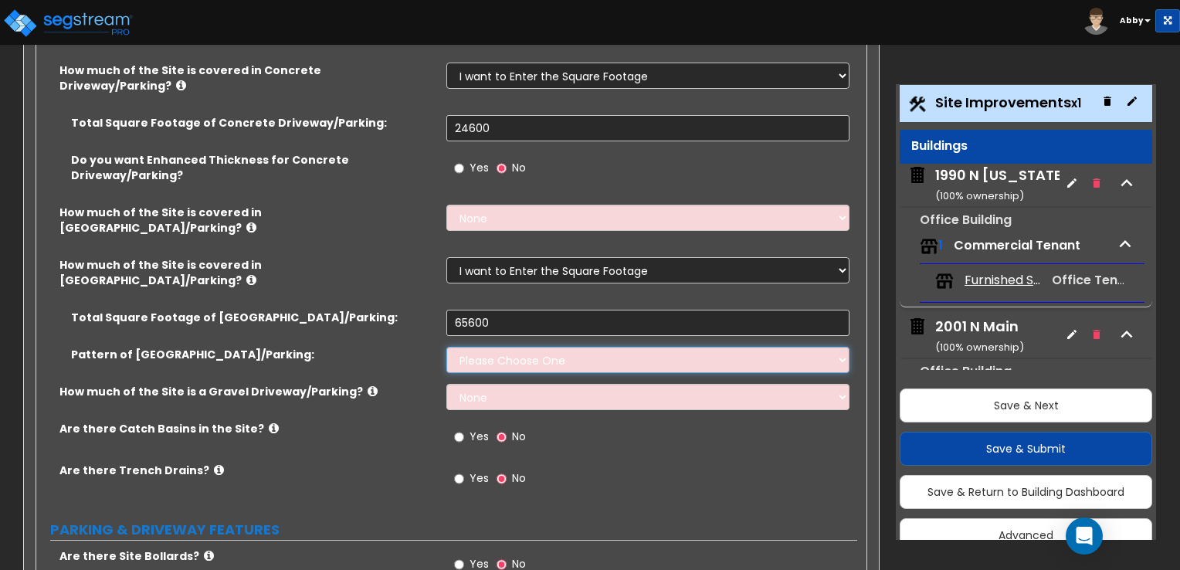
click at [566, 347] on select "Please Choose One Irregular Rectangular" at bounding box center [648, 360] width 402 height 26
select select "2"
click at [447, 347] on select "Please Choose One Irregular Rectangular" at bounding box center [648, 360] width 402 height 26
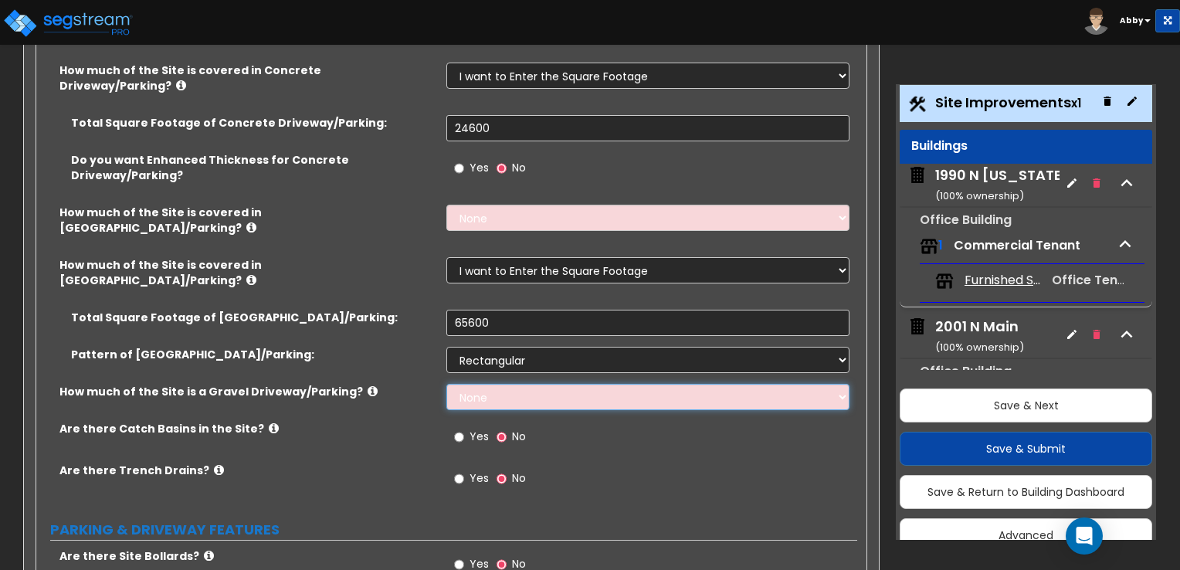
click at [559, 384] on select "None I want to Enter an Approximate Percentage I want to Enter the Square Foota…" at bounding box center [648, 397] width 402 height 26
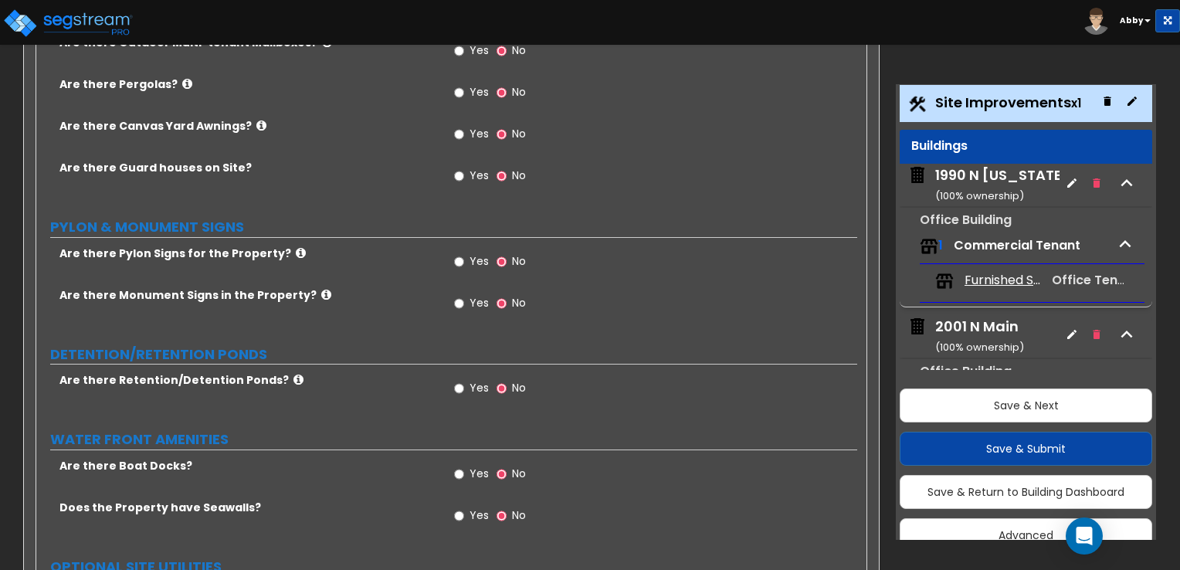
scroll to position [3034, 0]
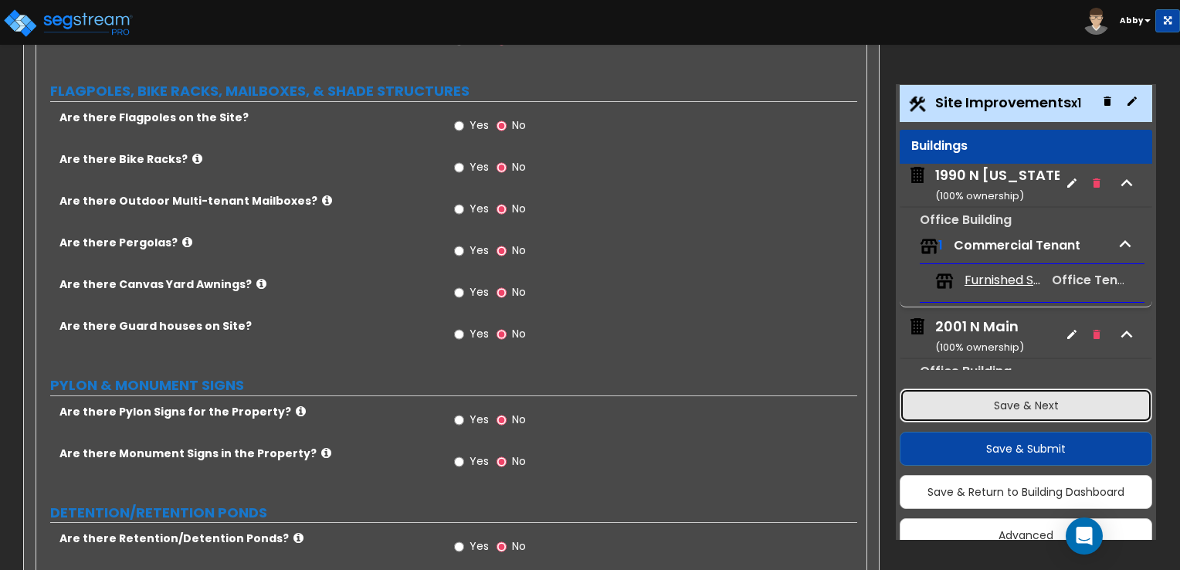
click at [965, 398] on button "Save & Next" at bounding box center [1026, 406] width 253 height 34
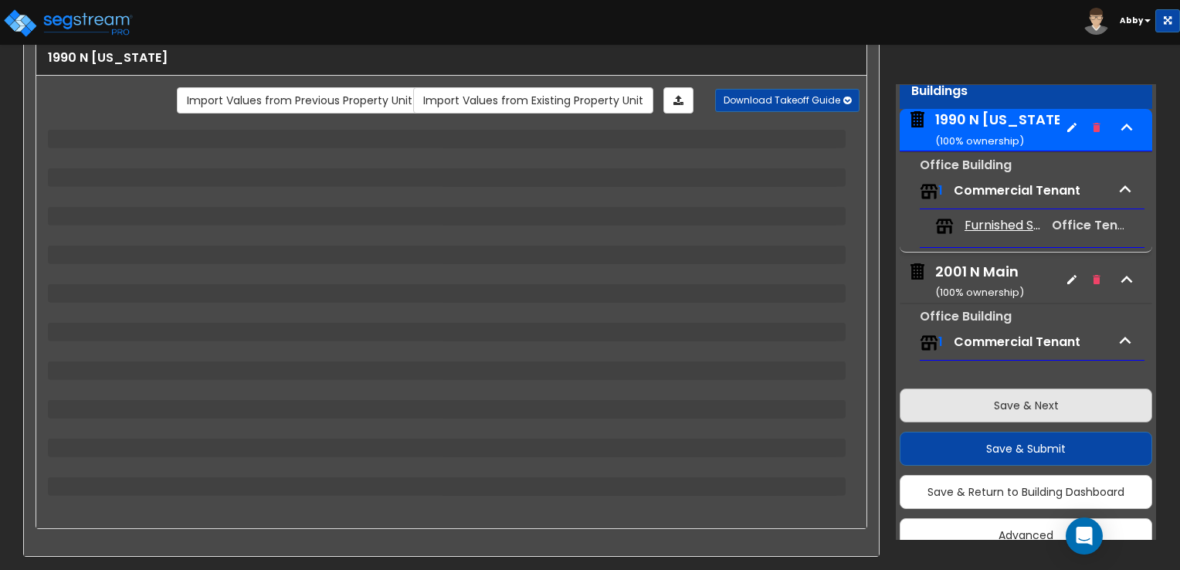
scroll to position [79, 0]
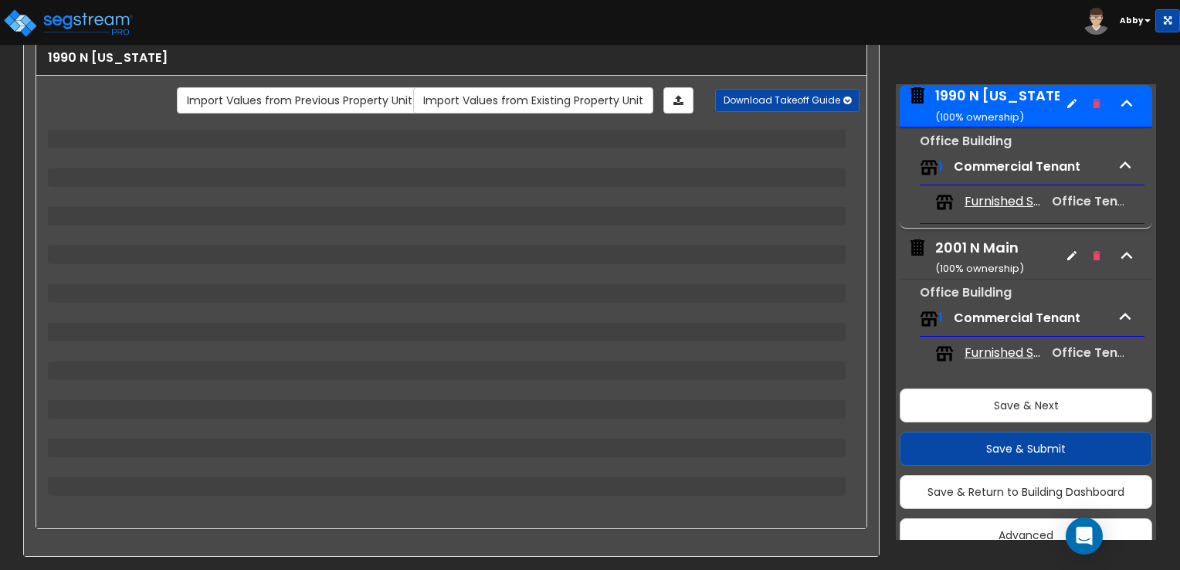
select select "4"
select select "1"
select select "5"
select select "6"
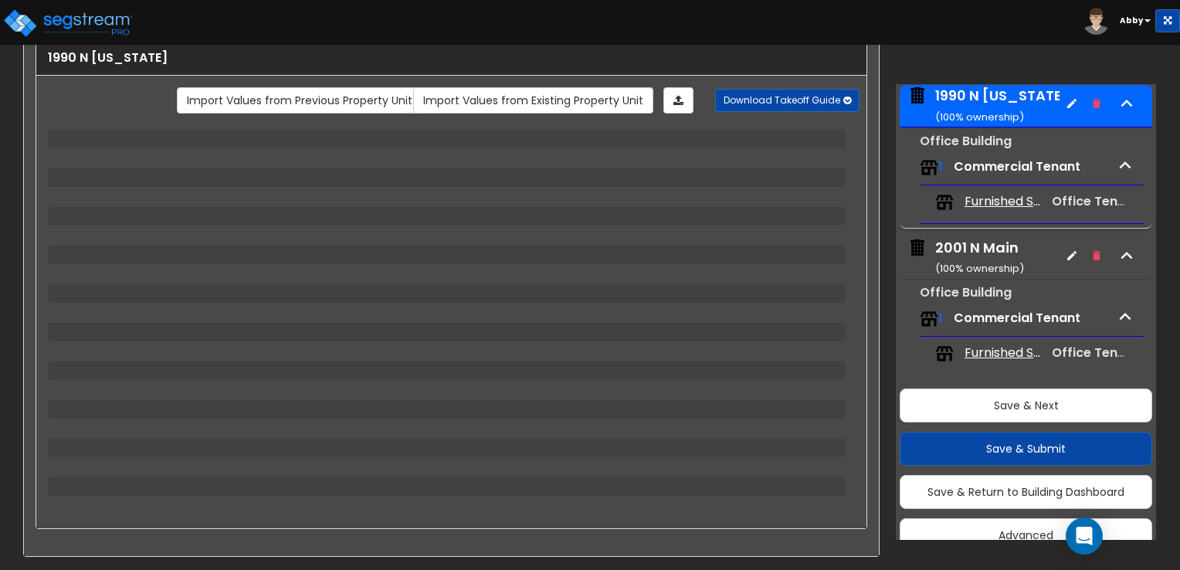
select select "2"
select select "3"
select select "2"
select select "4"
select select "2"
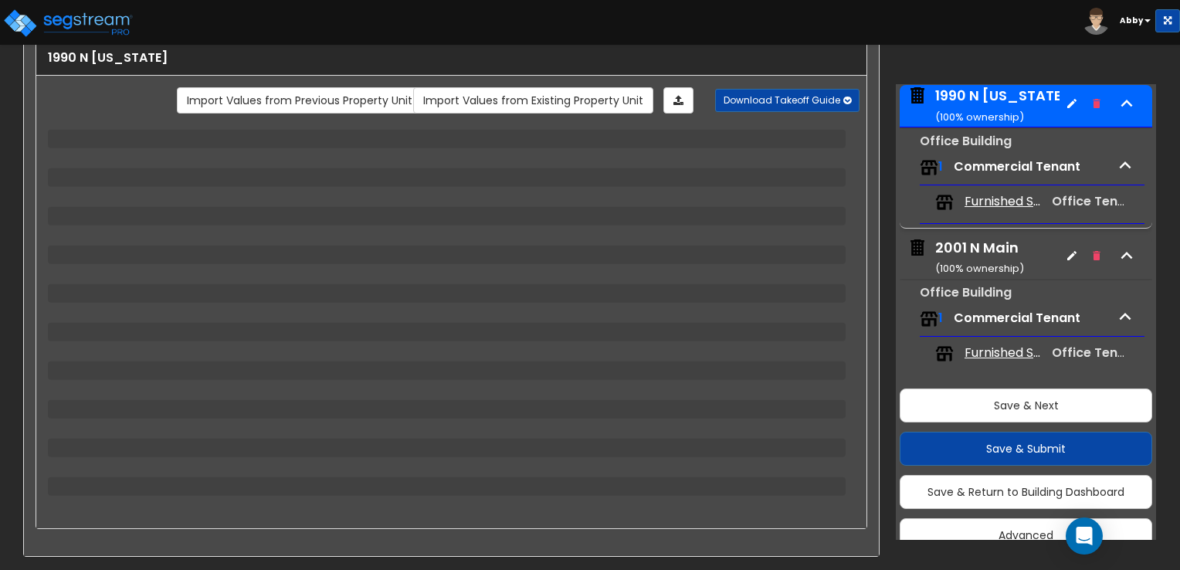
select select "2"
select select "1"
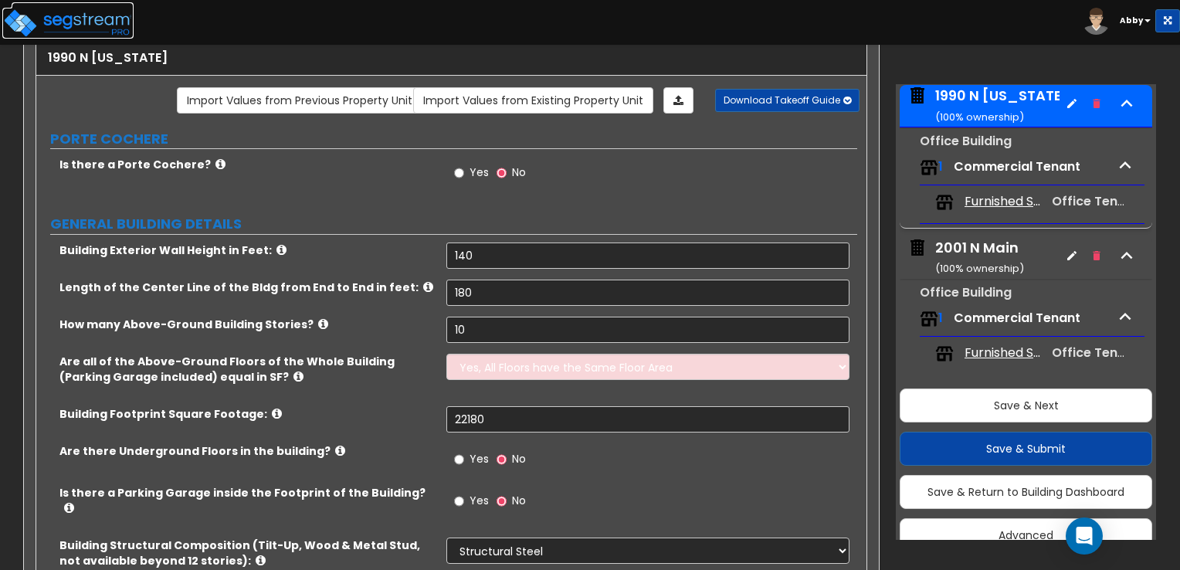
click at [78, 11] on img at bounding box center [67, 23] width 131 height 31
